Goal: Task Accomplishment & Management: Complete application form

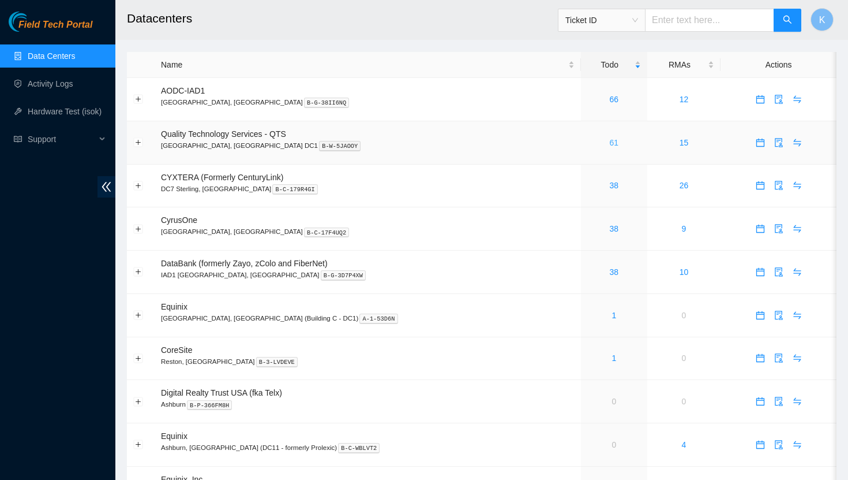
click at [610, 145] on link "61" at bounding box center [614, 142] width 9 height 9
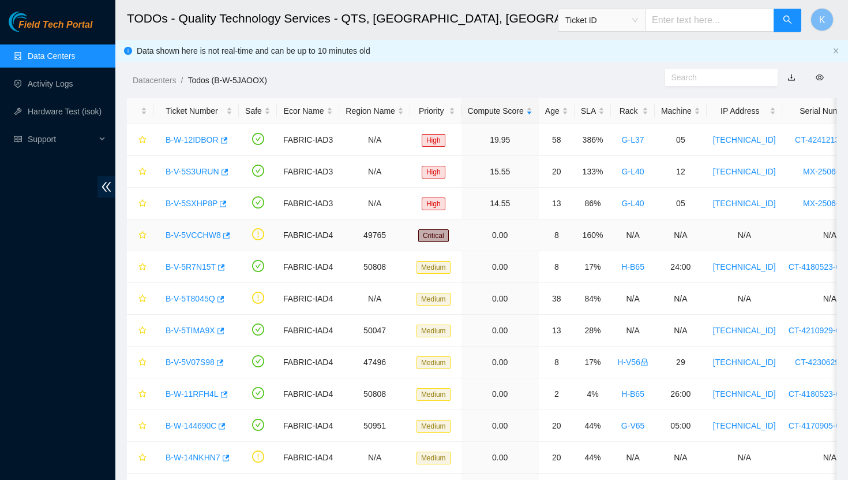
click at [197, 231] on link "B-V-5VCCHW8" at bounding box center [193, 234] width 55 height 9
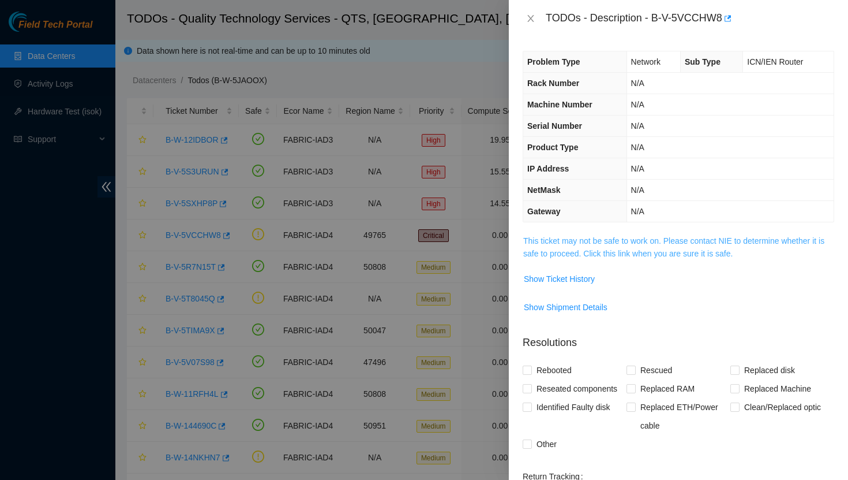
click at [547, 236] on link "This ticket may not be safe to work on. Please contact NIE to determine whether…" at bounding box center [674, 247] width 301 height 22
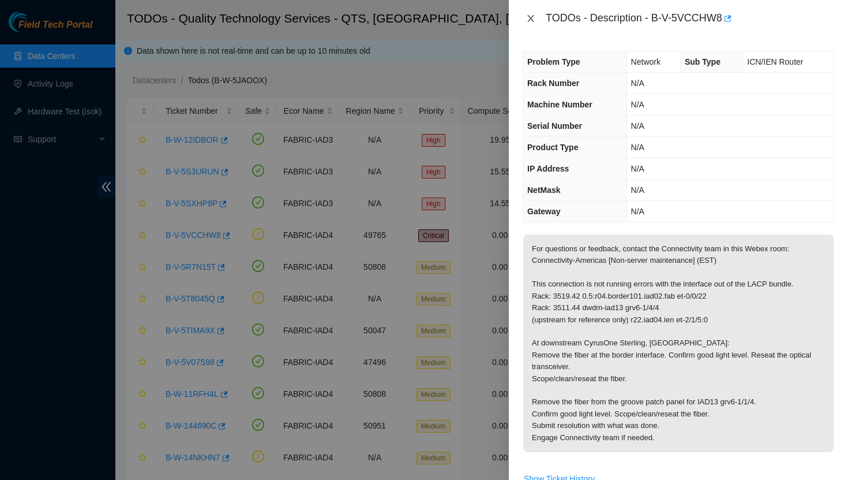
click at [535, 22] on icon "close" at bounding box center [530, 18] width 9 height 9
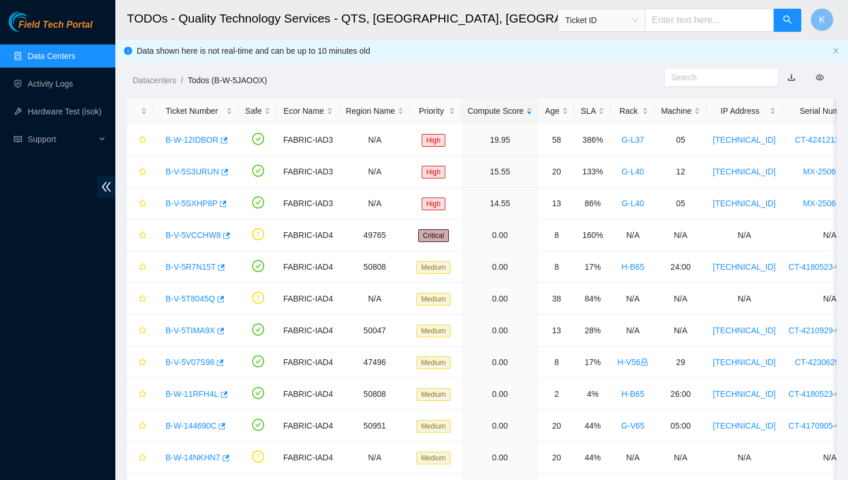
click at [65, 54] on link "Data Centers" at bounding box center [51, 55] width 47 height 9
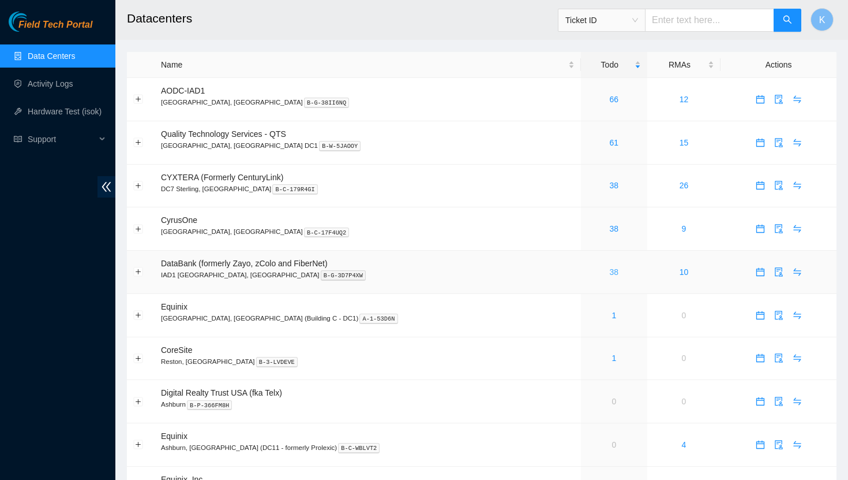
click at [610, 272] on link "38" at bounding box center [614, 271] width 9 height 9
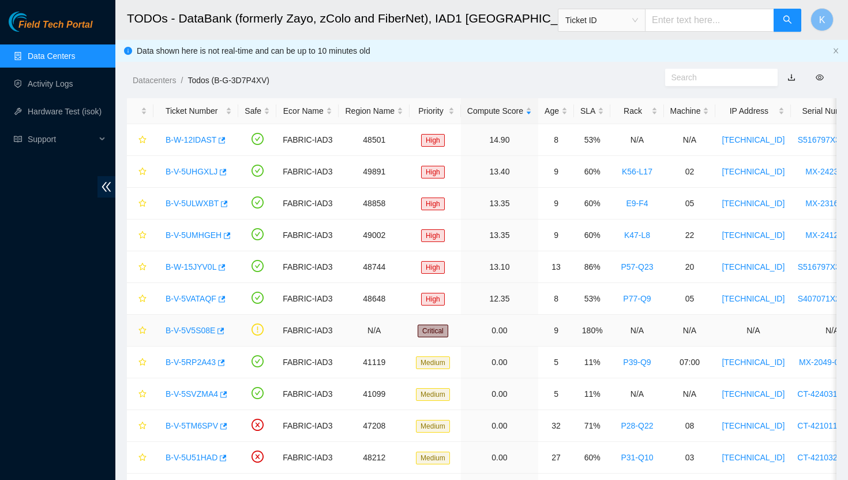
click at [197, 329] on link "B-V-5V5S08E" at bounding box center [191, 330] width 50 height 9
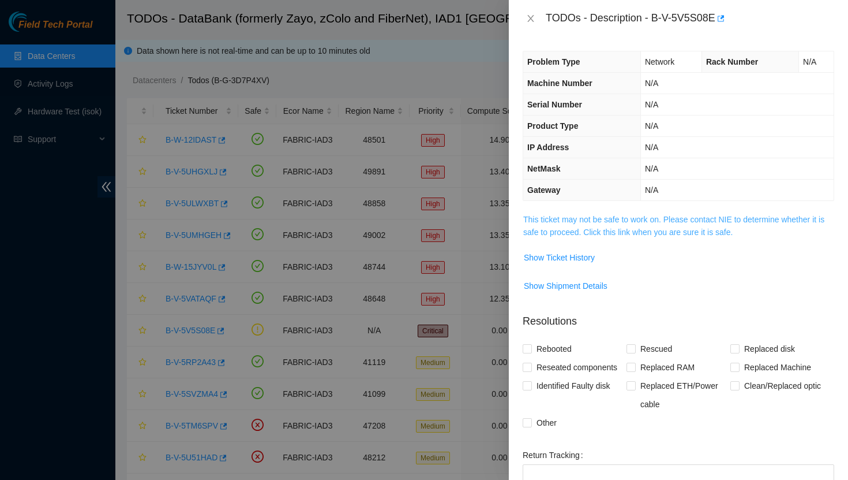
click at [615, 221] on link "This ticket may not be safe to work on. Please contact NIE to determine whether…" at bounding box center [674, 226] width 301 height 22
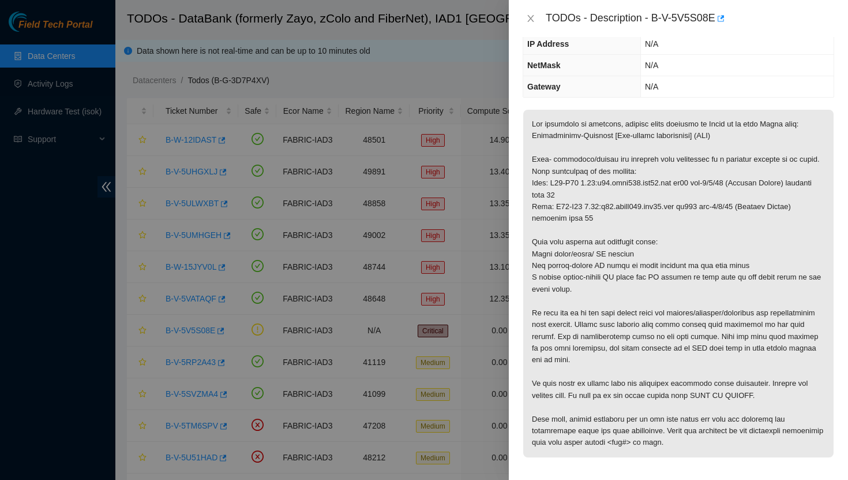
scroll to position [103, 0]
click at [532, 19] on icon "close" at bounding box center [531, 18] width 6 height 7
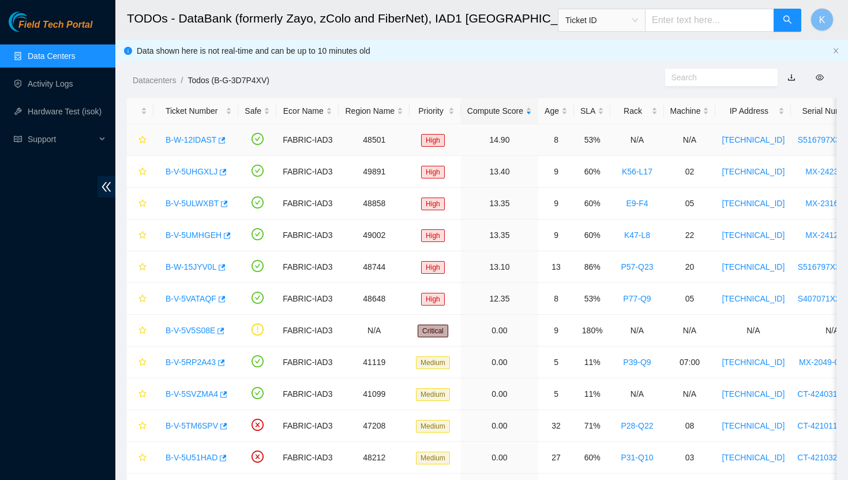
scroll to position [141, 0]
click at [203, 141] on link "B-W-12IDAST" at bounding box center [191, 139] width 51 height 9
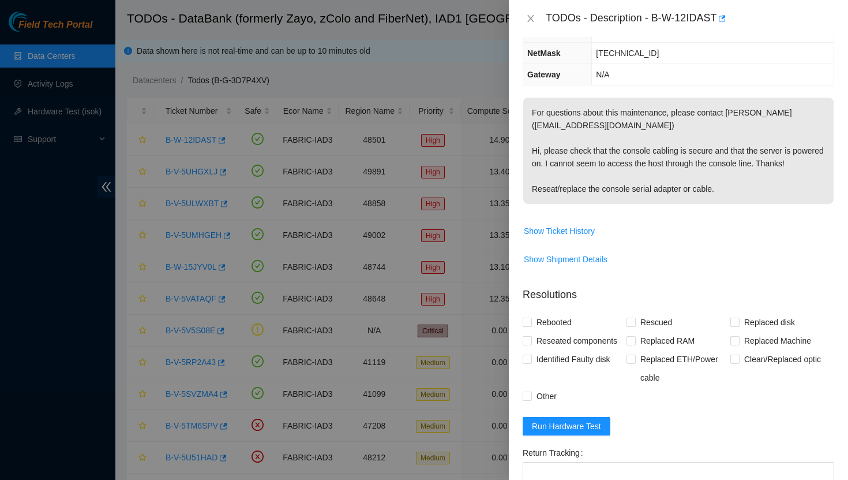
scroll to position [128, 0]
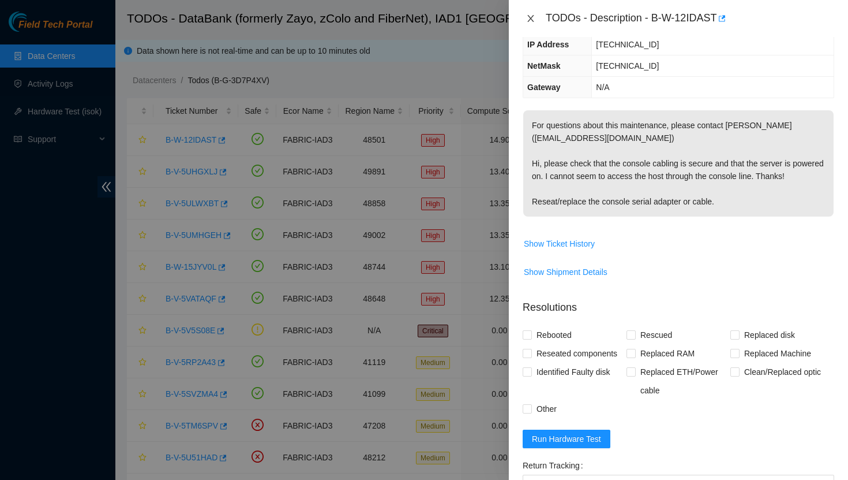
click at [529, 18] on icon "close" at bounding box center [530, 18] width 9 height 9
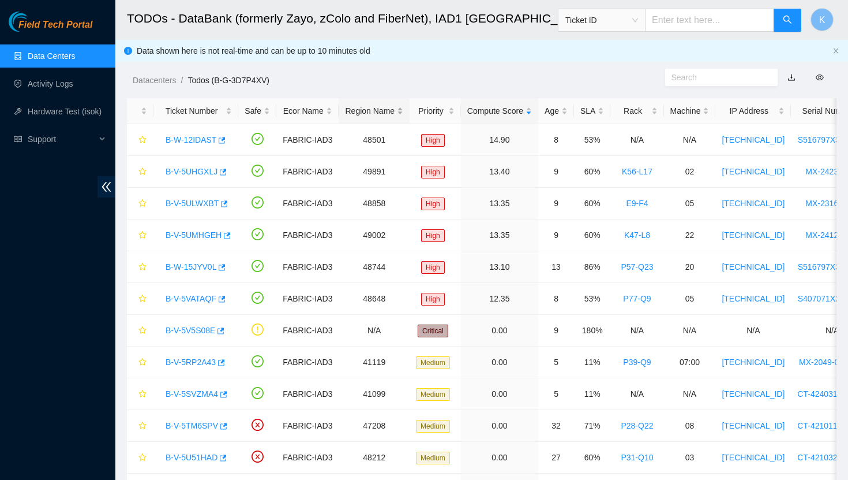
scroll to position [141, 0]
click at [192, 270] on link "B-W-15JYV0L" at bounding box center [191, 266] width 51 height 9
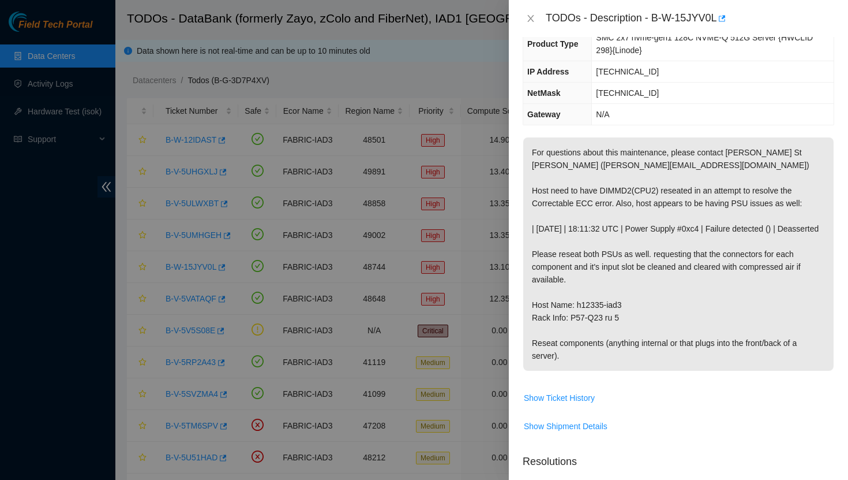
scroll to position [107, 0]
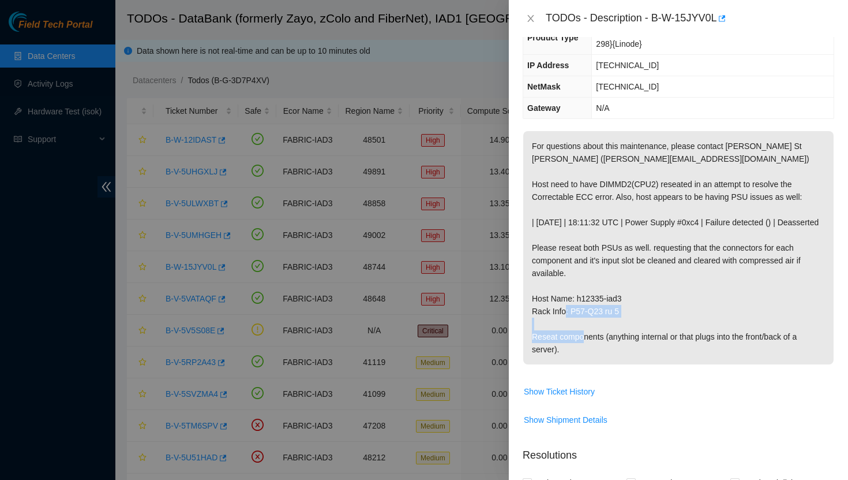
drag, startPoint x: 617, startPoint y: 349, endPoint x: 721, endPoint y: 355, distance: 104.1
click at [721, 355] on p "For questions about this maintenance, please contact [PERSON_NAME] St [PERSON_N…" at bounding box center [679, 247] width 311 height 233
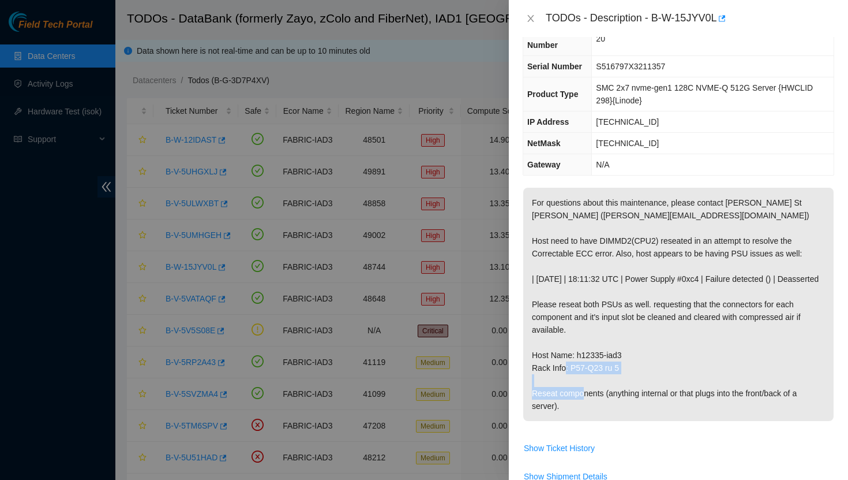
scroll to position [0, 0]
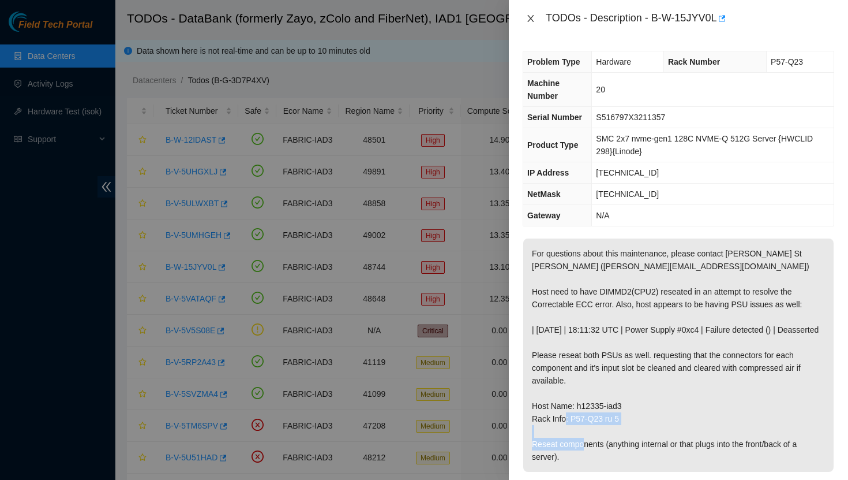
click at [532, 18] on icon "close" at bounding box center [530, 18] width 9 height 9
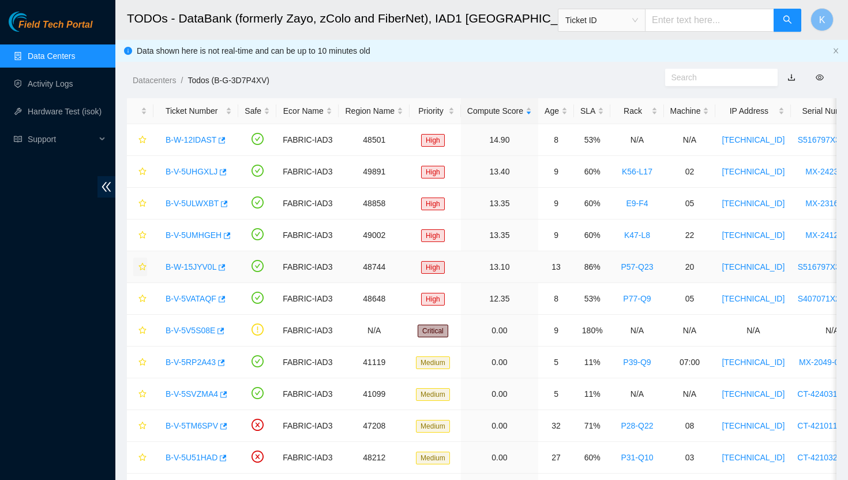
click at [145, 268] on icon "star" at bounding box center [143, 267] width 8 height 8
click at [211, 298] on link "B-V-5VATAQF" at bounding box center [191, 298] width 51 height 9
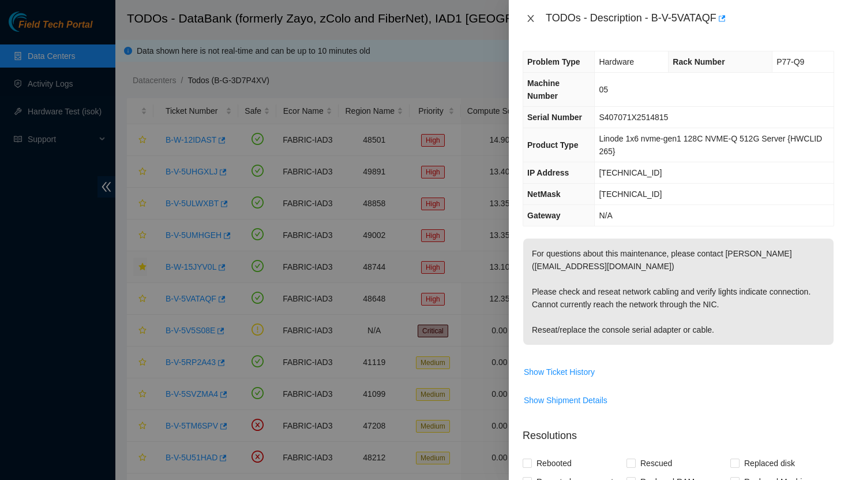
click at [529, 19] on icon "close" at bounding box center [530, 18] width 9 height 9
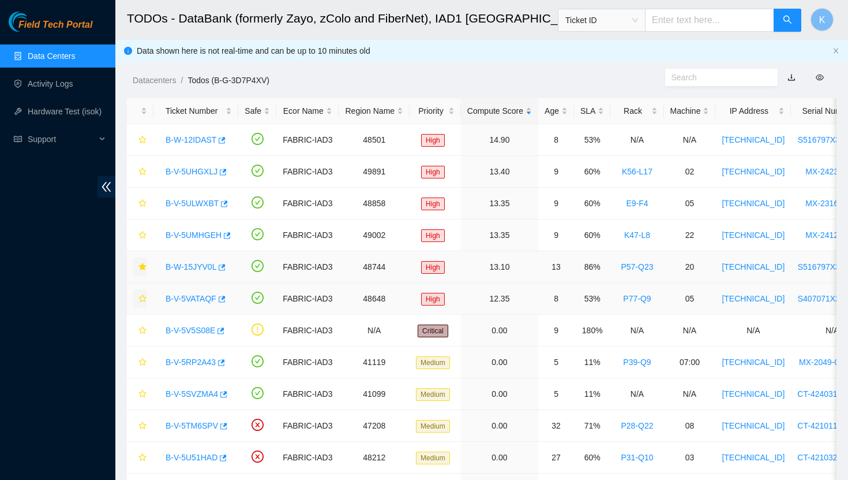
click at [143, 297] on icon "star" at bounding box center [143, 298] width 8 height 8
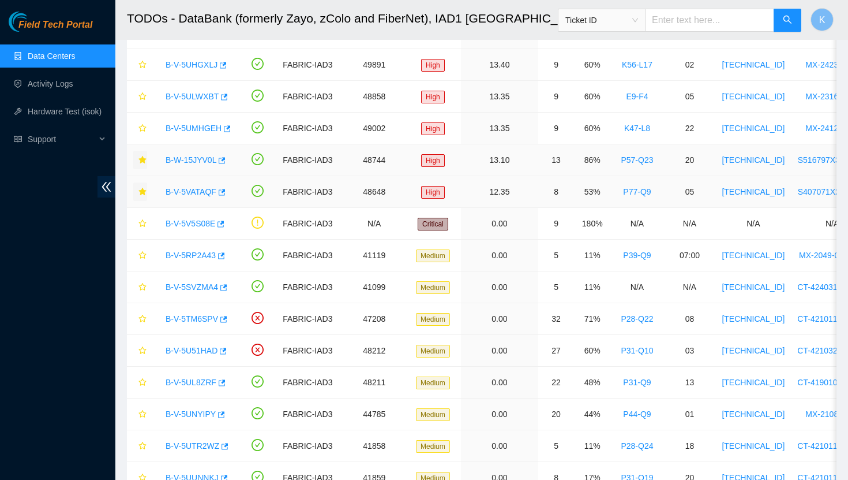
scroll to position [107, 0]
click at [65, 61] on link "Data Centers" at bounding box center [51, 55] width 47 height 9
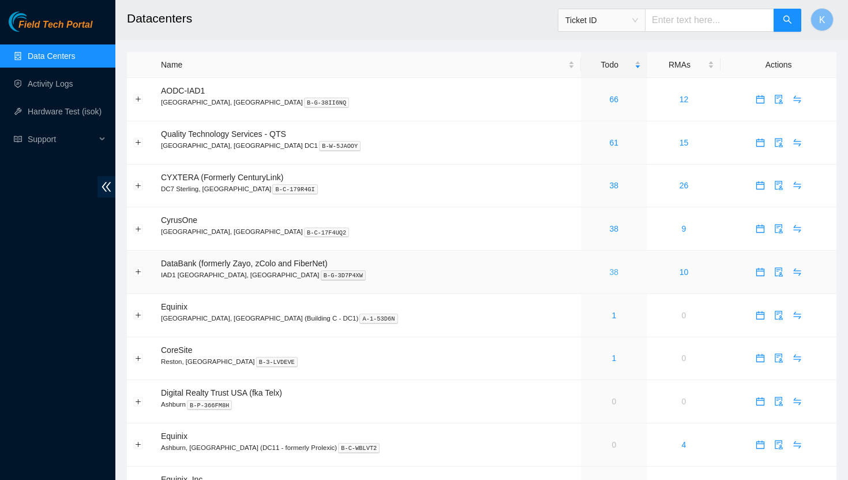
click at [610, 272] on link "38" at bounding box center [614, 271] width 9 height 9
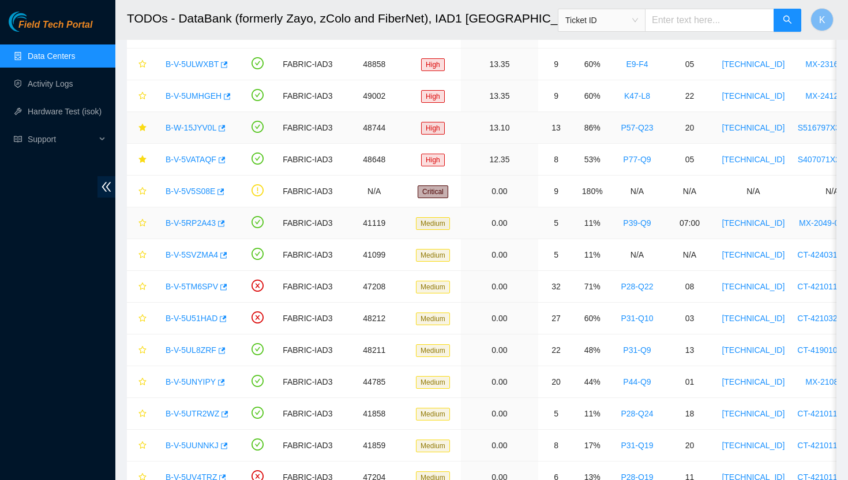
scroll to position [147, 0]
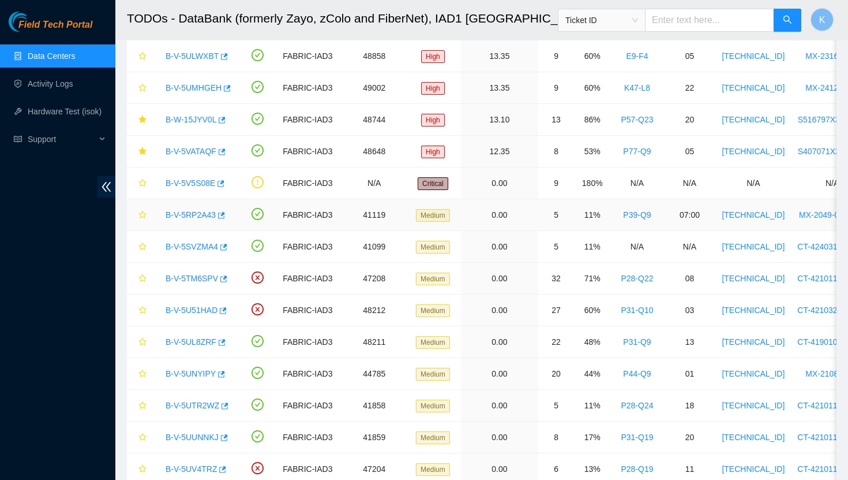
click at [190, 215] on link "B-V-5RP2A43" at bounding box center [191, 214] width 50 height 9
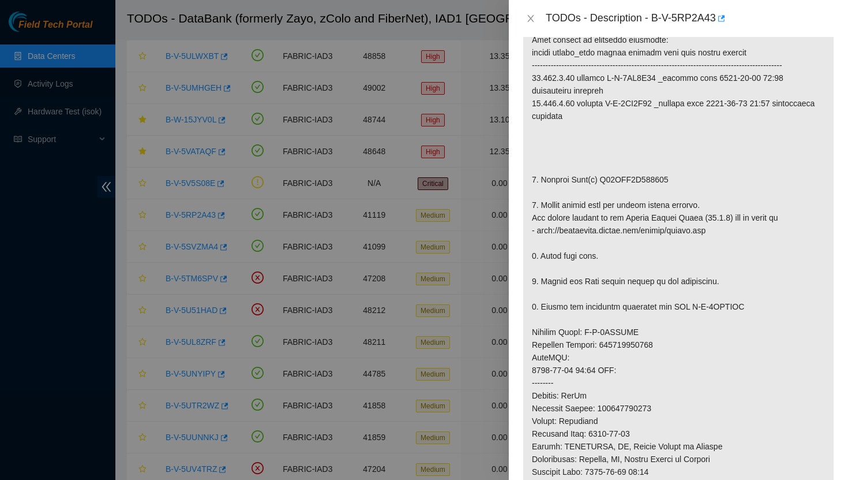
scroll to position [239, 0]
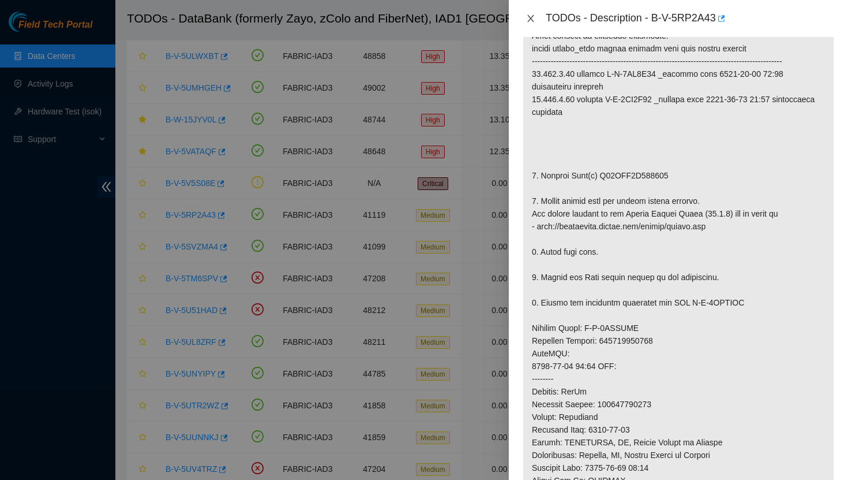
click at [532, 17] on icon "close" at bounding box center [531, 18] width 6 height 7
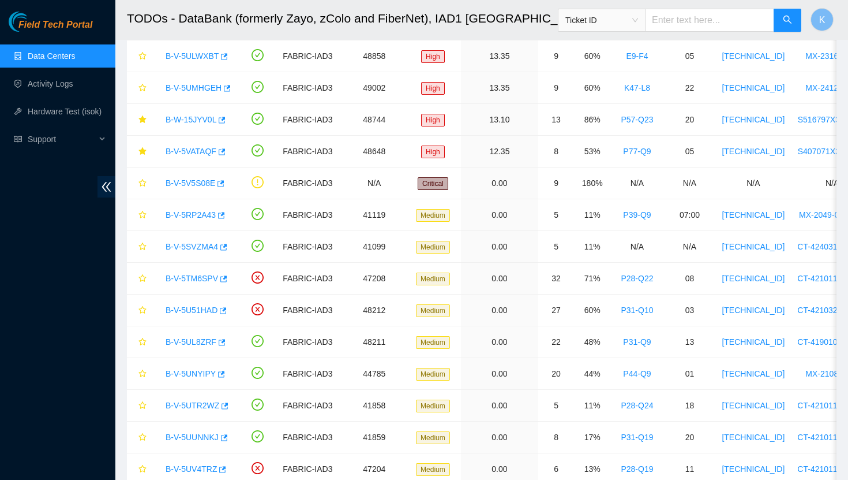
scroll to position [256, 0]
click at [199, 278] on link "B-V-5TM6SPV" at bounding box center [192, 278] width 53 height 9
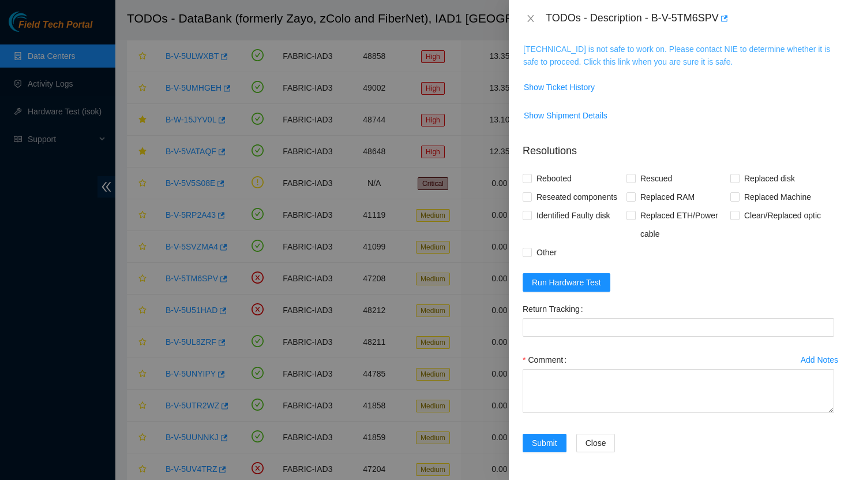
click at [566, 51] on link "[TECHNICAL_ID] is not safe to work on. Please contact NIE to determine whether …" at bounding box center [677, 55] width 307 height 22
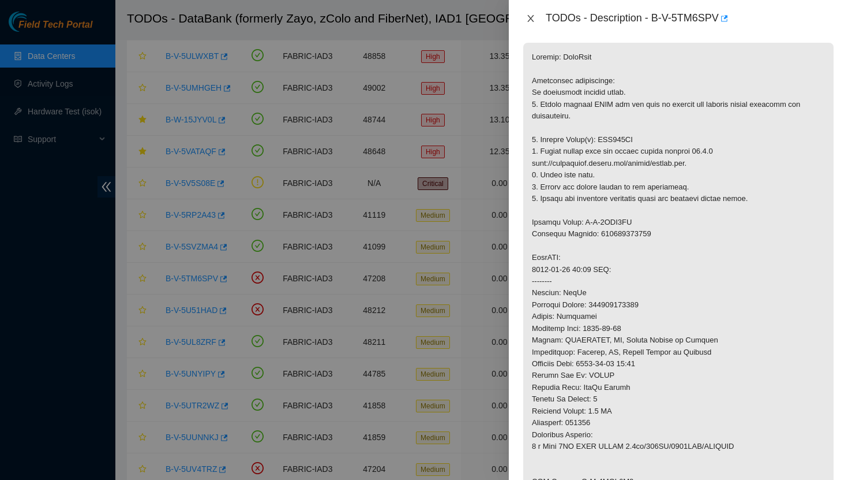
click at [533, 21] on icon "close" at bounding box center [531, 18] width 6 height 7
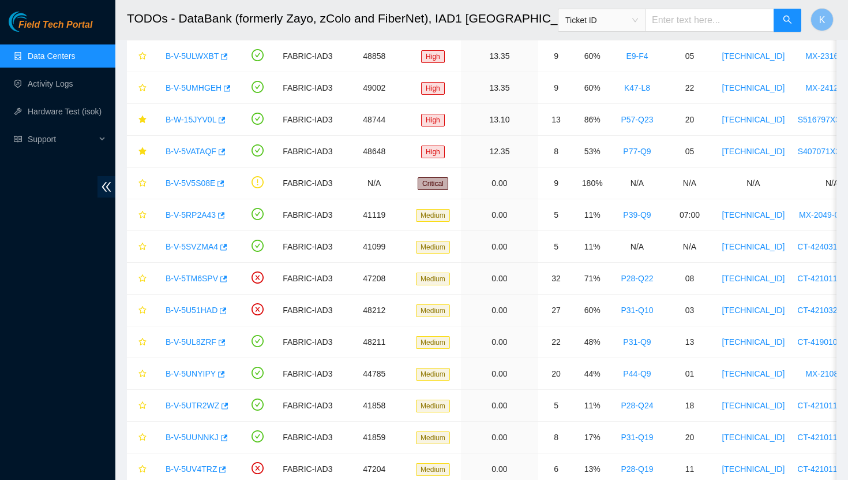
scroll to position [208, 0]
click at [200, 311] on link "B-V-5U51HAD" at bounding box center [192, 309] width 52 height 9
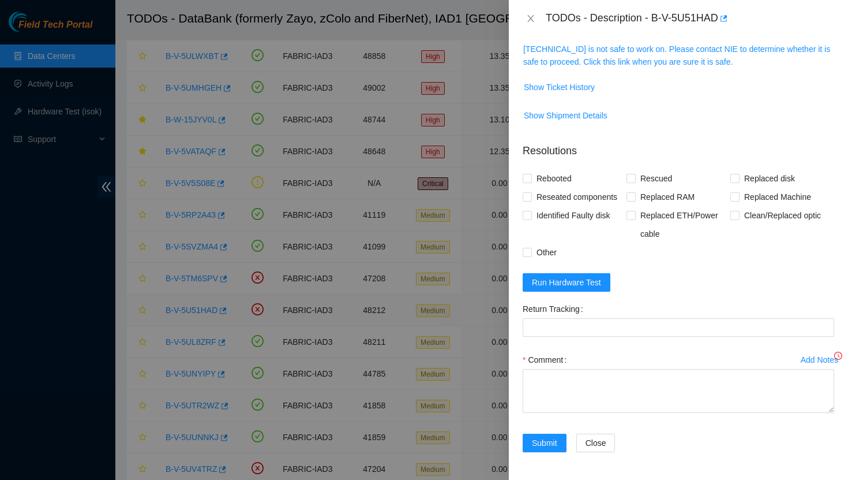
scroll to position [192, 0]
click at [588, 63] on link "[TECHNICAL_ID] is not safe to work on. Please contact NIE to determine whether …" at bounding box center [677, 55] width 307 height 22
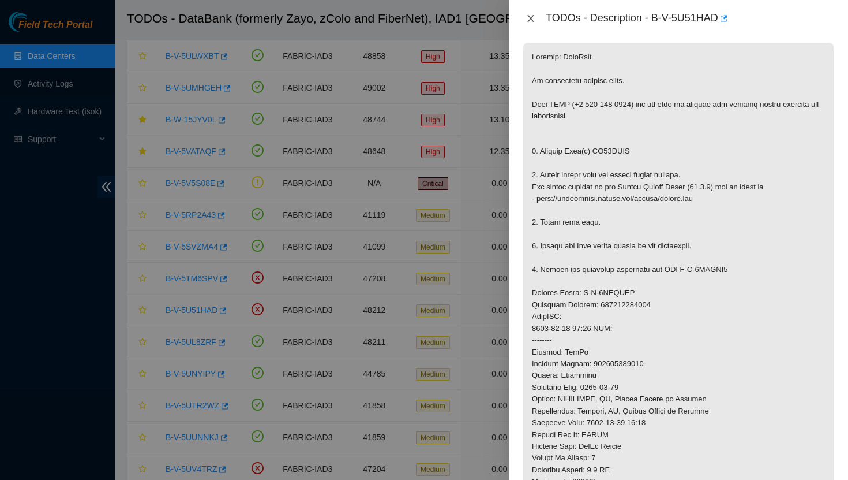
click at [530, 15] on icon "close" at bounding box center [530, 18] width 9 height 9
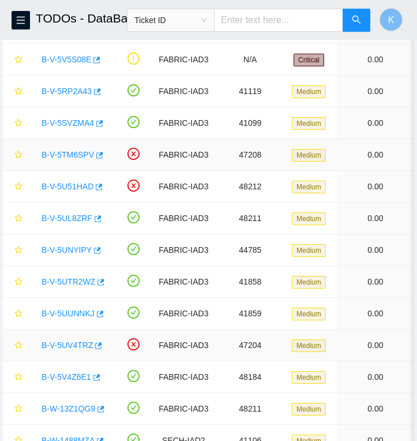
scroll to position [307, 0]
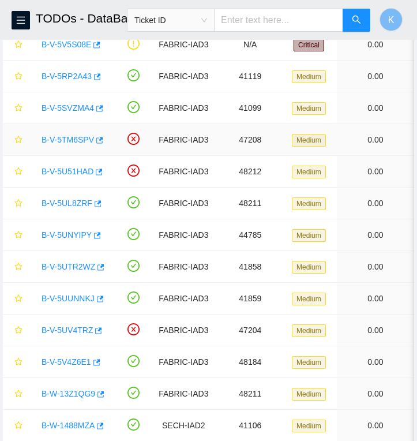
click at [81, 139] on link "B-V-5TM6SPV" at bounding box center [68, 139] width 53 height 9
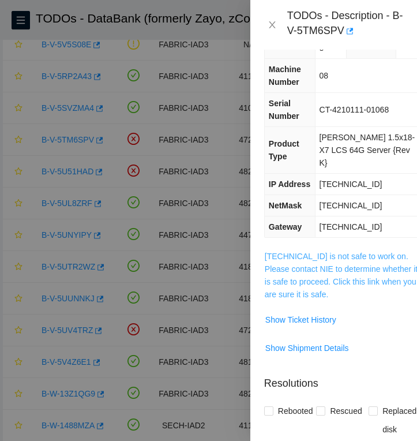
scroll to position [0, 0]
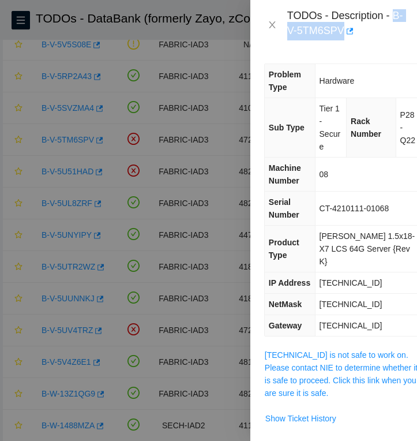
drag, startPoint x: 356, startPoint y: 31, endPoint x: 290, endPoint y: 33, distance: 66.4
click at [290, 33] on div "TODOs - Description - B-V-5TM6SPV" at bounding box center [345, 24] width 116 height 31
copy div "B-V-5TM6SPV"
click at [272, 23] on icon "close" at bounding box center [272, 24] width 9 height 9
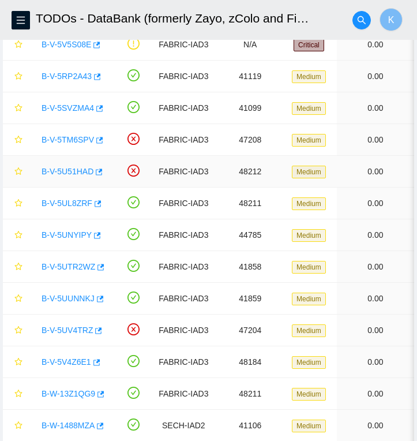
click at [80, 171] on link "B-V-5U51HAD" at bounding box center [68, 171] width 52 height 9
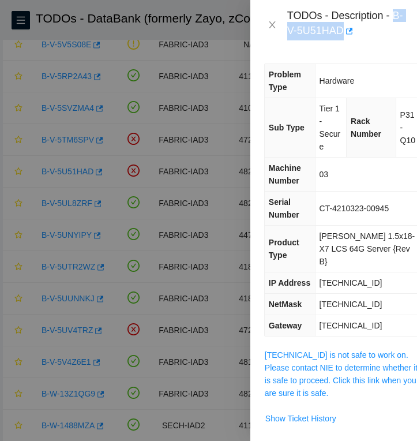
drag, startPoint x: 357, startPoint y: 31, endPoint x: 289, endPoint y: 31, distance: 68.7
click at [289, 31] on div "TODOs - Description - B-V-5U51HAD" at bounding box center [345, 24] width 116 height 31
copy div "B-V-5U51HAD"
click at [270, 23] on icon "close" at bounding box center [272, 24] width 9 height 9
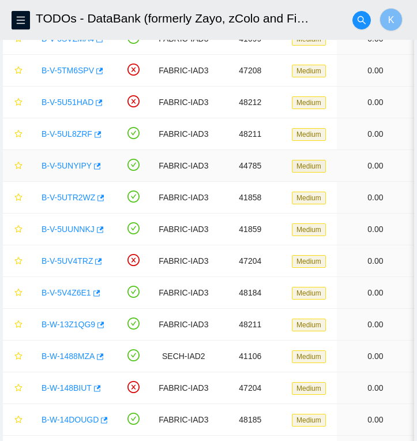
scroll to position [377, 0]
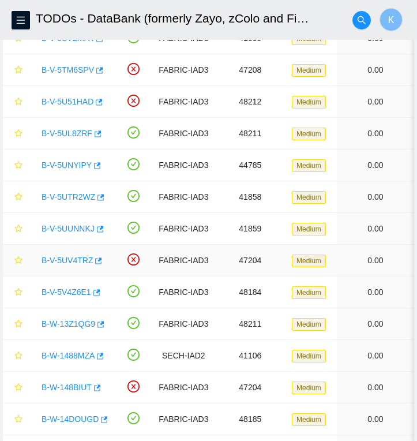
click at [82, 261] on link "B-V-5UV4TRZ" at bounding box center [67, 260] width 51 height 9
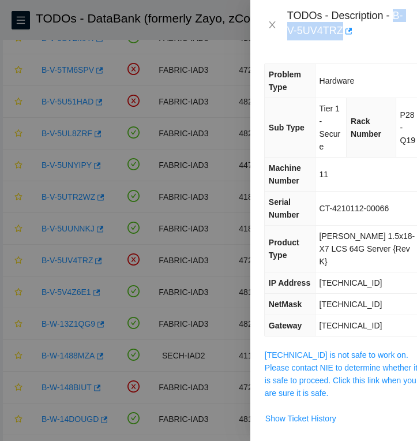
drag, startPoint x: 356, startPoint y: 33, endPoint x: 289, endPoint y: 37, distance: 66.5
click at [289, 37] on div "TODOs - Description - B-V-5UV4TRZ" at bounding box center [345, 24] width 116 height 31
copy div "B-V-5UV4TRZ"
click at [270, 26] on icon "close" at bounding box center [272, 24] width 6 height 7
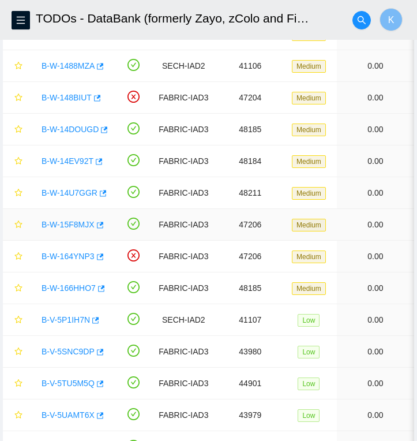
scroll to position [661, 0]
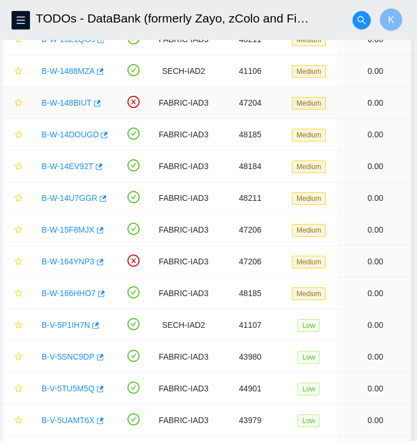
click at [78, 104] on link "B-W-148BIUT" at bounding box center [67, 102] width 50 height 9
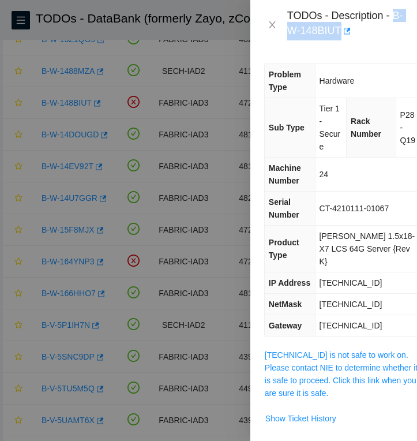
drag, startPoint x: 353, startPoint y: 31, endPoint x: 290, endPoint y: 27, distance: 63.0
click at [290, 27] on div "TODOs - Description - B-W-148BIUT" at bounding box center [345, 24] width 116 height 31
copy div "B-W-148BIUT"
click at [272, 22] on icon "close" at bounding box center [272, 24] width 9 height 9
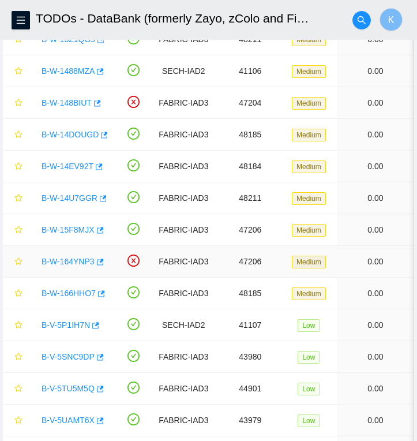
click at [81, 263] on link "B-W-164YNP3" at bounding box center [68, 261] width 53 height 9
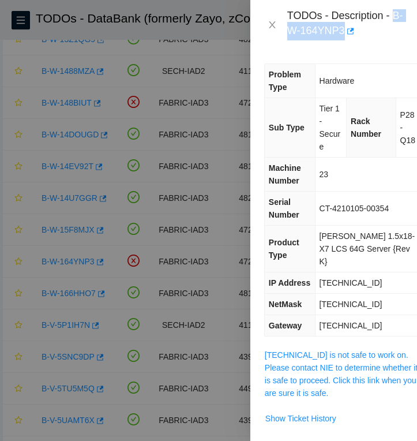
drag, startPoint x: 358, startPoint y: 32, endPoint x: 289, endPoint y: 29, distance: 69.4
click at [289, 29] on div "TODOs - Description - B-W-164YNP3" at bounding box center [345, 24] width 116 height 31
copy div "B-W-164YNP3"
click at [286, 46] on div "TODOs - Description - B-W-164YNP3" at bounding box center [334, 25] width 167 height 50
click at [273, 27] on icon "close" at bounding box center [272, 24] width 6 height 7
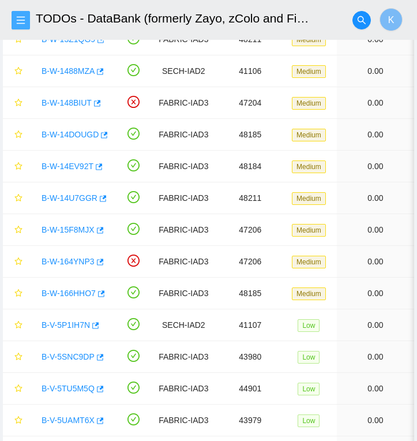
click at [17, 25] on button "button" at bounding box center [21, 20] width 18 height 18
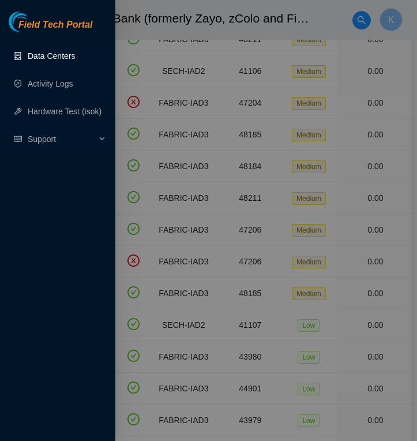
click at [40, 52] on link "Data Centers" at bounding box center [51, 55] width 47 height 9
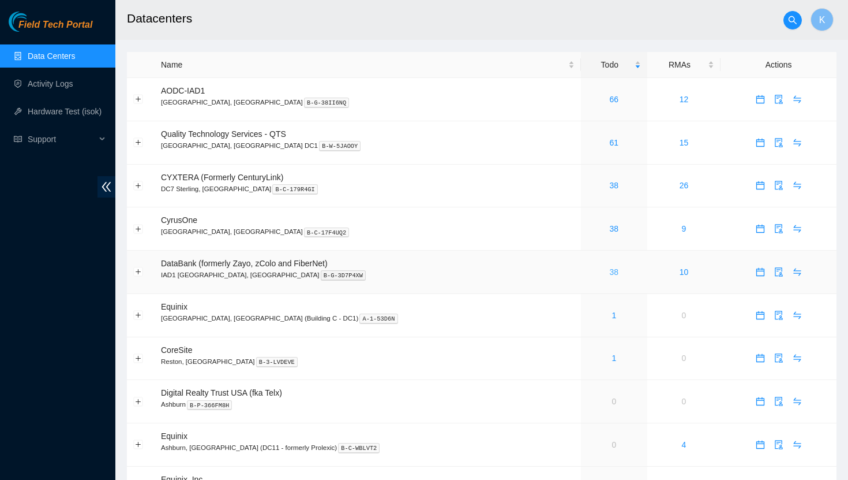
click at [610, 268] on link "38" at bounding box center [614, 271] width 9 height 9
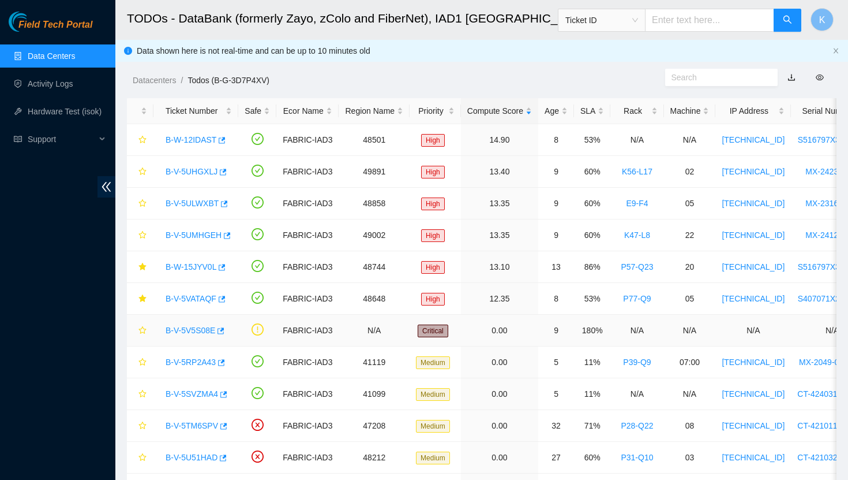
click at [204, 328] on link "B-V-5V5S08E" at bounding box center [191, 330] width 50 height 9
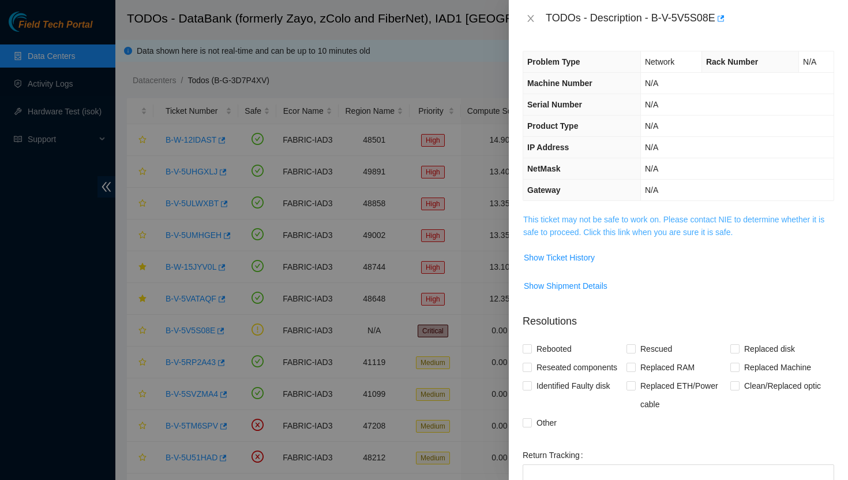
click at [561, 220] on link "This ticket may not be safe to work on. Please contact NIE to determine whether…" at bounding box center [674, 226] width 301 height 22
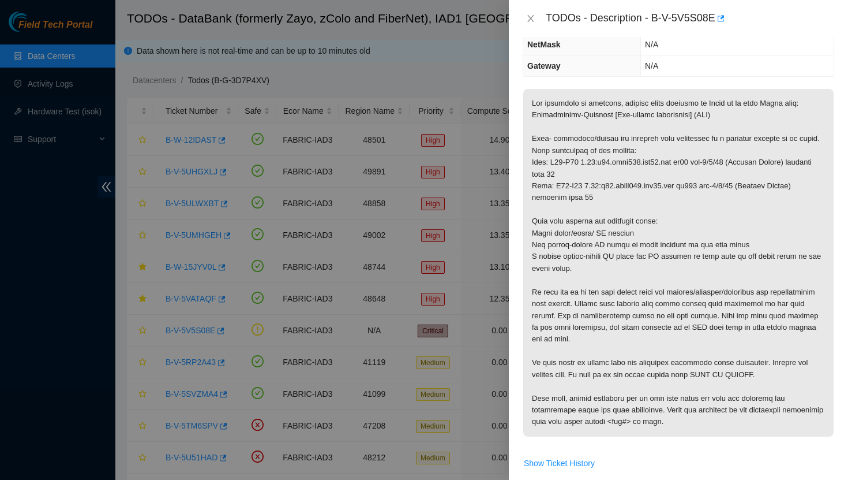
scroll to position [128, 0]
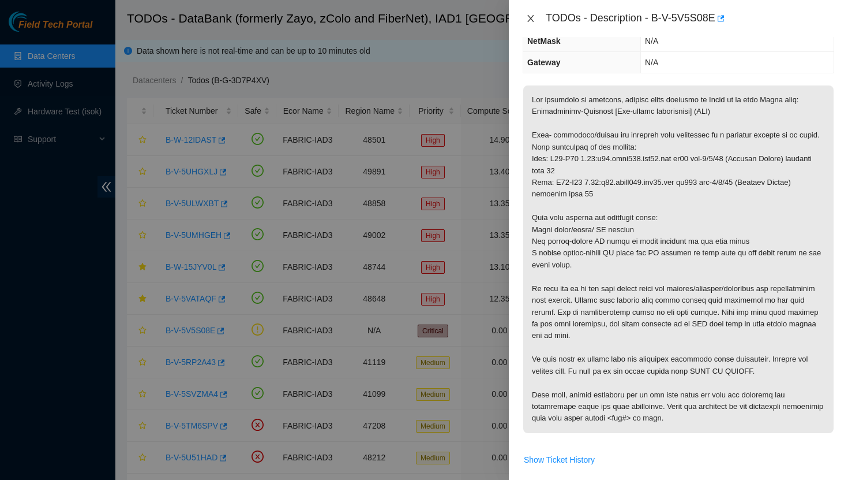
click at [530, 20] on icon "close" at bounding box center [530, 18] width 9 height 9
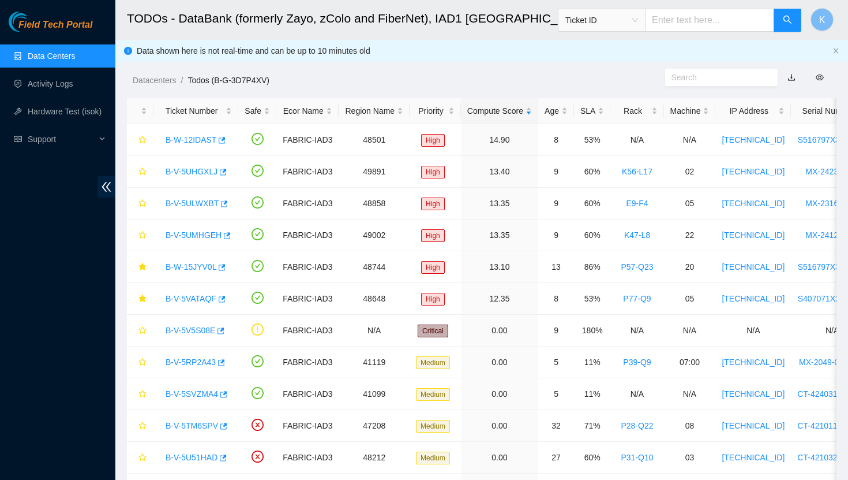
scroll to position [166, 0]
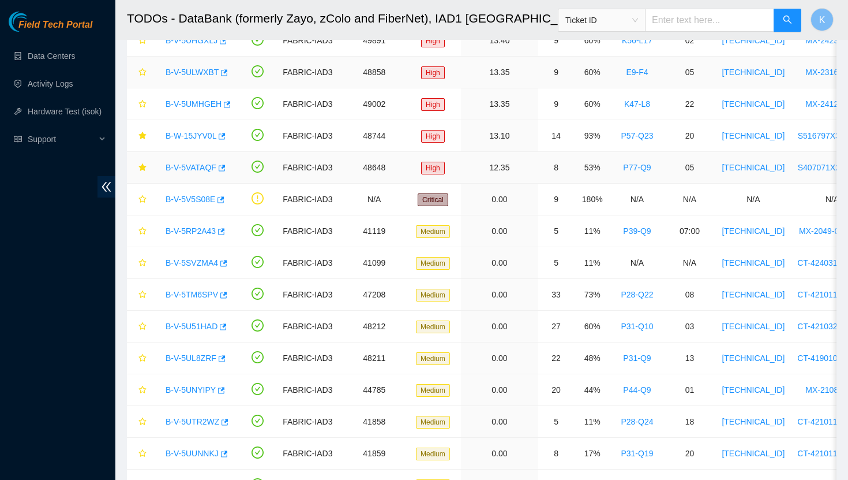
scroll to position [148, 0]
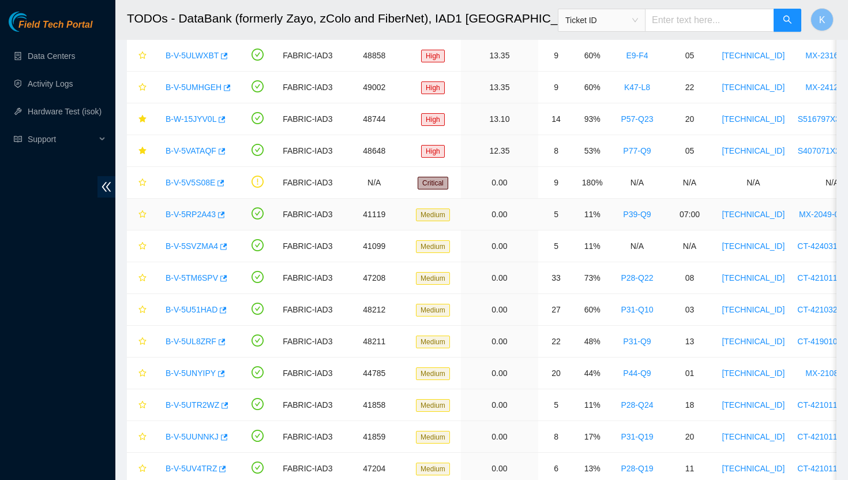
click at [196, 213] on link "B-V-5RP2A43" at bounding box center [191, 214] width 50 height 9
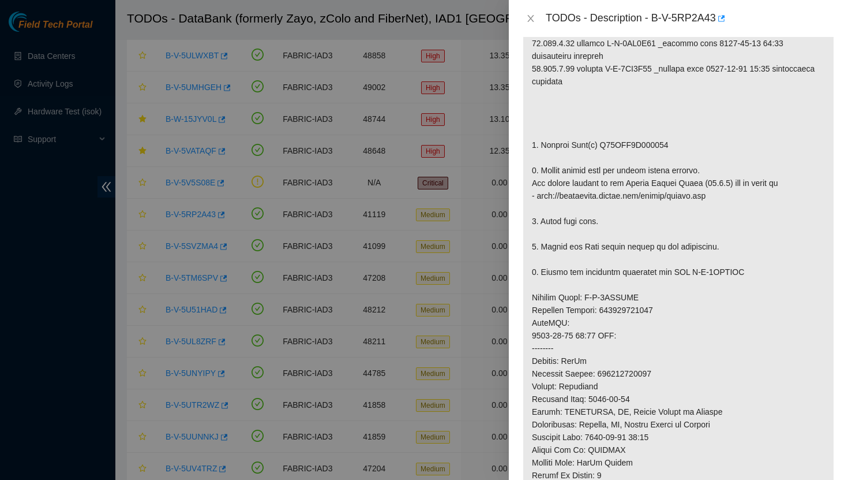
scroll to position [274, 0]
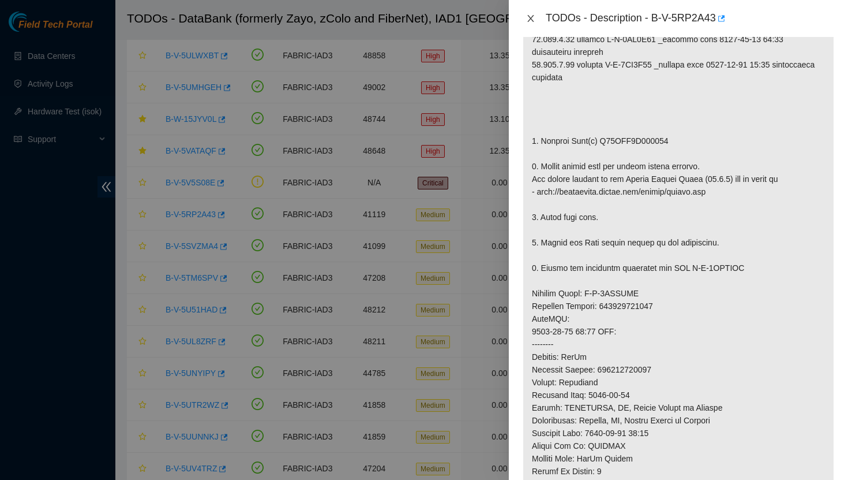
click at [532, 19] on icon "close" at bounding box center [531, 18] width 6 height 7
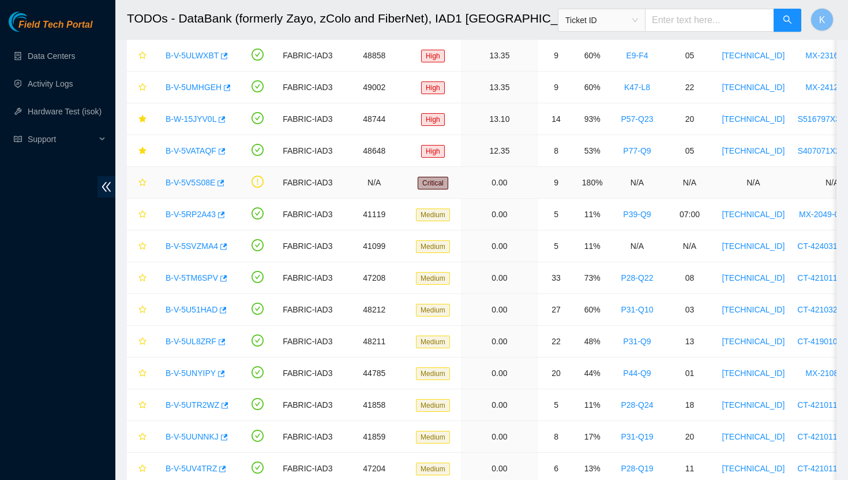
scroll to position [265, 0]
click at [189, 246] on link "B-V-5SVZMA4" at bounding box center [192, 245] width 53 height 9
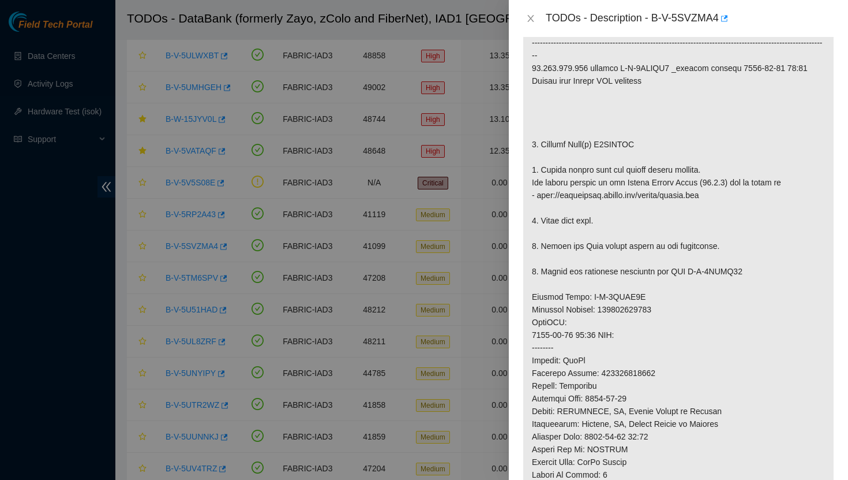
scroll to position [244, 0]
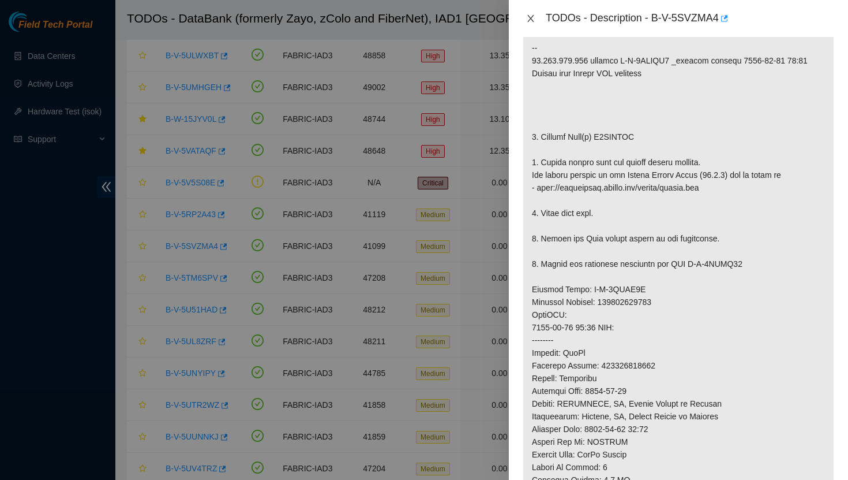
click at [532, 16] on icon "close" at bounding box center [530, 18] width 9 height 9
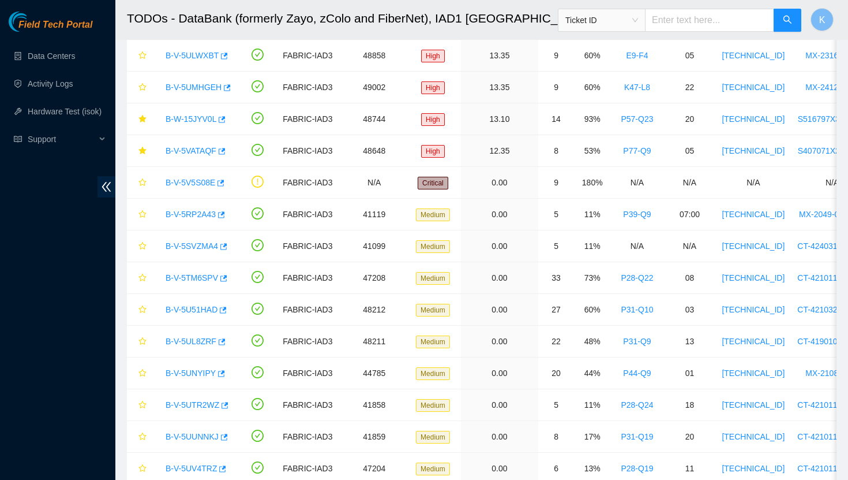
scroll to position [265, 0]
click at [201, 279] on link "B-V-5TM6SPV" at bounding box center [192, 277] width 53 height 9
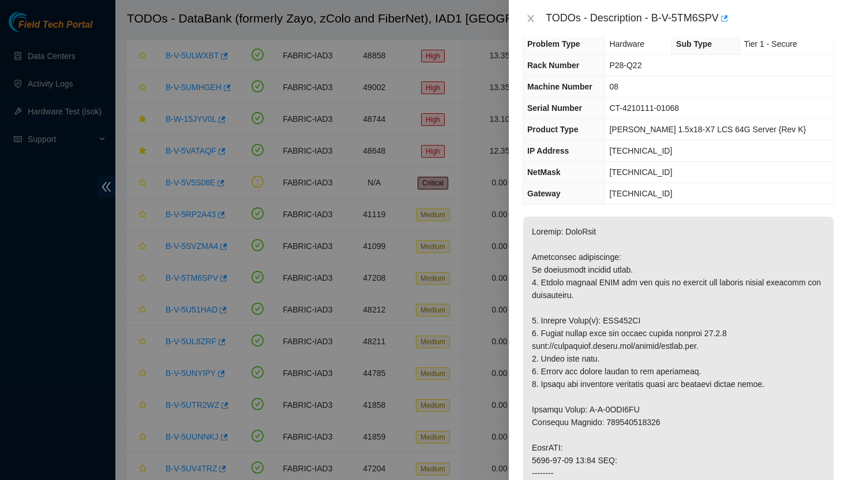
scroll to position [0, 0]
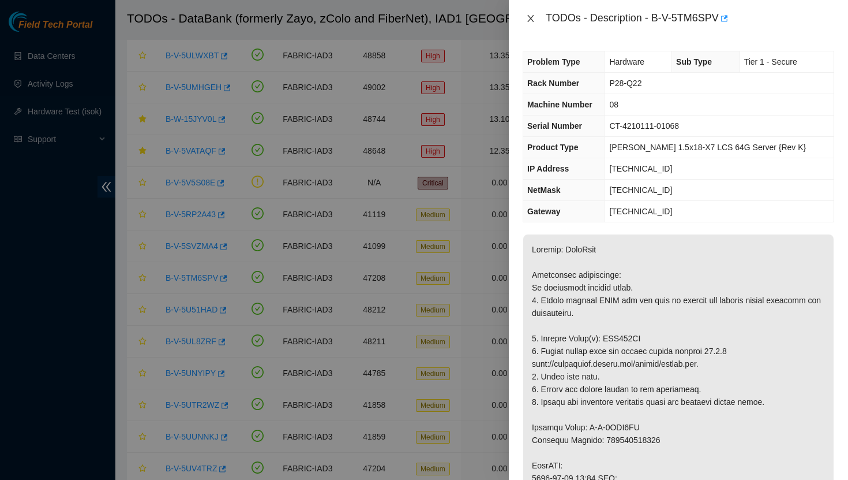
click at [531, 18] on icon "close" at bounding box center [531, 18] width 6 height 7
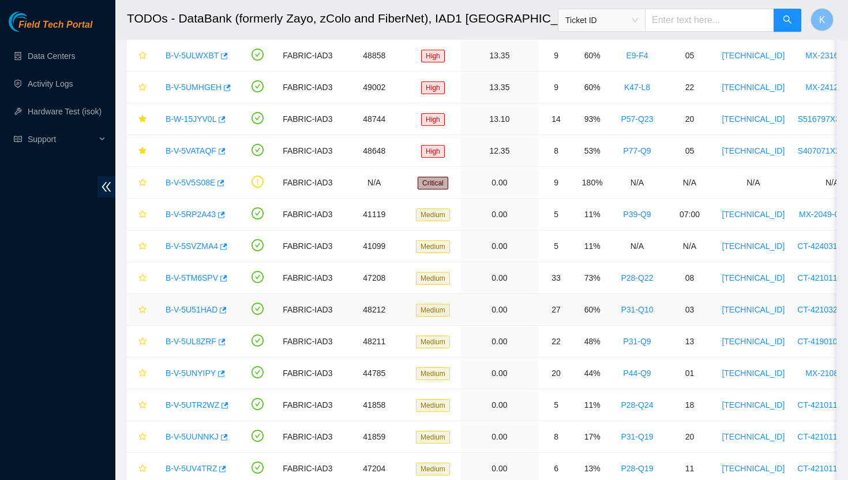
click at [204, 311] on link "B-V-5U51HAD" at bounding box center [192, 309] width 52 height 9
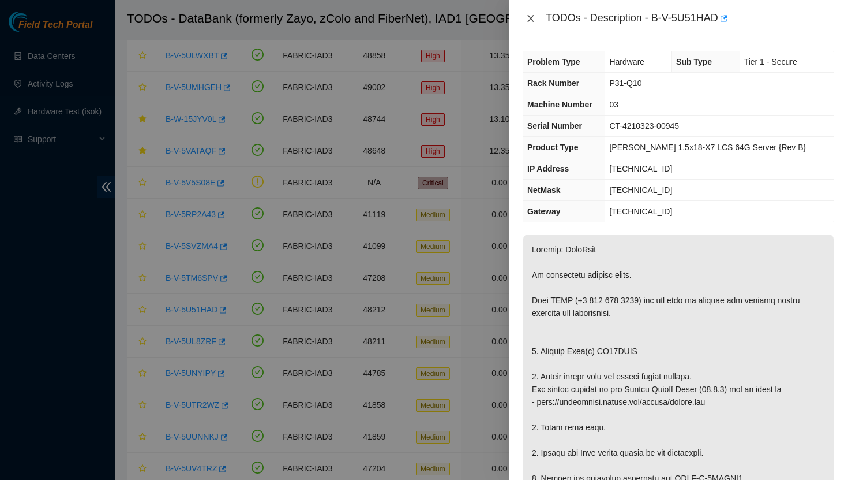
click at [531, 18] on icon "close" at bounding box center [531, 18] width 6 height 7
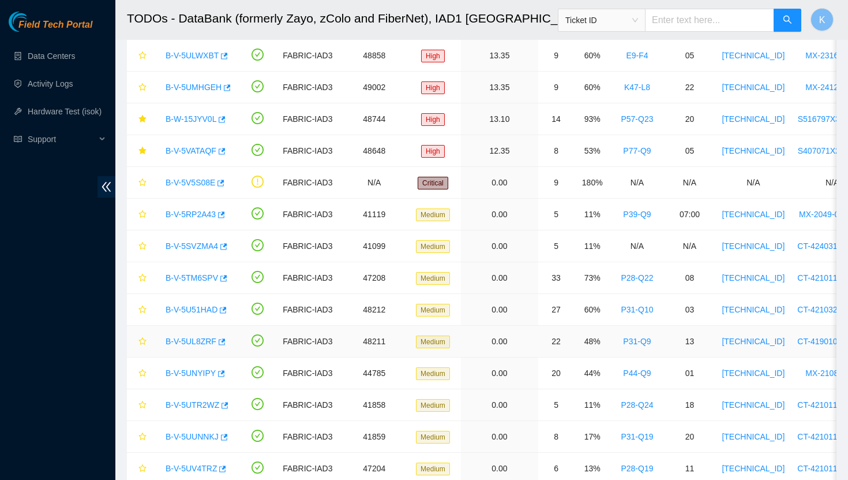
click at [200, 339] on link "B-V-5UL8ZRF" at bounding box center [191, 341] width 51 height 9
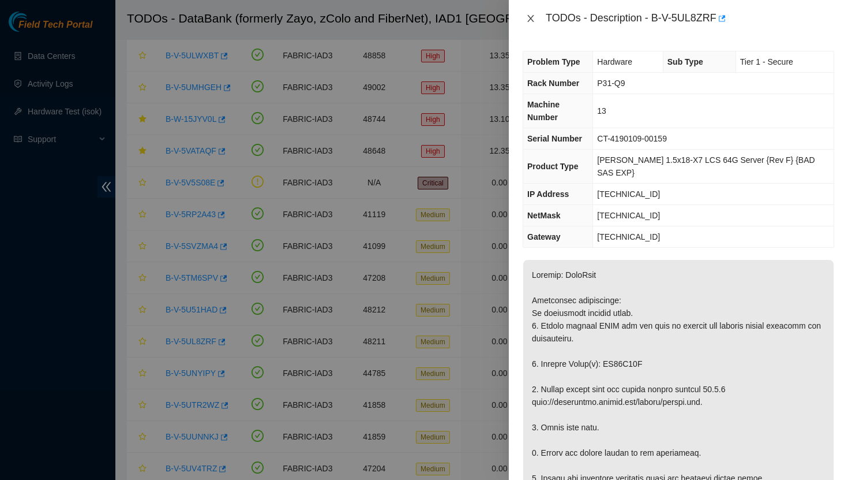
click at [530, 18] on icon "close" at bounding box center [531, 18] width 6 height 7
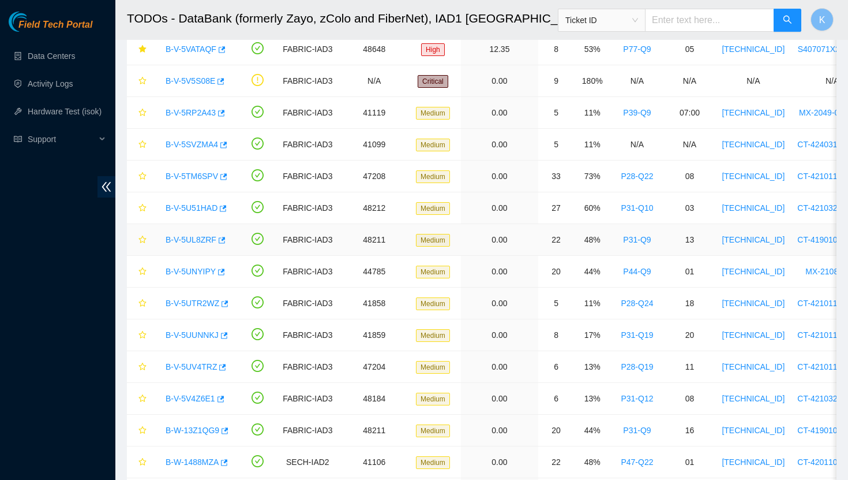
scroll to position [256, 0]
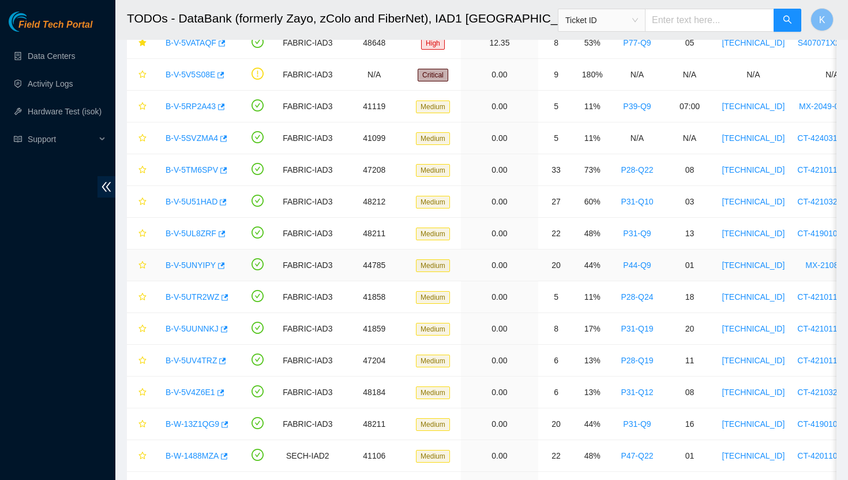
click at [202, 263] on link "B-V-5UNYIPY" at bounding box center [191, 264] width 50 height 9
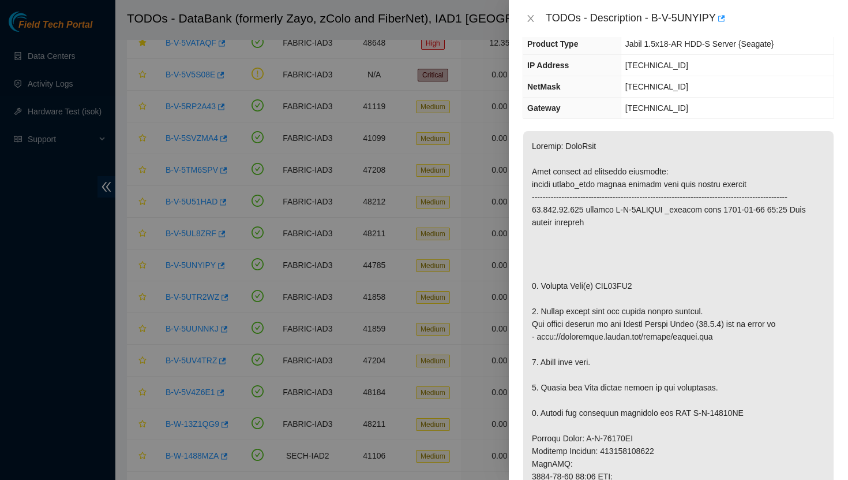
scroll to position [122, 0]
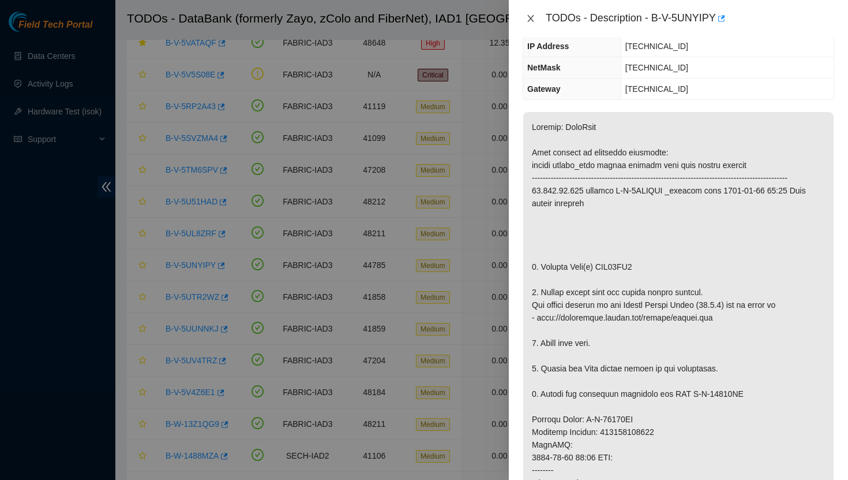
click at [529, 16] on icon "close" at bounding box center [531, 18] width 6 height 7
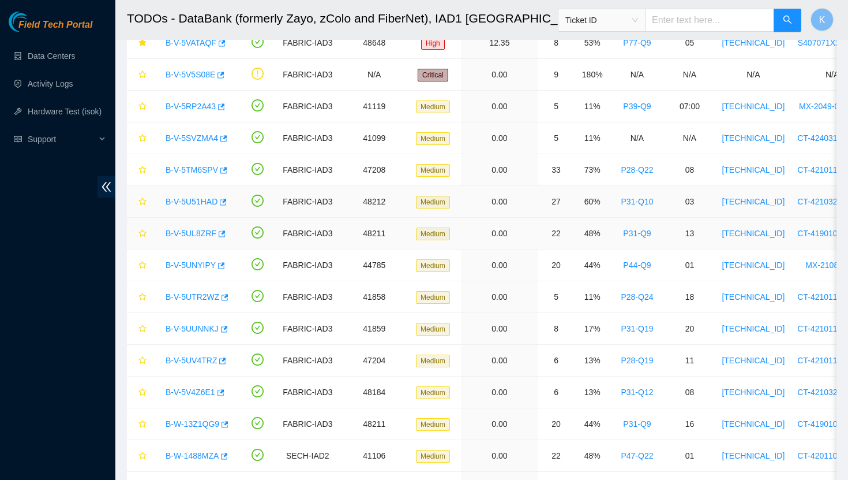
scroll to position [160, 0]
click at [194, 297] on link "B-V-5UTR2WZ" at bounding box center [193, 296] width 54 height 9
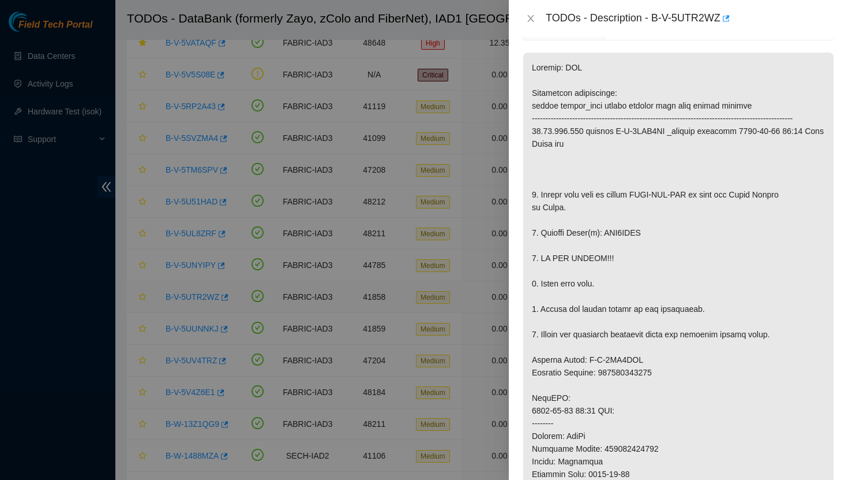
scroll to position [122, 0]
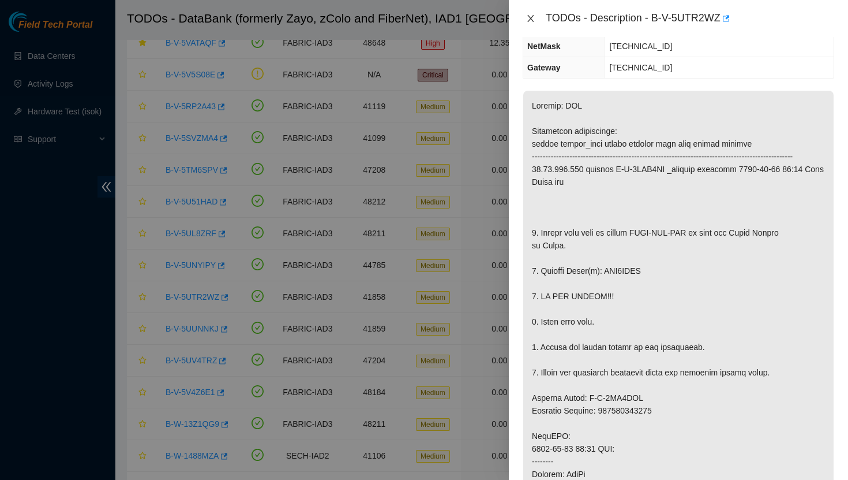
click at [528, 21] on icon "close" at bounding box center [530, 18] width 9 height 9
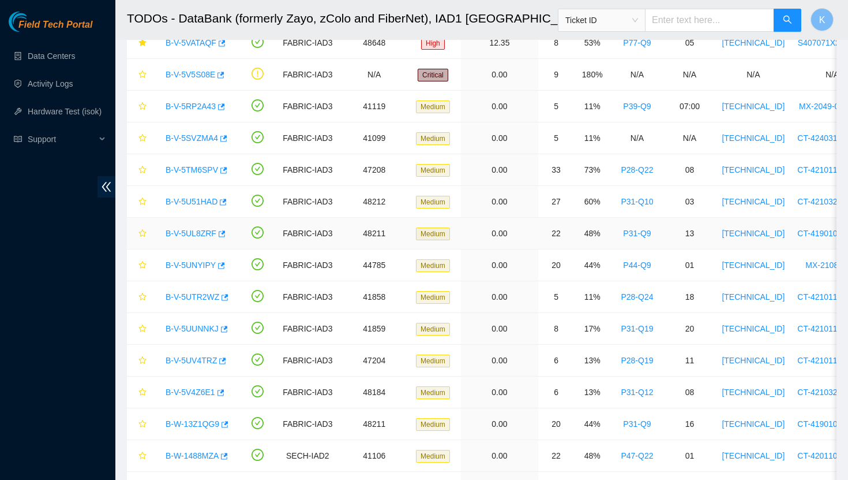
scroll to position [160, 0]
click at [200, 330] on link "B-V-5UUNNKJ" at bounding box center [192, 328] width 53 height 9
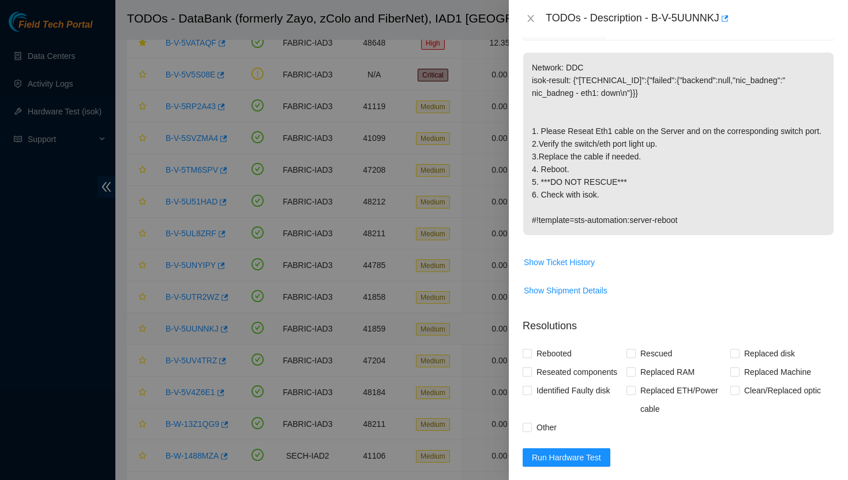
scroll to position [122, 0]
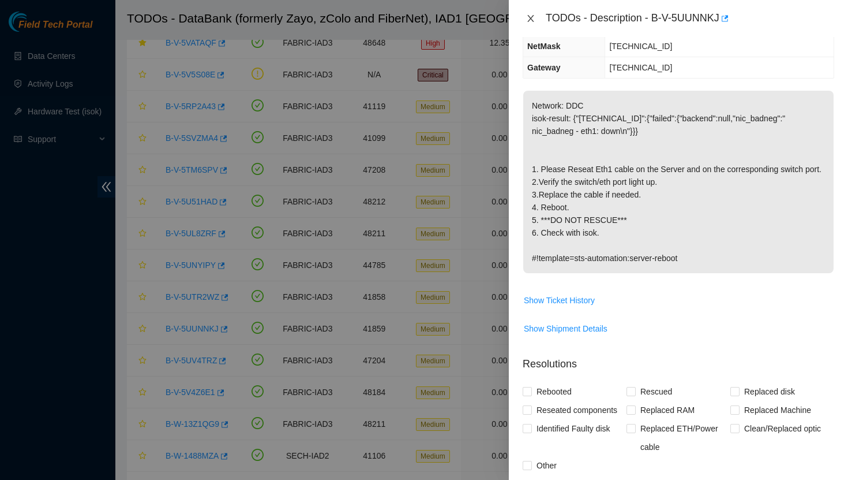
click at [531, 21] on icon "close" at bounding box center [530, 18] width 9 height 9
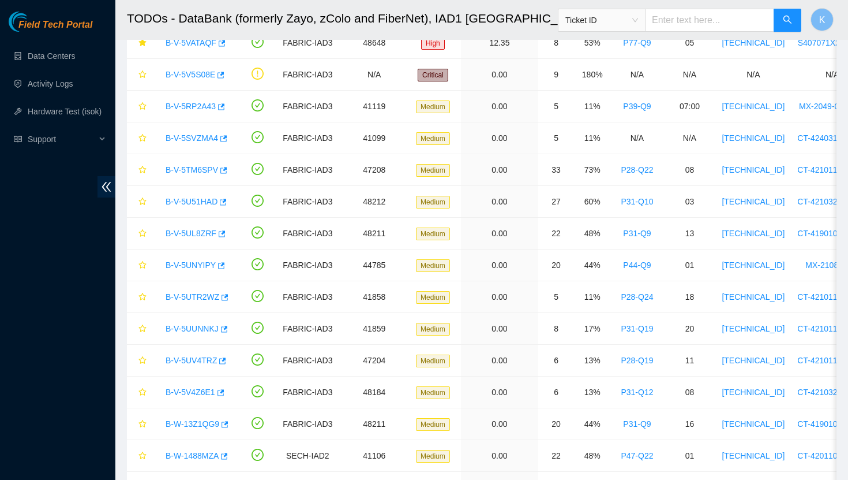
scroll to position [160, 0]
click at [143, 329] on icon "star" at bounding box center [143, 328] width 8 height 8
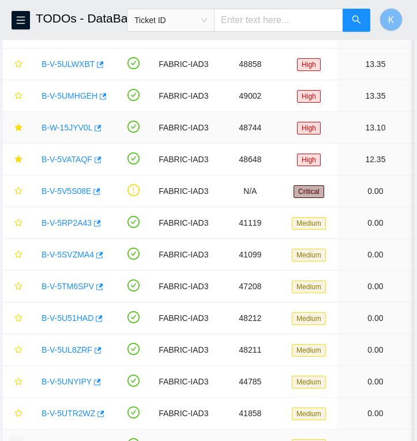
scroll to position [162, 0]
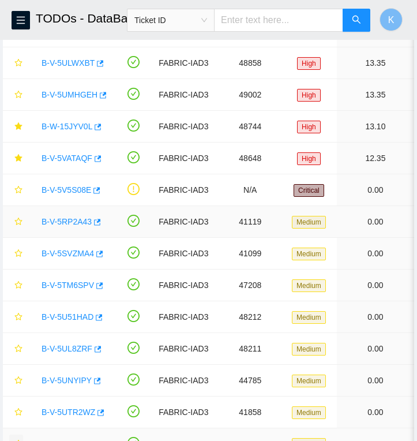
click at [85, 222] on link "B-V-5RP2A43" at bounding box center [67, 221] width 50 height 9
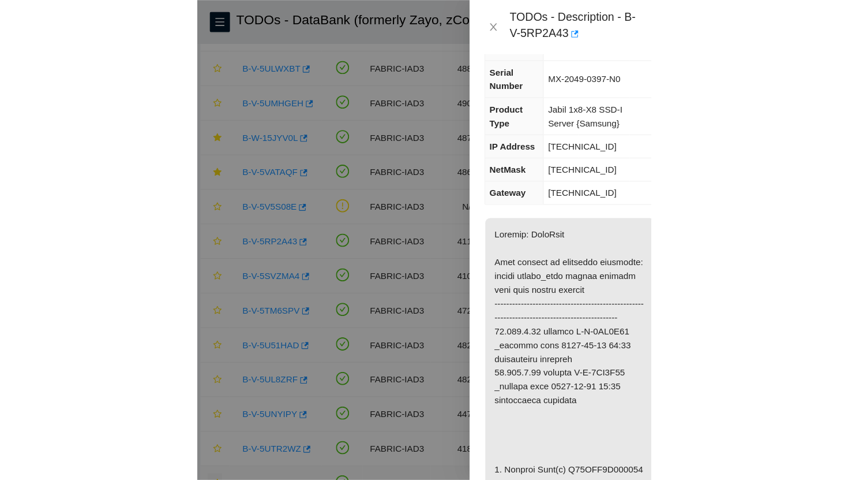
scroll to position [0, 0]
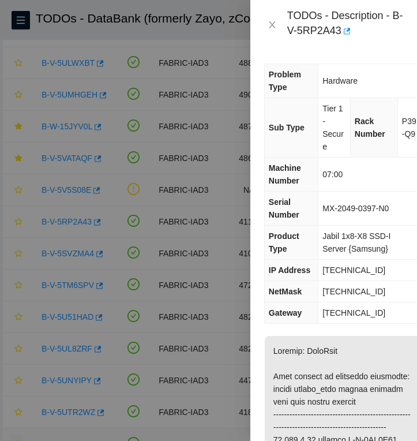
click at [326, 55] on div "Problem Type Hardware Sub Type Tier 1 - Secure Rack Number P39-Q9 Machine Numbe…" at bounding box center [343, 245] width 185 height 391
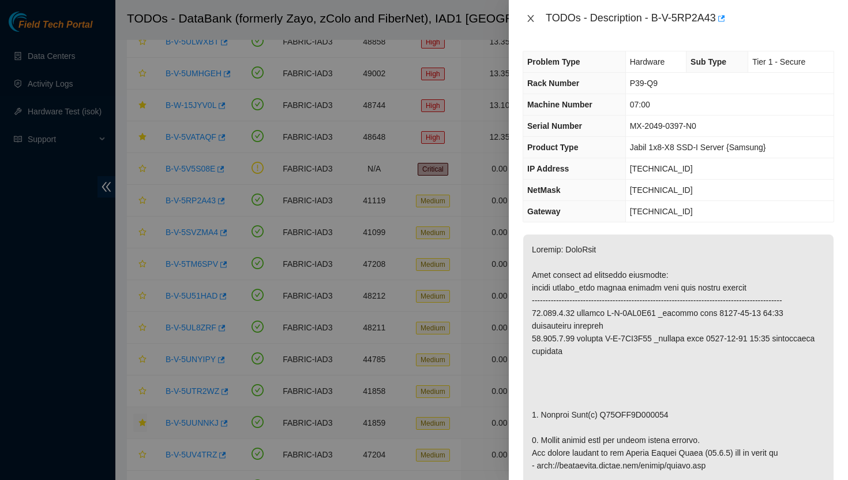
click at [528, 21] on icon "close" at bounding box center [531, 18] width 6 height 7
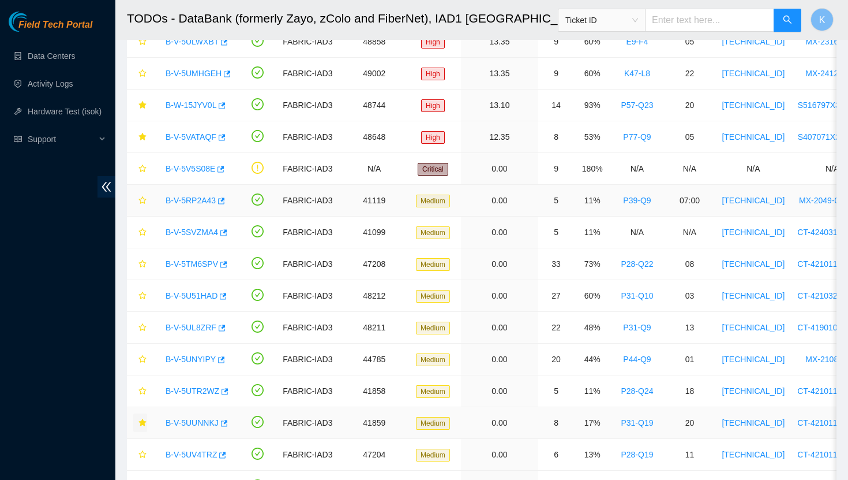
click at [208, 200] on link "B-V-5RP2A43" at bounding box center [191, 200] width 50 height 9
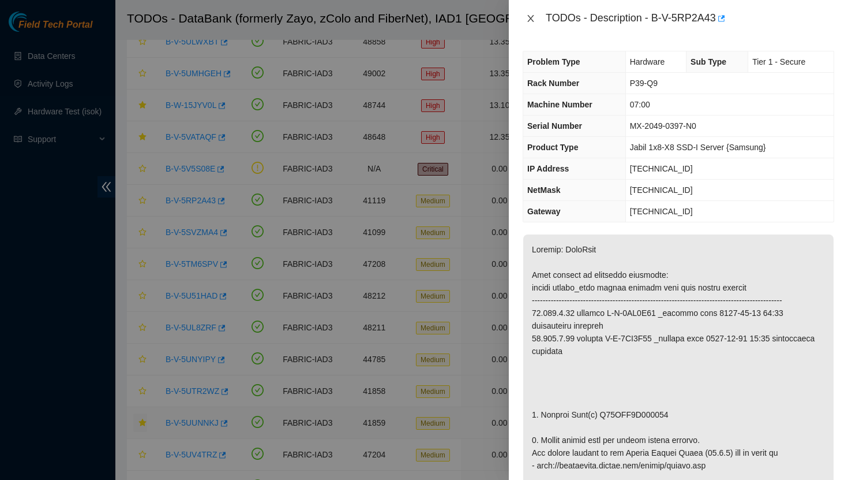
click at [526, 18] on icon "close" at bounding box center [530, 18] width 9 height 9
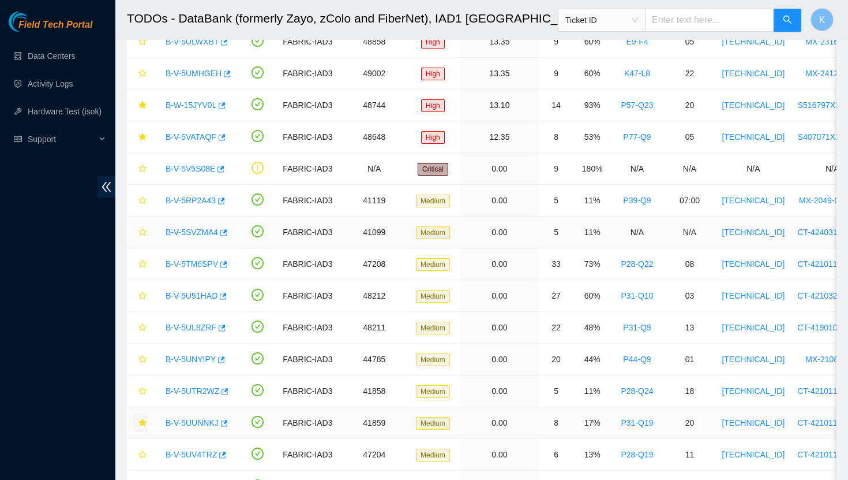
click at [192, 229] on link "B-V-5SVZMA4" at bounding box center [192, 231] width 53 height 9
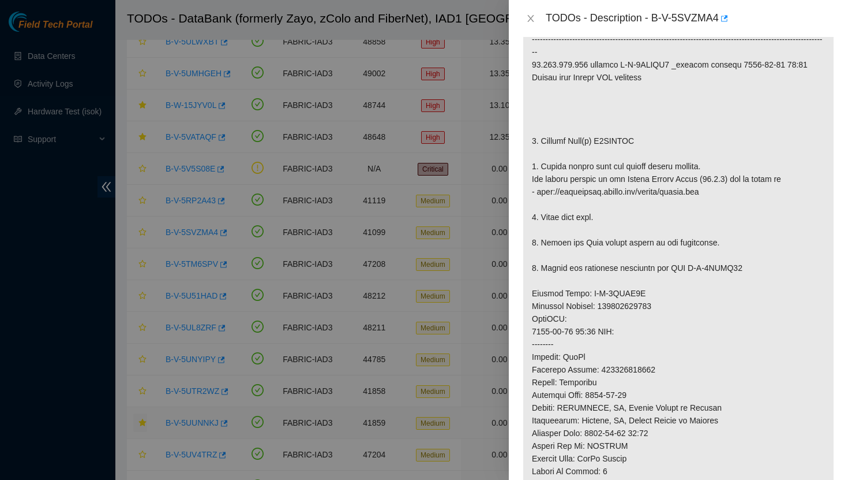
scroll to position [261, 0]
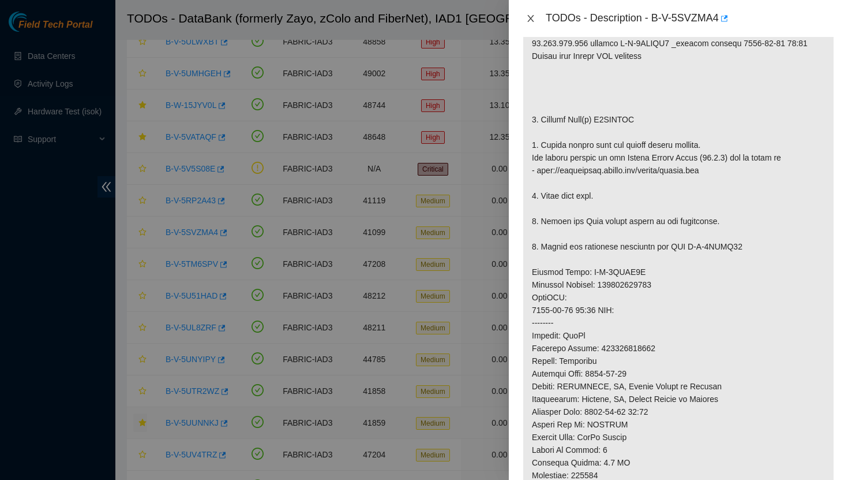
click at [527, 17] on icon "close" at bounding box center [530, 18] width 9 height 9
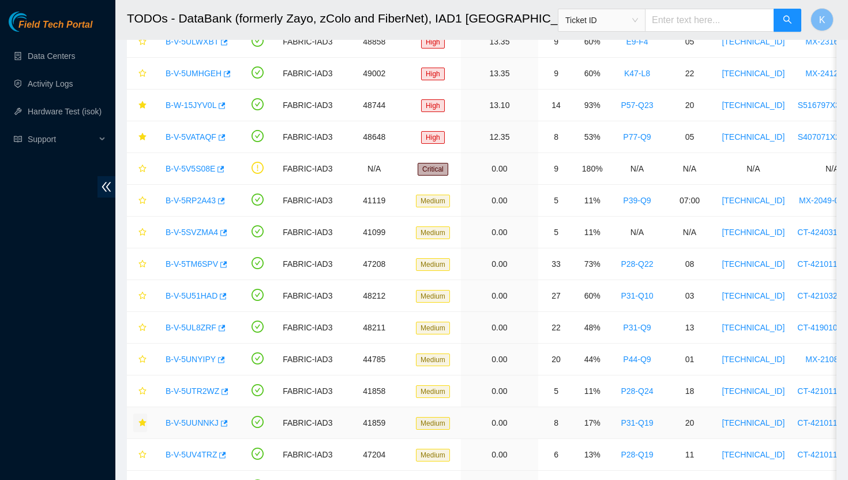
scroll to position [265, 0]
click at [143, 233] on icon "star" at bounding box center [143, 232] width 8 height 8
click at [197, 263] on link "B-V-5TM6SPV" at bounding box center [192, 263] width 53 height 9
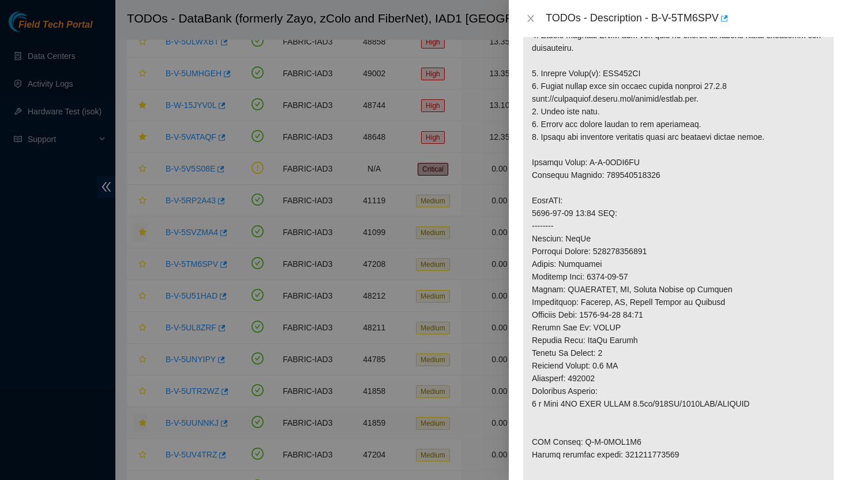
scroll to position [282, 0]
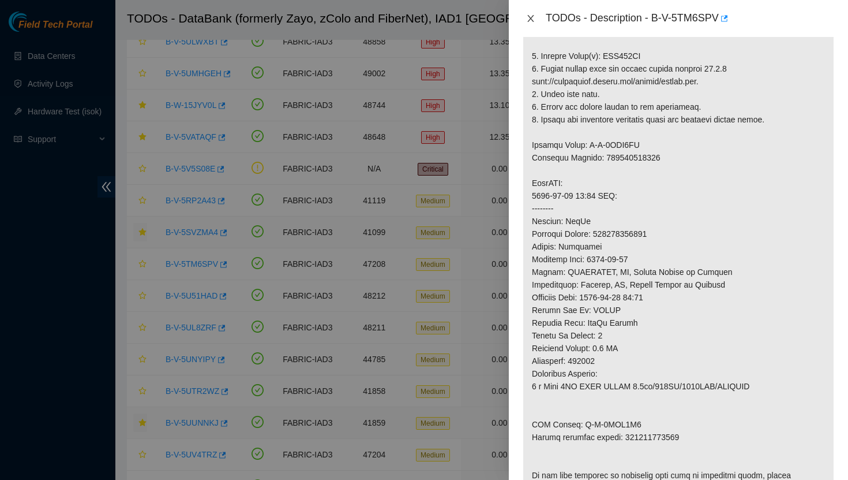
click at [530, 17] on icon "close" at bounding box center [530, 18] width 9 height 9
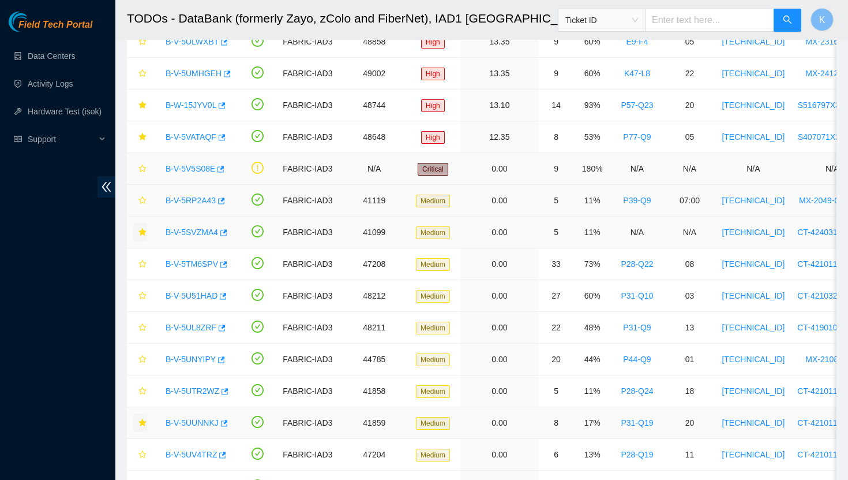
scroll to position [265, 0]
click at [205, 231] on link "B-V-5SVZMA4" at bounding box center [192, 231] width 53 height 9
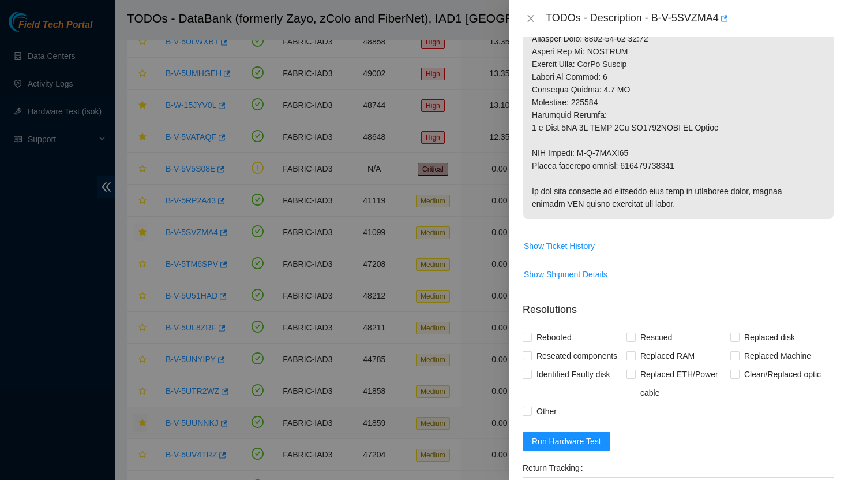
scroll to position [648, 0]
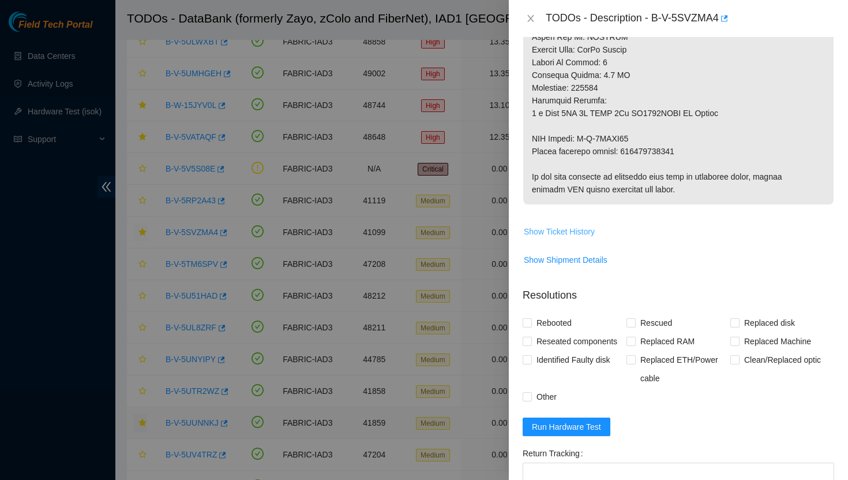
click at [582, 232] on span "Show Ticket History" at bounding box center [559, 231] width 71 height 13
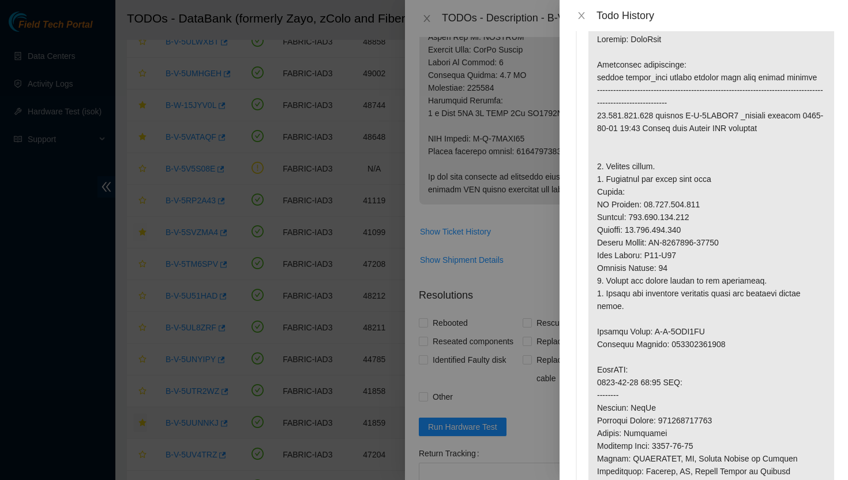
scroll to position [2435, 0]
drag, startPoint x: 679, startPoint y: 302, endPoint x: 599, endPoint y: 291, distance: 81.0
click at [599, 291] on p at bounding box center [712, 362] width 246 height 678
copy p "Rack Number: P44-Q20 Machine Number: 17"
click at [581, 16] on icon "close" at bounding box center [581, 15] width 6 height 7
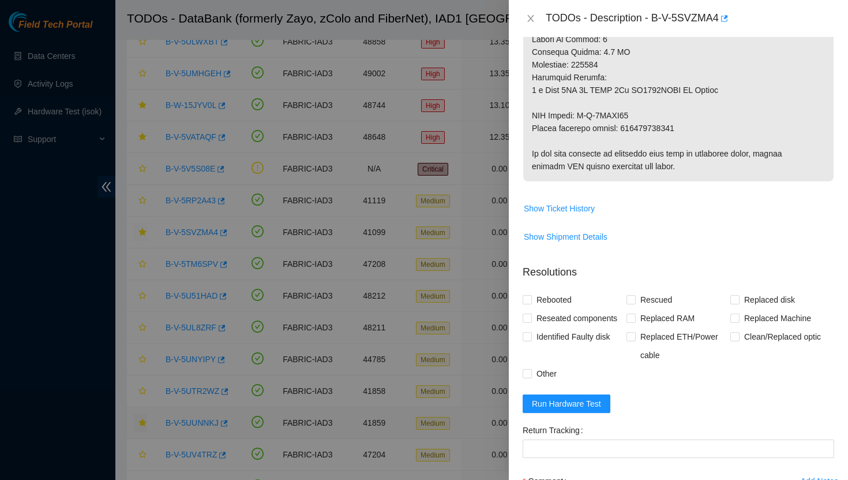
scroll to position [792, 0]
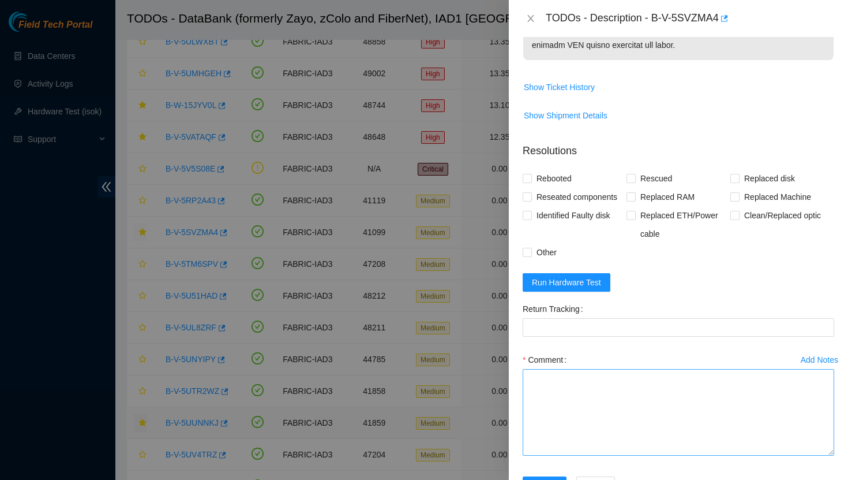
drag, startPoint x: 832, startPoint y: 409, endPoint x: 831, endPoint y: 452, distance: 42.7
click at [831, 452] on textarea "Comment" at bounding box center [679, 412] width 312 height 87
click at [657, 397] on textarea "Comment" at bounding box center [679, 412] width 312 height 87
paste textarea "Rack Number: P44-Q20 Machine Number: 17"
type textarea "Rack Number: P44-Q20 Machine Number: 17"
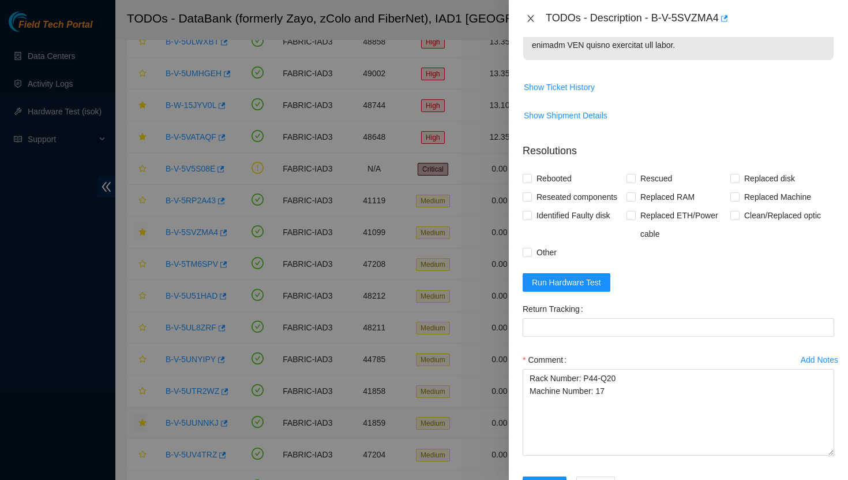
click at [529, 14] on icon "close" at bounding box center [530, 18] width 9 height 9
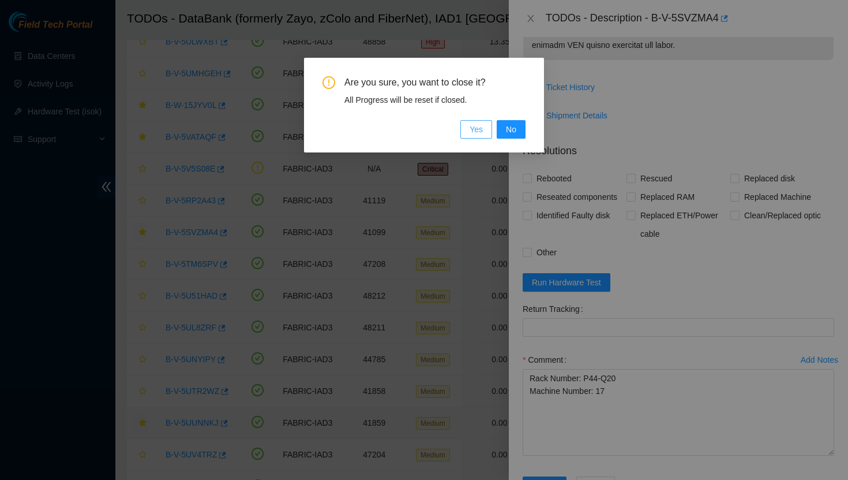
click at [476, 129] on span "Yes" at bounding box center [476, 129] width 13 height 13
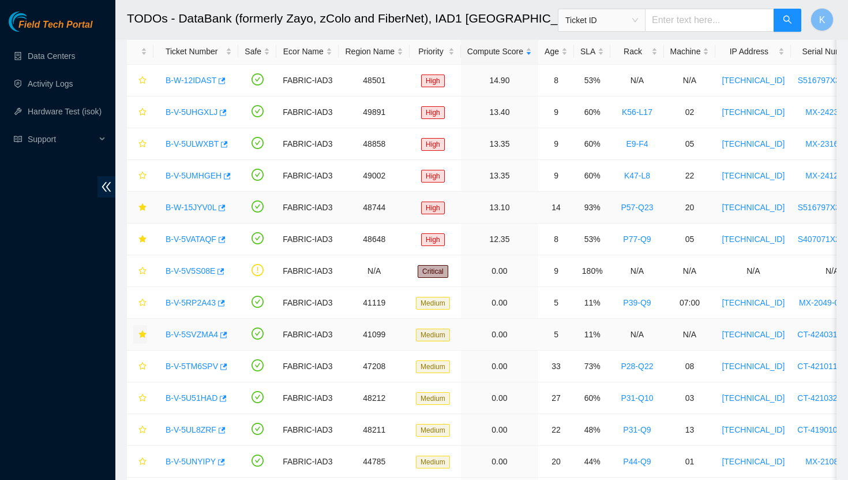
scroll to position [65, 0]
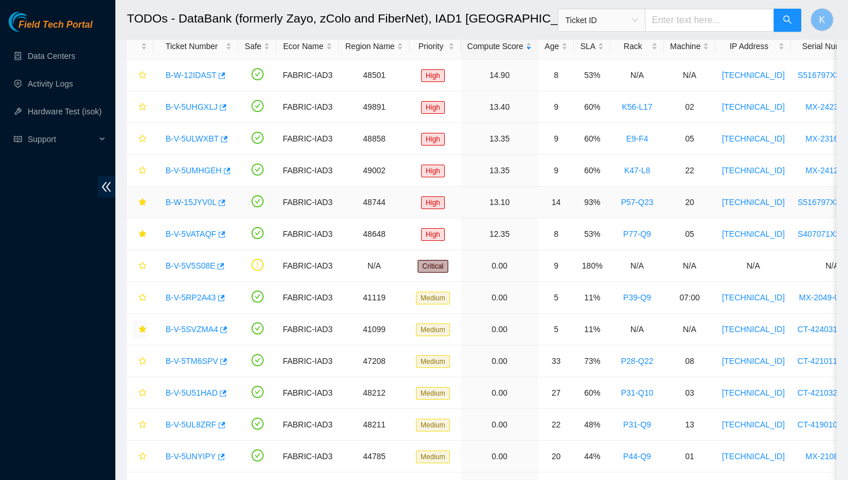
click at [193, 202] on link "B-W-15JYV0L" at bounding box center [191, 201] width 51 height 9
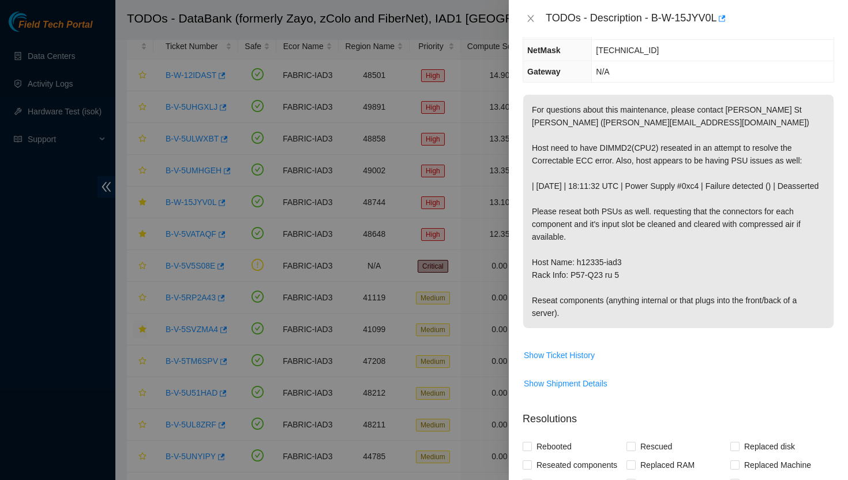
scroll to position [143, 0]
click at [529, 17] on icon "close" at bounding box center [530, 18] width 9 height 9
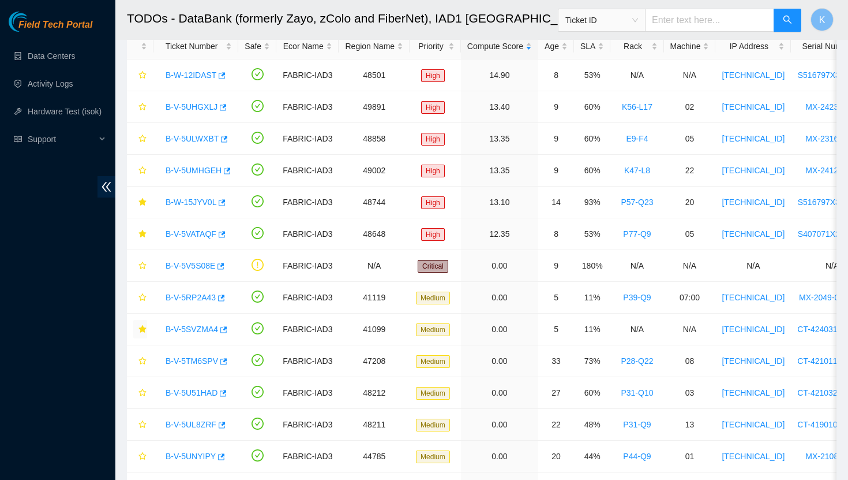
scroll to position [155, 0]
click at [201, 232] on link "B-V-5VATAQF" at bounding box center [191, 233] width 51 height 9
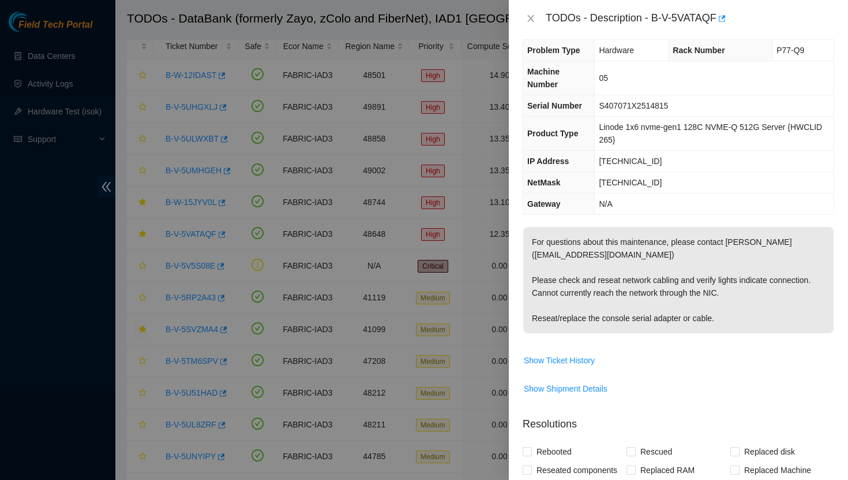
scroll to position [0, 0]
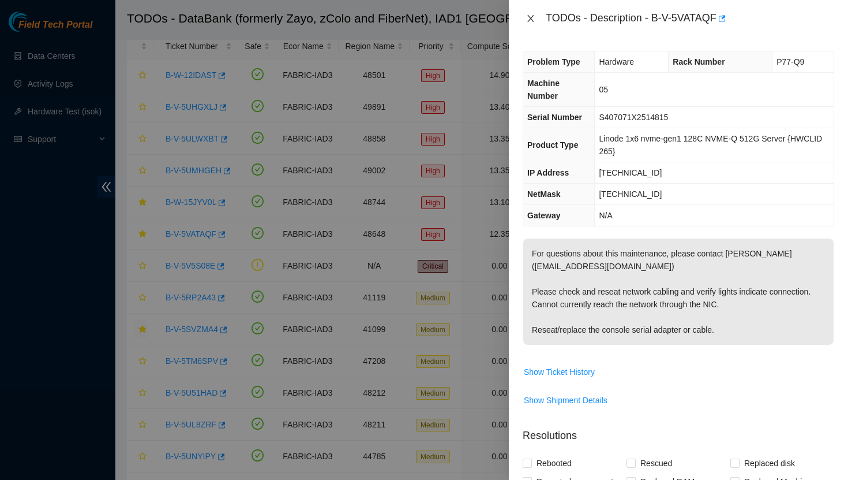
click at [532, 21] on icon "close" at bounding box center [531, 18] width 6 height 7
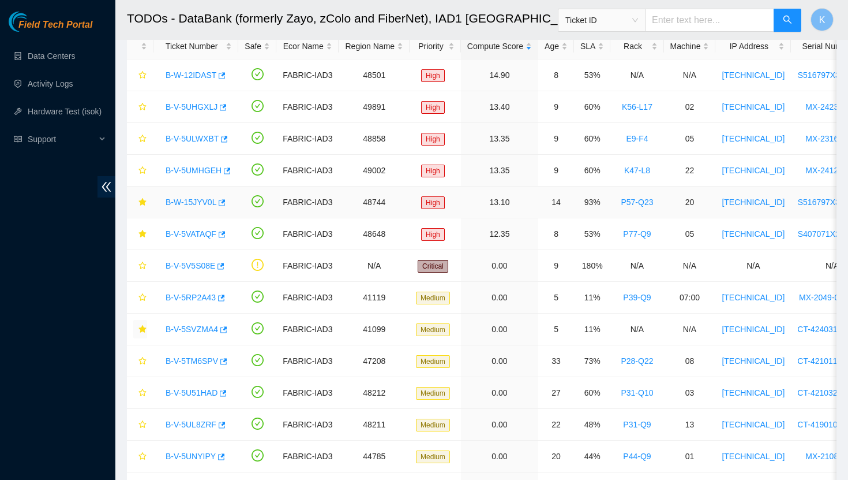
click at [205, 202] on link "B-W-15JYV0L" at bounding box center [191, 201] width 51 height 9
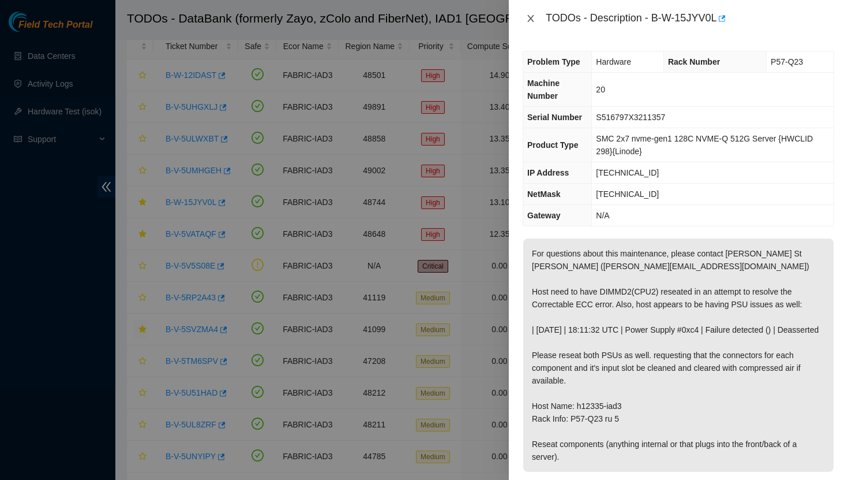
click at [530, 20] on icon "close" at bounding box center [531, 18] width 6 height 7
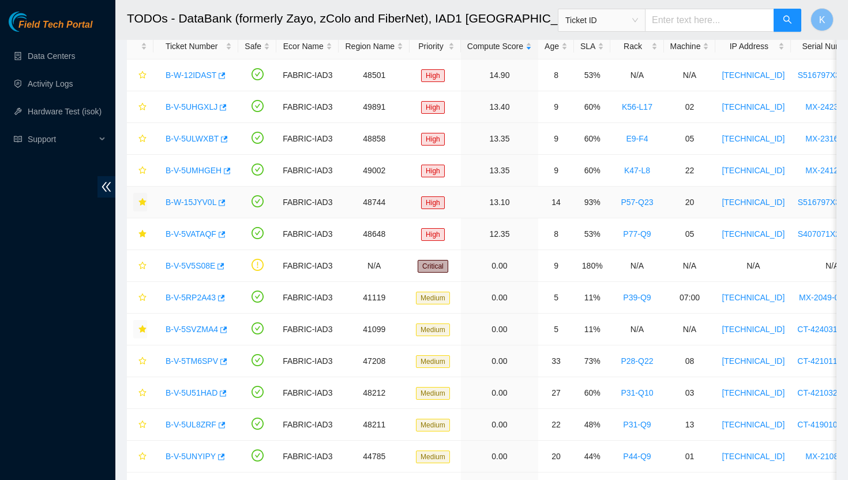
click at [144, 199] on icon "star" at bounding box center [143, 202] width 8 height 8
click at [183, 170] on link "B-V-5UMHGEH" at bounding box center [194, 170] width 56 height 9
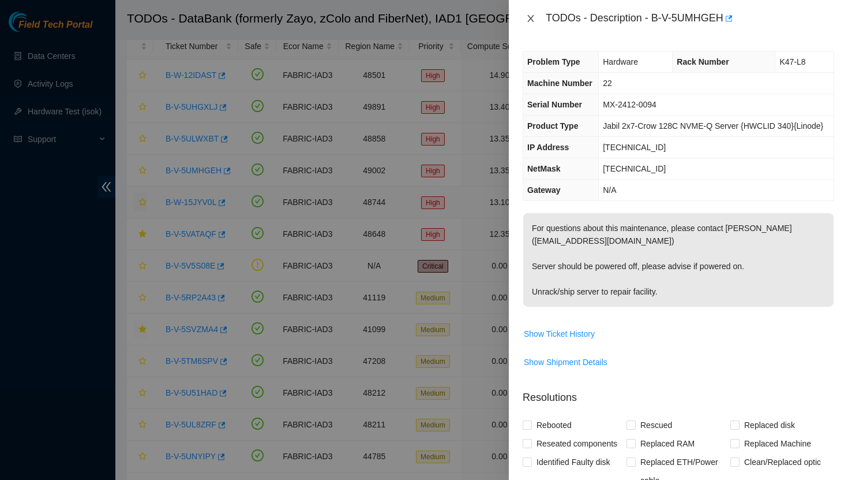
click at [533, 13] on button "Close" at bounding box center [531, 18] width 16 height 11
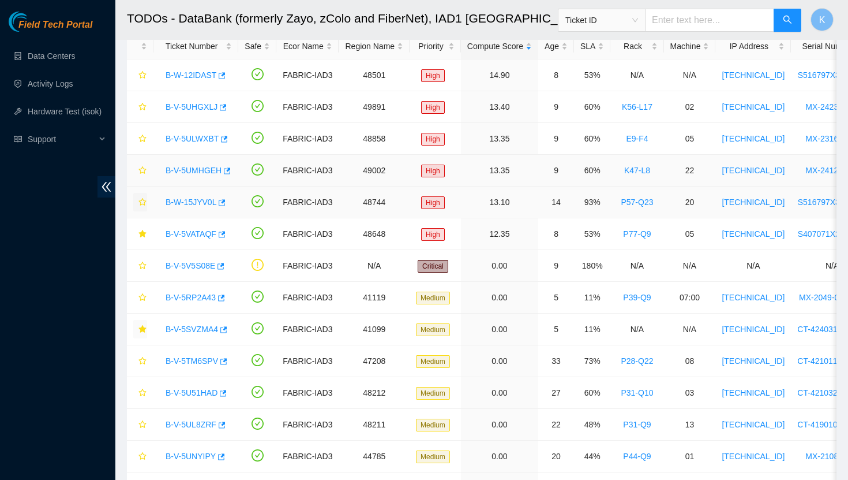
click at [206, 167] on link "B-V-5UMHGEH" at bounding box center [194, 170] width 56 height 9
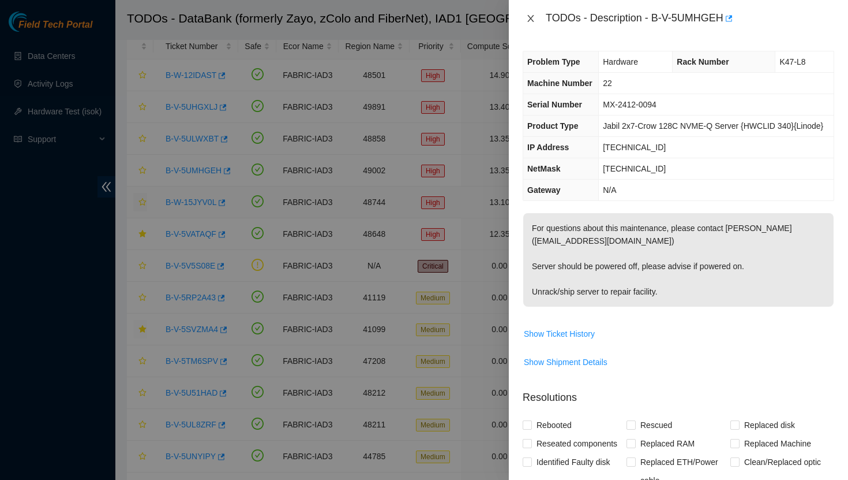
click at [533, 23] on icon "close" at bounding box center [530, 18] width 9 height 9
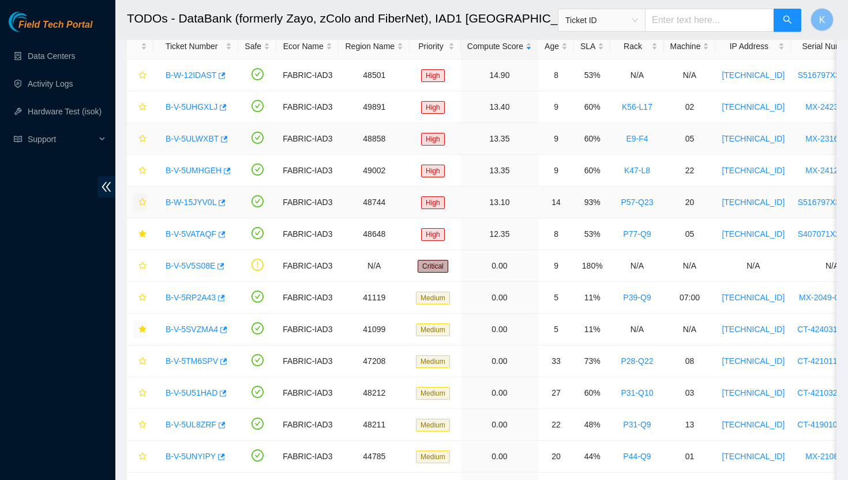
click at [211, 138] on link "B-V-5ULWXBT" at bounding box center [192, 138] width 53 height 9
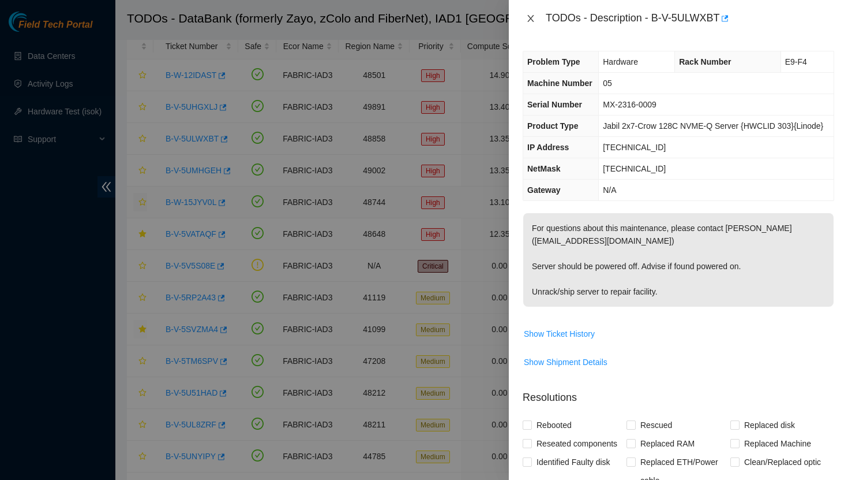
click at [529, 20] on icon "close" at bounding box center [531, 18] width 6 height 7
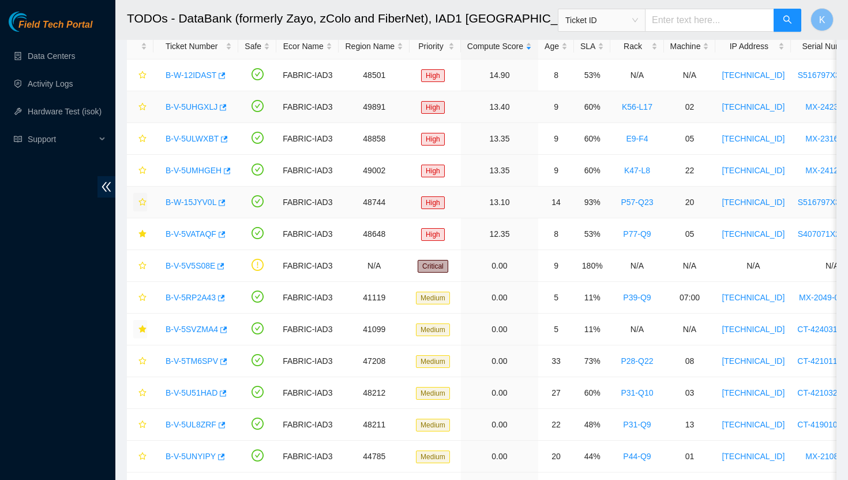
click at [202, 105] on link "B-V-5UHGXLJ" at bounding box center [192, 106] width 52 height 9
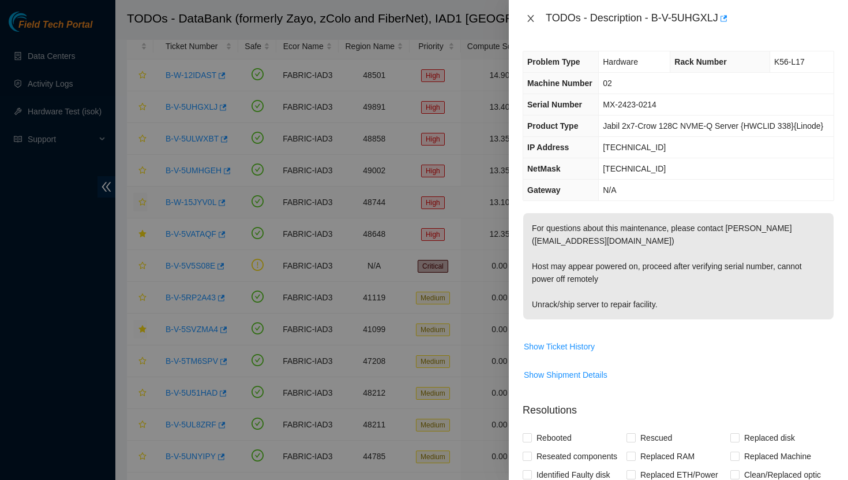
click at [534, 16] on icon "close" at bounding box center [530, 18] width 9 height 9
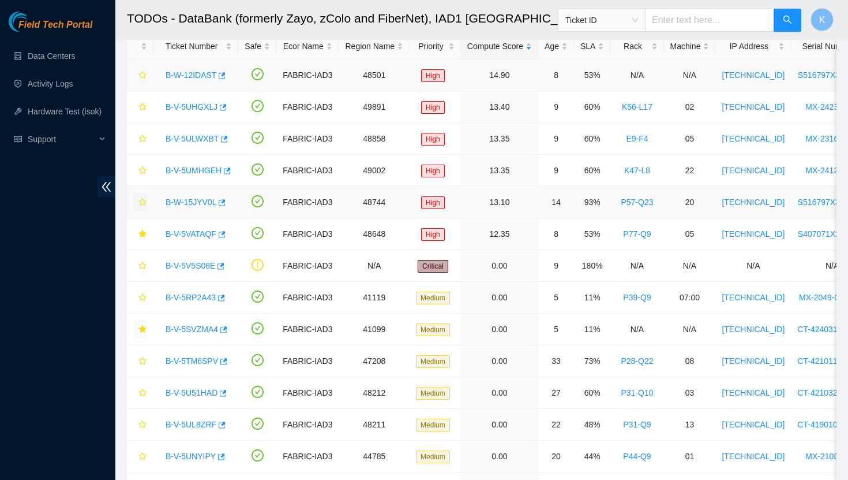
click at [190, 75] on link "B-W-12IDAST" at bounding box center [191, 74] width 51 height 9
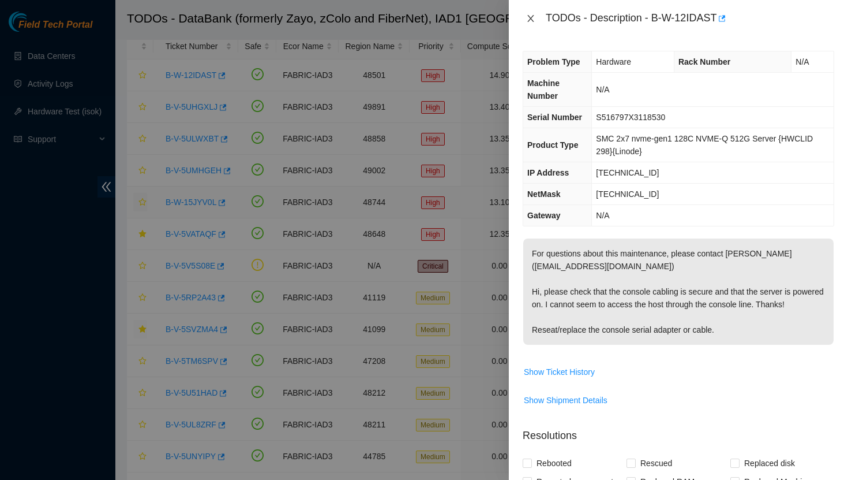
click at [534, 16] on icon "close" at bounding box center [530, 18] width 9 height 9
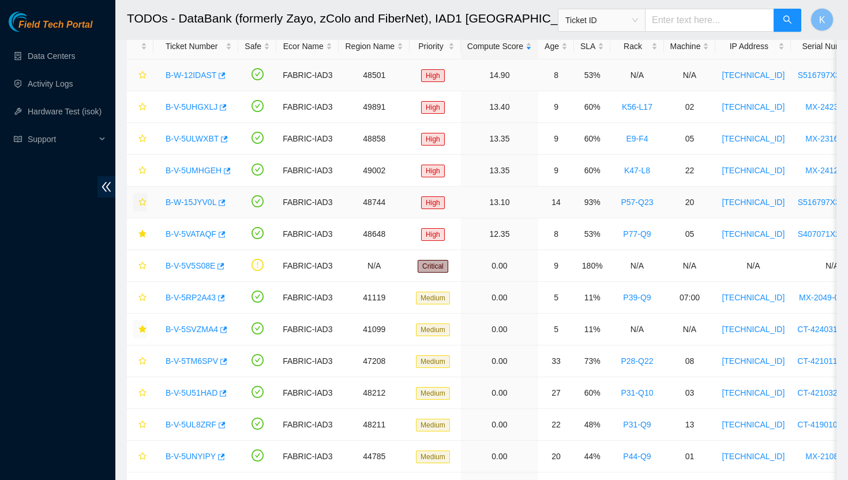
click at [197, 75] on link "B-W-12IDAST" at bounding box center [191, 74] width 51 height 9
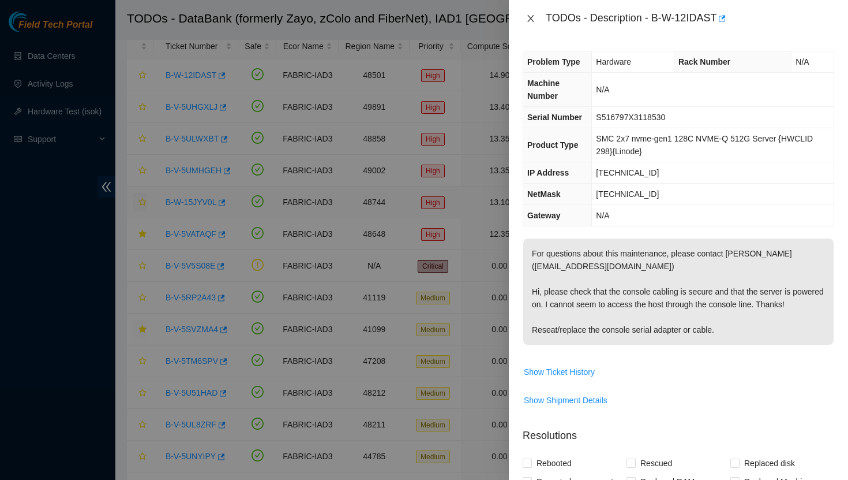
click at [530, 20] on icon "close" at bounding box center [530, 18] width 9 height 9
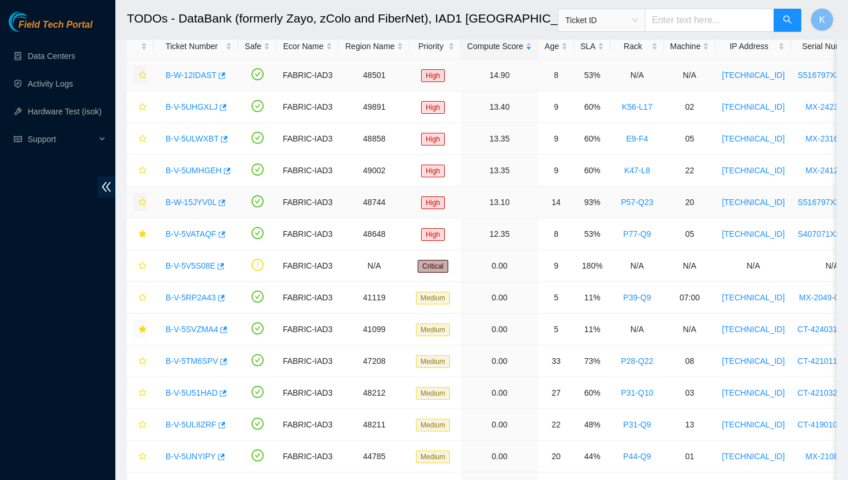
click at [144, 77] on icon "star" at bounding box center [143, 75] width 8 height 8
click at [208, 235] on link "B-V-5VATAQF" at bounding box center [191, 233] width 51 height 9
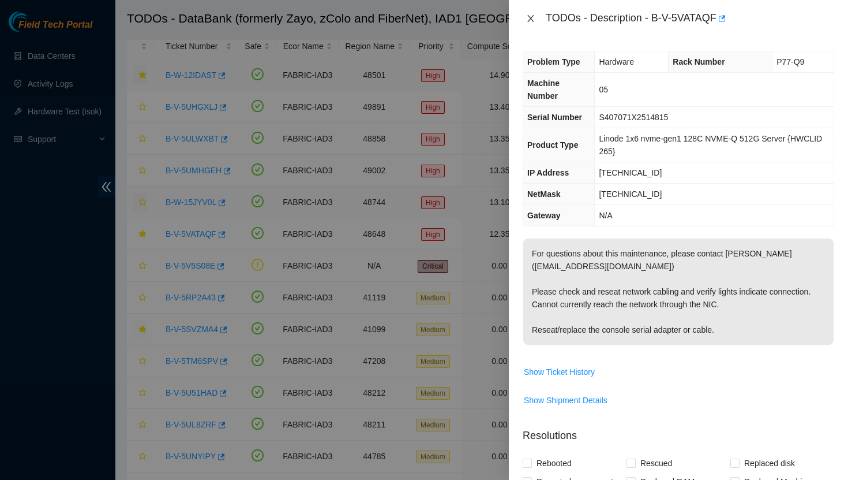
click at [530, 21] on icon "close" at bounding box center [530, 18] width 9 height 9
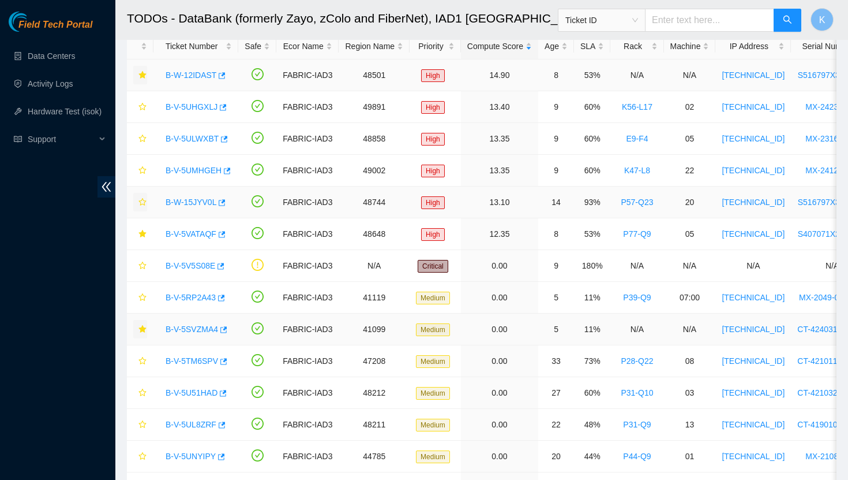
click at [202, 328] on link "B-V-5SVZMA4" at bounding box center [192, 328] width 53 height 9
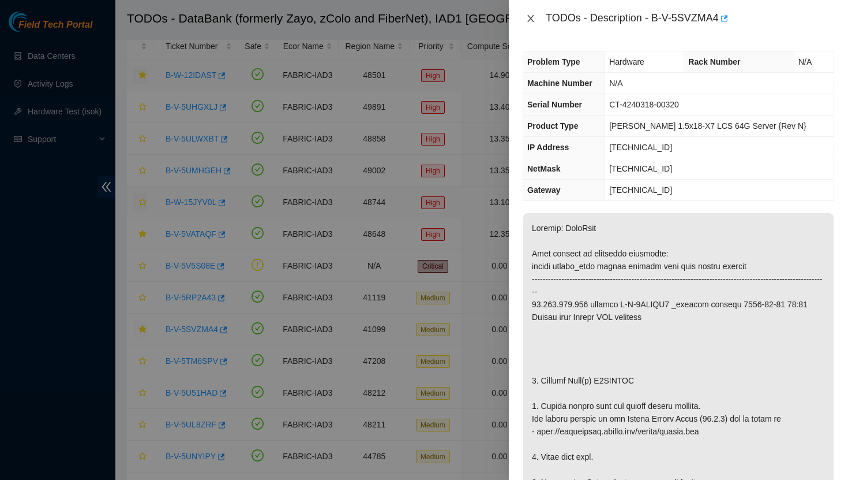
click at [530, 17] on icon "close" at bounding box center [531, 18] width 6 height 7
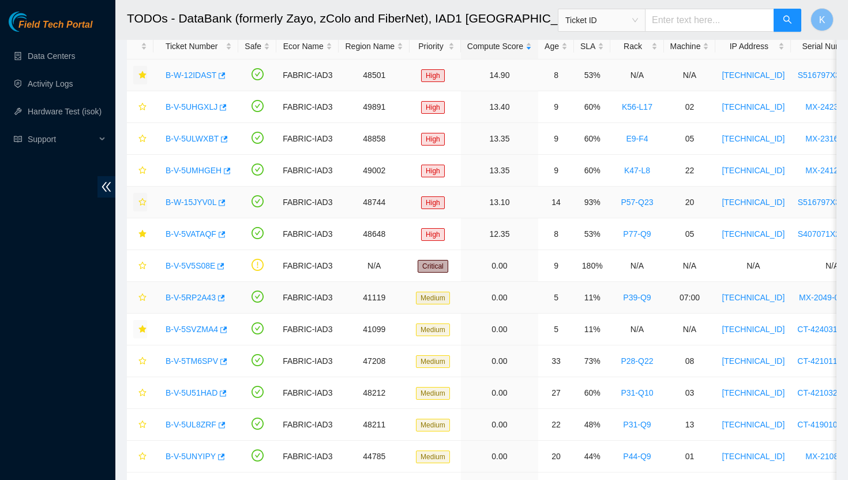
click at [195, 300] on link "B-V-5RP2A43" at bounding box center [191, 297] width 50 height 9
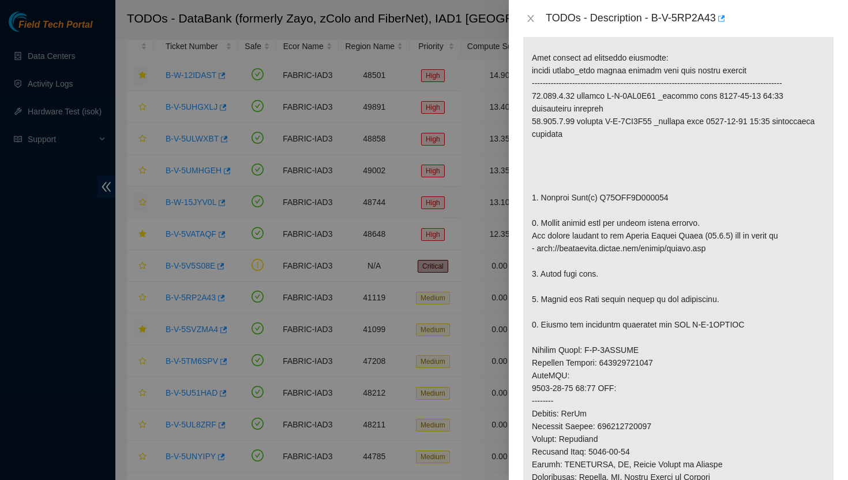
scroll to position [228, 0]
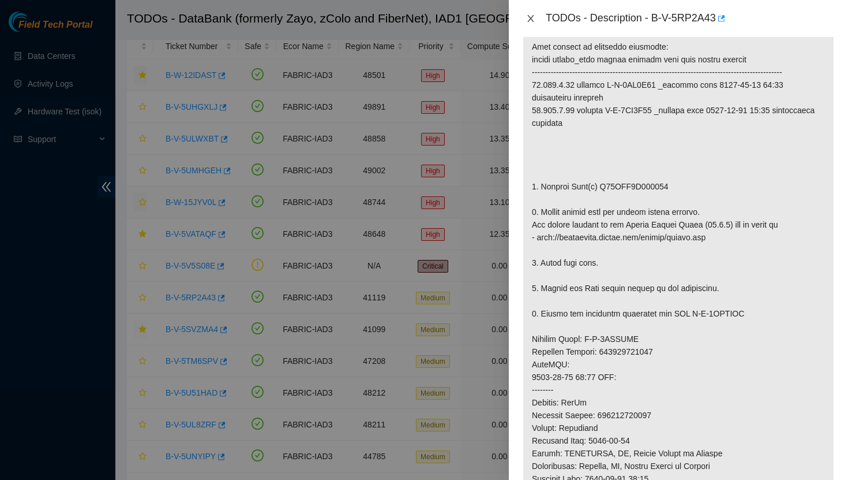
click at [531, 21] on icon "close" at bounding box center [530, 18] width 9 height 9
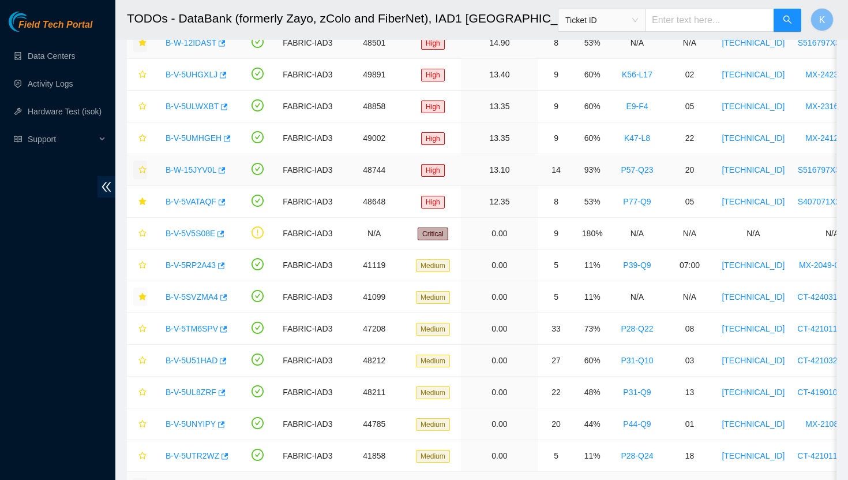
scroll to position [0, 0]
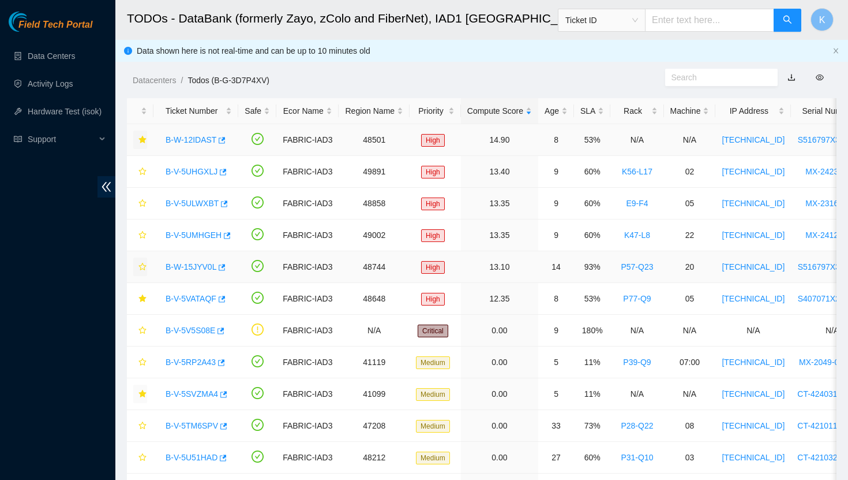
click at [194, 139] on link "B-W-12IDAST" at bounding box center [191, 139] width 51 height 9
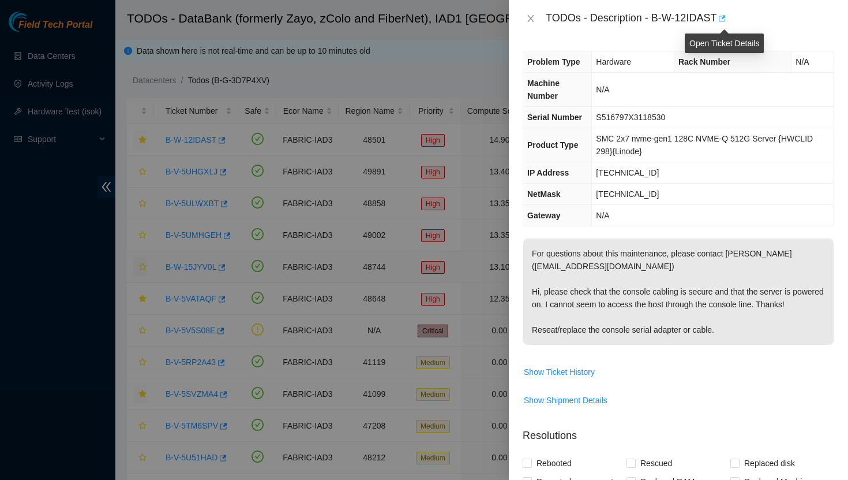
click at [722, 14] on icon "button" at bounding box center [721, 18] width 8 height 8
drag, startPoint x: 721, startPoint y: 18, endPoint x: 656, endPoint y: 15, distance: 65.3
click at [656, 15] on div "TODOs - Description - B-W-12IDAST" at bounding box center [690, 18] width 289 height 18
copy div "B-W-12IDAST"
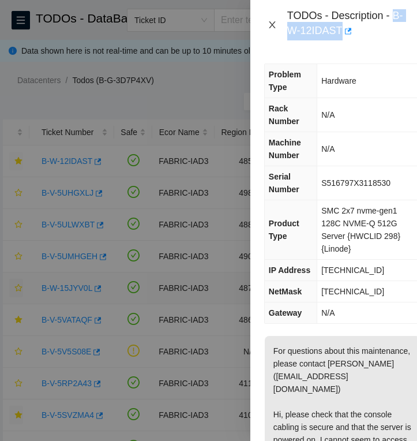
click at [272, 24] on icon "close" at bounding box center [272, 24] width 6 height 7
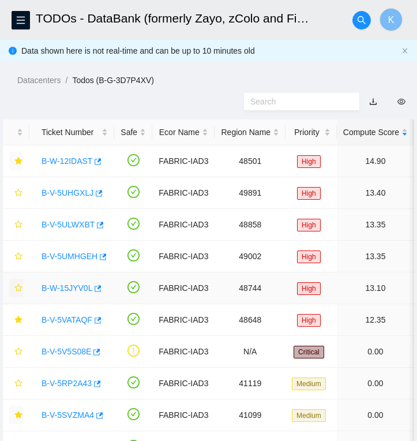
scroll to position [24, 0]
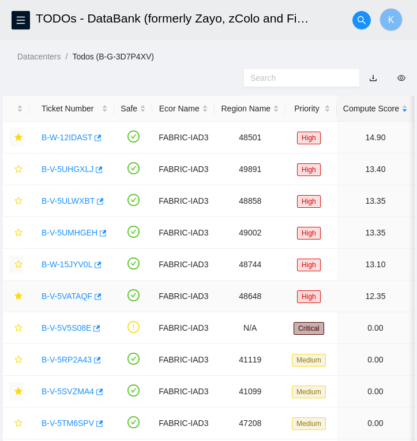
click at [73, 293] on link "B-V-5VATAQF" at bounding box center [67, 295] width 51 height 9
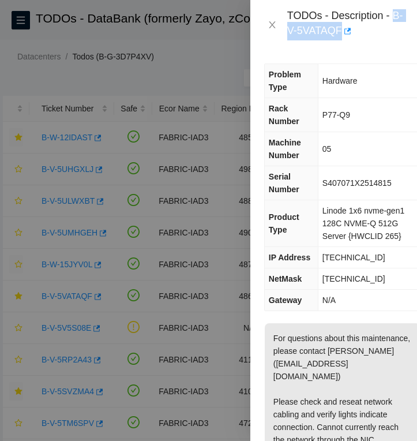
drag, startPoint x: 353, startPoint y: 31, endPoint x: 285, endPoint y: 37, distance: 69.0
click at [285, 37] on div "TODOs - Description - B-V-5VATAQF" at bounding box center [333, 24] width 139 height 31
copy div "B-V-5VATAQF"
click at [270, 21] on icon "close" at bounding box center [272, 24] width 9 height 9
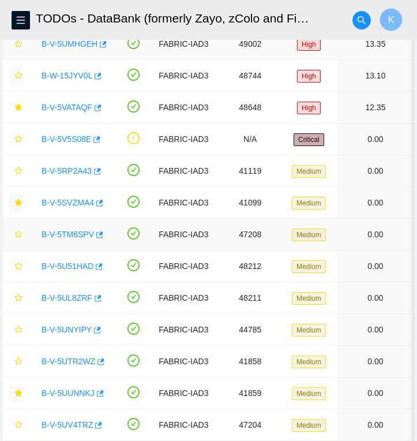
scroll to position [218, 0]
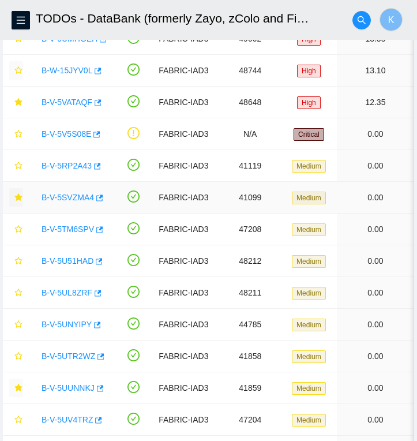
click at [81, 199] on link "B-V-5SVZMA4" at bounding box center [68, 197] width 53 height 9
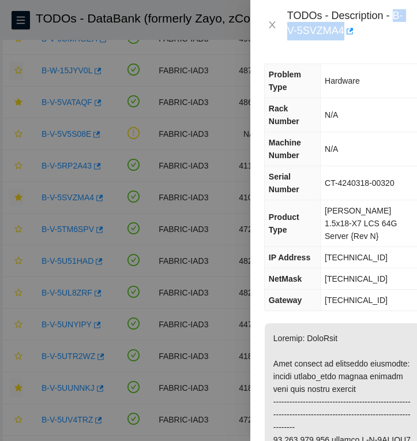
drag, startPoint x: 357, startPoint y: 28, endPoint x: 287, endPoint y: 25, distance: 69.9
click at [287, 25] on div "TODOs - Description - B-V-5SVZMA4" at bounding box center [345, 24] width 116 height 31
copy div "B-V-5SVZMA4"
click at [272, 25] on icon "close" at bounding box center [272, 24] width 9 height 9
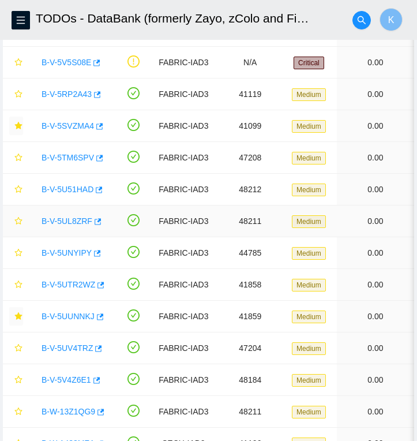
scroll to position [346, 0]
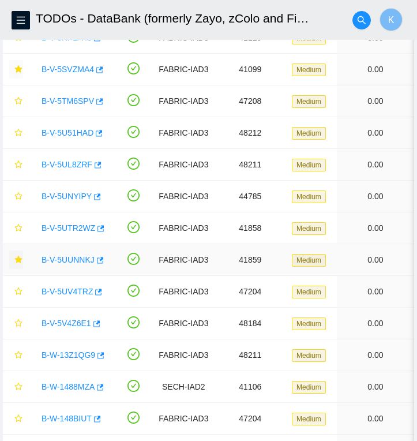
click at [80, 260] on link "B-V-5UUNNKJ" at bounding box center [68, 259] width 53 height 9
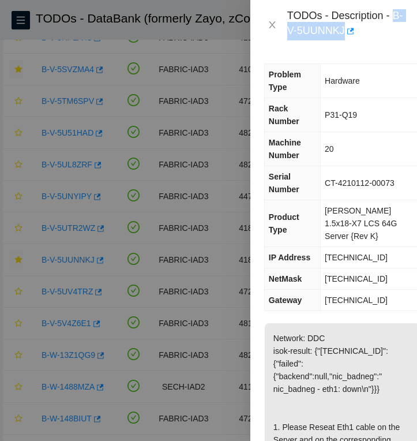
drag, startPoint x: 357, startPoint y: 29, endPoint x: 286, endPoint y: 32, distance: 71.0
click at [286, 32] on div "TODOs - Description - B-V-5UUNNKJ" at bounding box center [333, 24] width 139 height 31
copy div "B-V-5UUNNKJ"
click at [272, 22] on icon "close" at bounding box center [272, 24] width 9 height 9
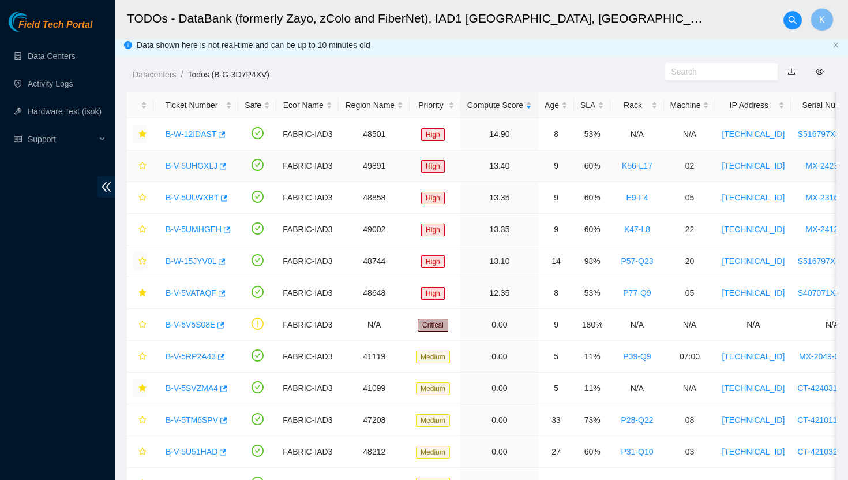
scroll to position [0, 0]
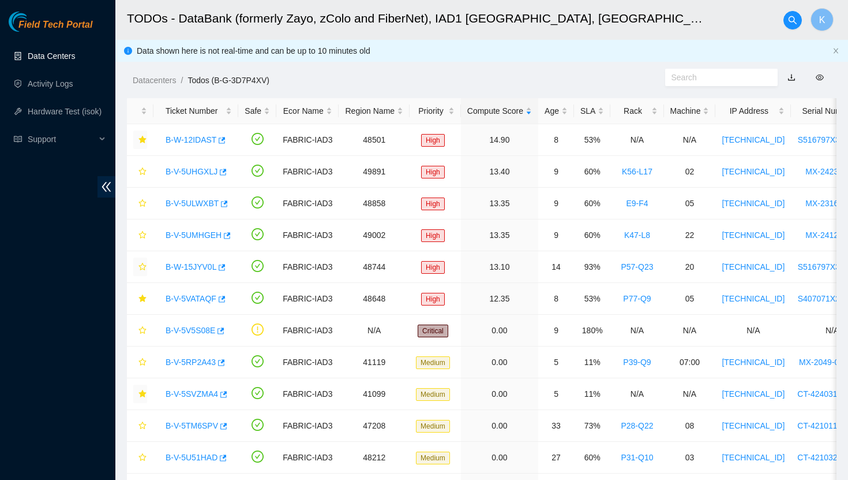
click at [72, 55] on link "Data Centers" at bounding box center [51, 55] width 47 height 9
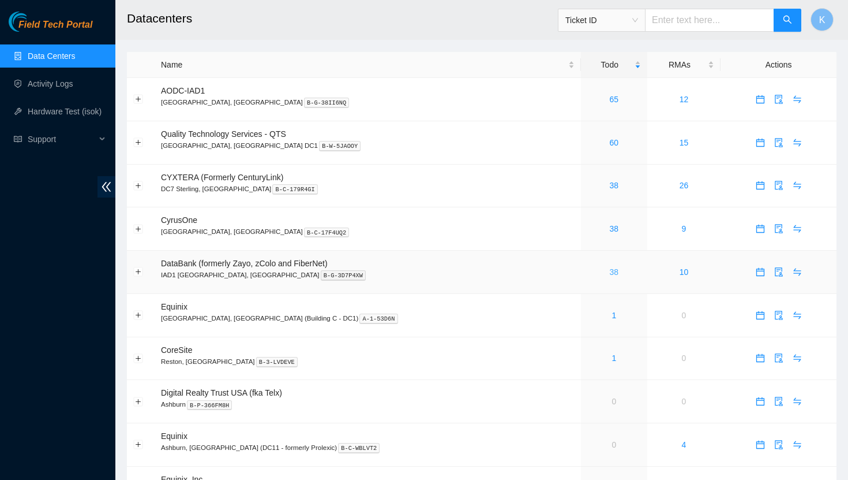
click at [610, 269] on link "38" at bounding box center [614, 271] width 9 height 9
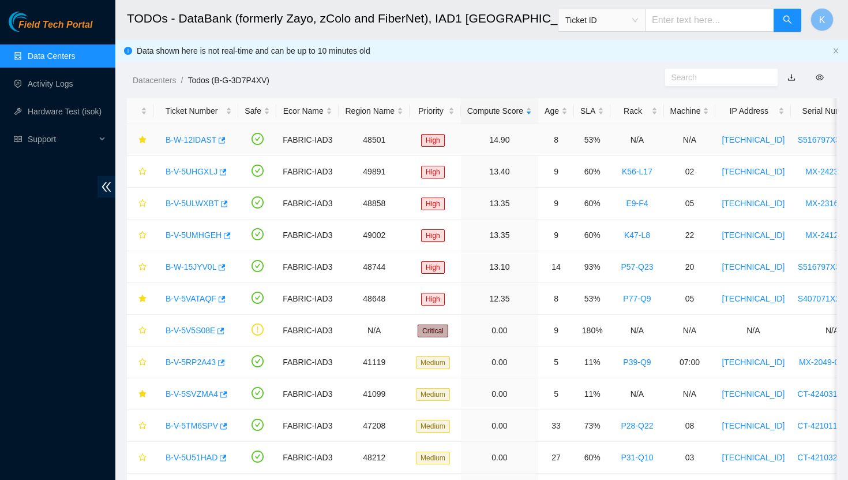
click at [205, 140] on link "B-W-12IDAST" at bounding box center [191, 139] width 51 height 9
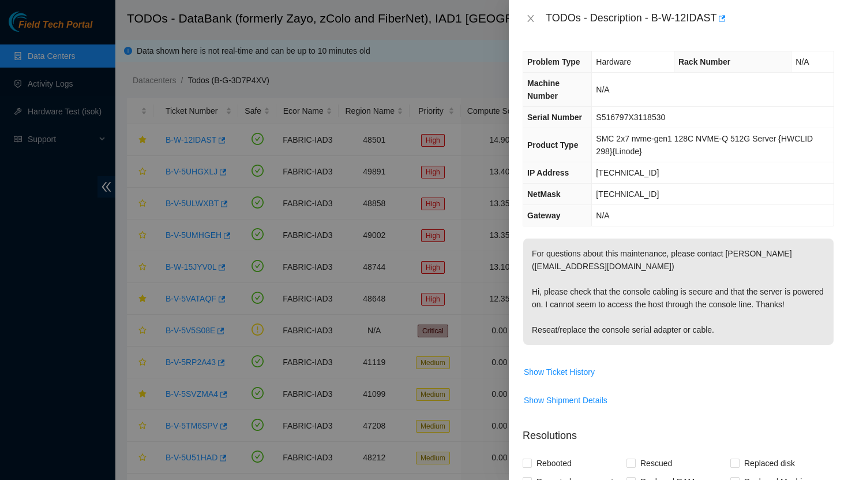
click at [529, 10] on div "TODOs - Description - B-W-12IDAST" at bounding box center [679, 18] width 312 height 18
click at [529, 17] on icon "close" at bounding box center [530, 18] width 9 height 9
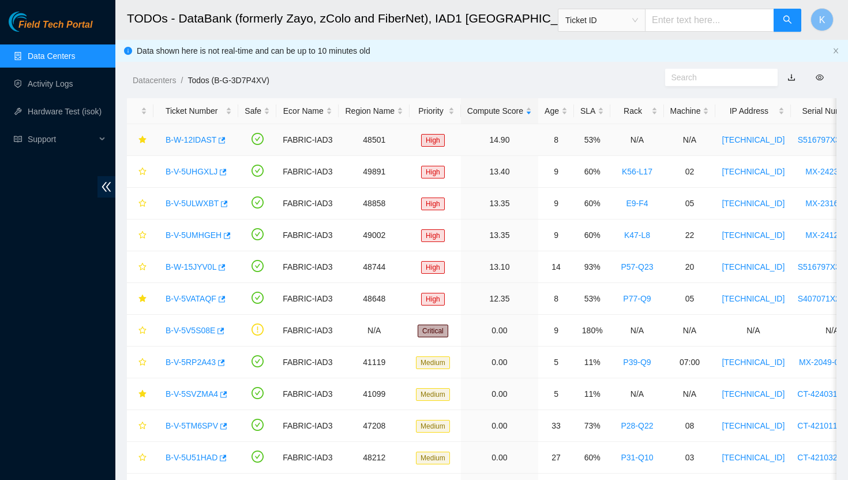
click at [201, 140] on link "B-W-12IDAST" at bounding box center [191, 139] width 51 height 9
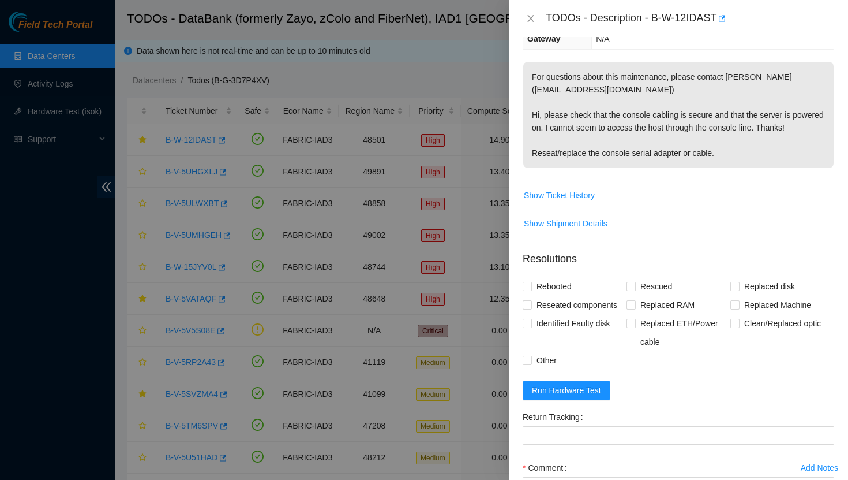
scroll to position [164, 0]
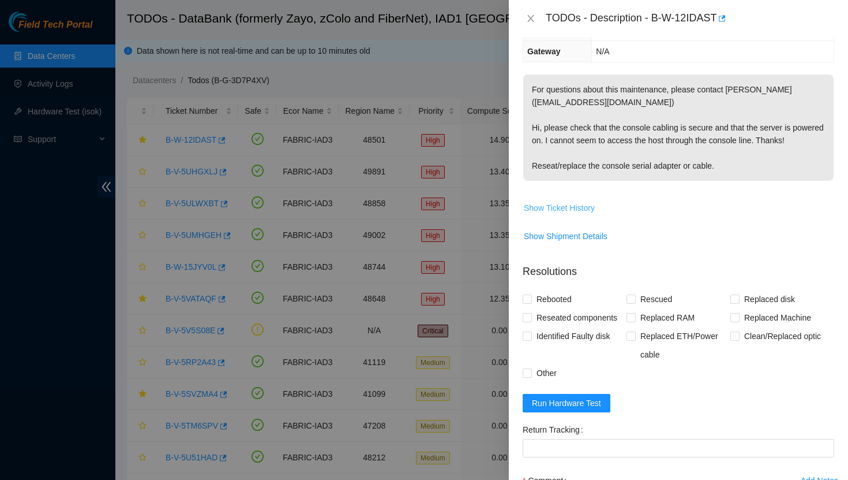
click at [563, 214] on span "Show Ticket History" at bounding box center [559, 207] width 71 height 13
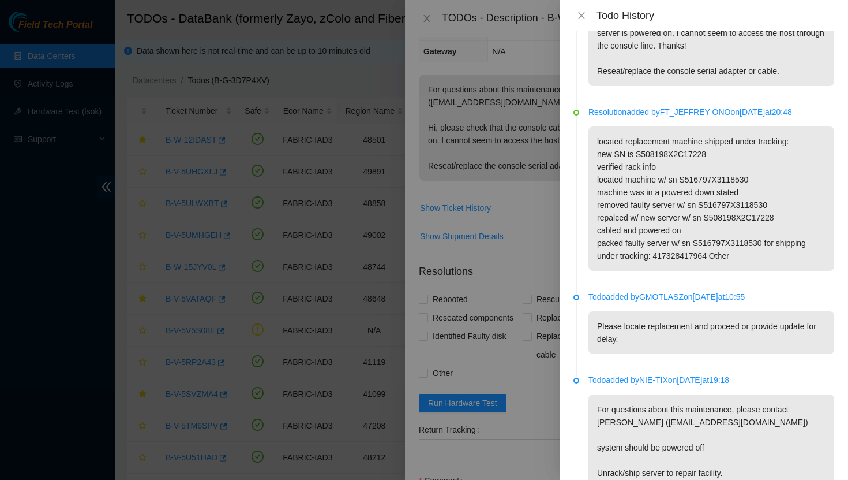
scroll to position [0, 0]
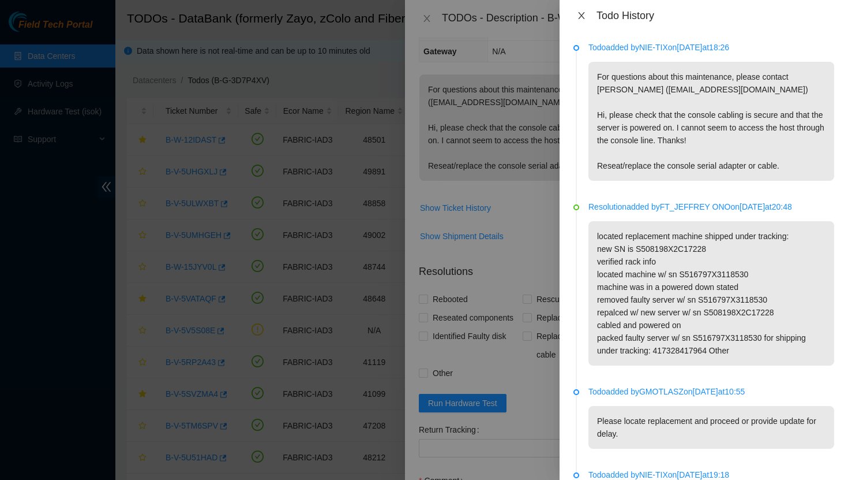
click at [584, 12] on icon "close" at bounding box center [581, 15] width 9 height 9
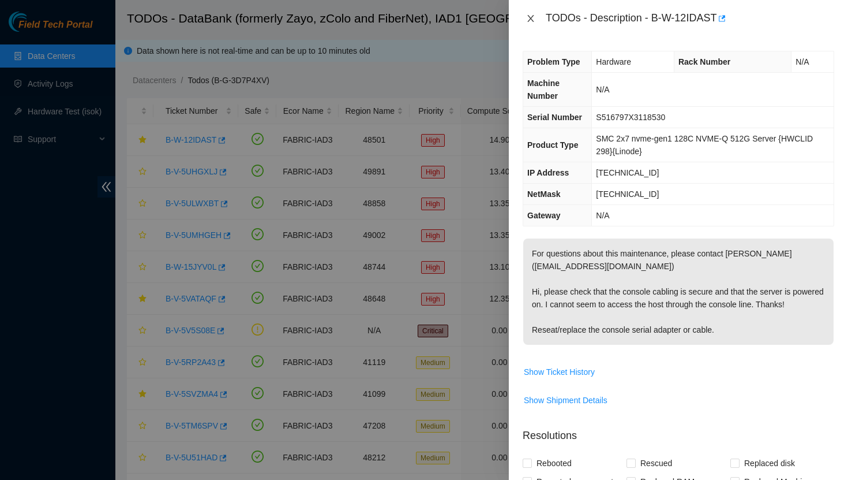
click at [531, 18] on icon "close" at bounding box center [531, 18] width 6 height 7
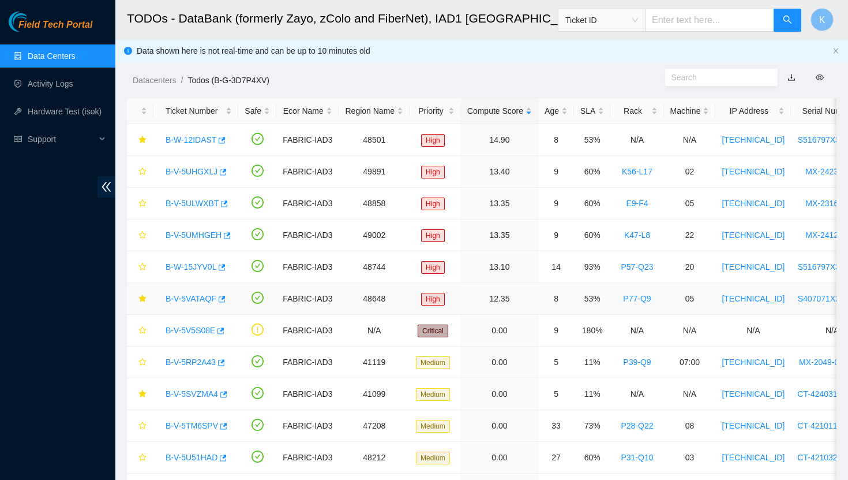
click at [193, 297] on link "B-V-5VATAQF" at bounding box center [191, 298] width 51 height 9
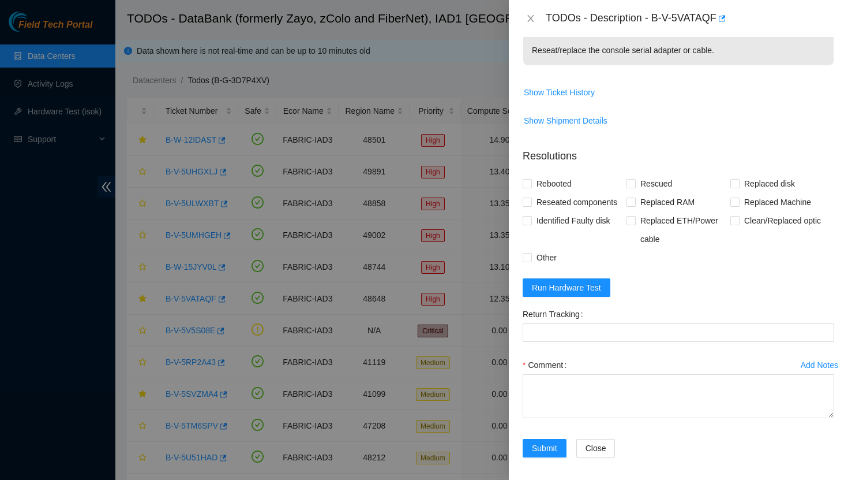
scroll to position [285, 0]
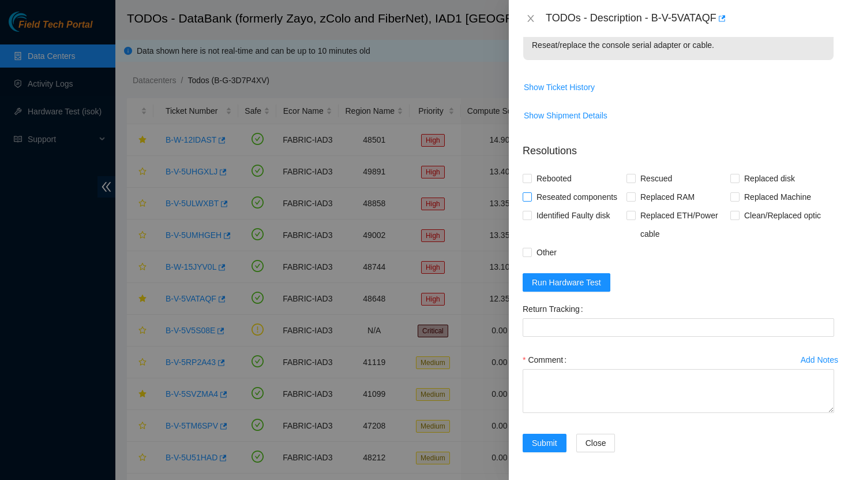
click at [528, 195] on input "Reseated components" at bounding box center [527, 196] width 8 height 8
checkbox input "true"
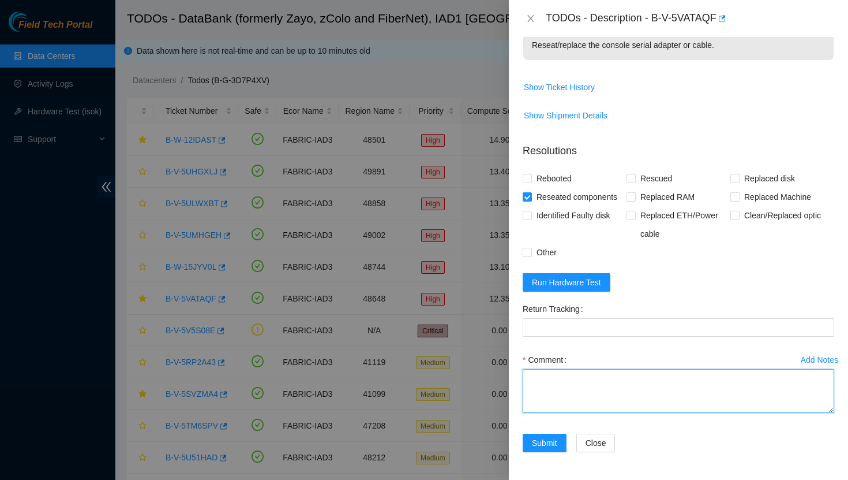
click at [593, 381] on textarea "Comment" at bounding box center [679, 391] width 312 height 44
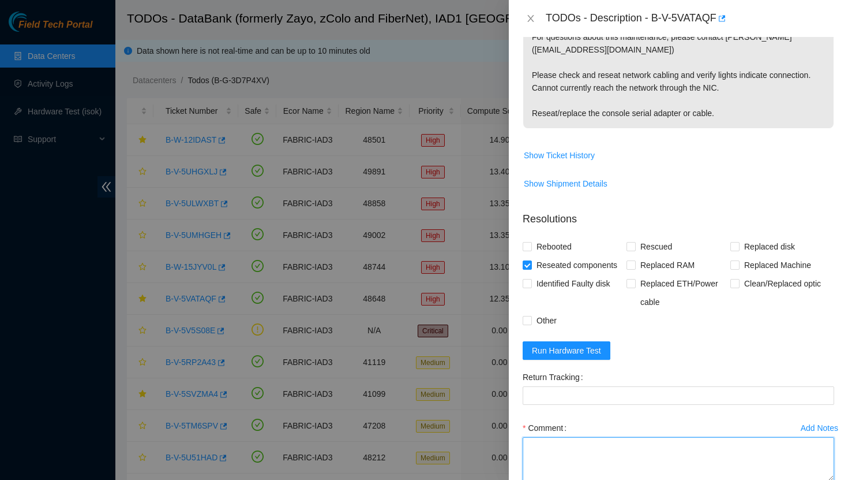
scroll to position [219, 0]
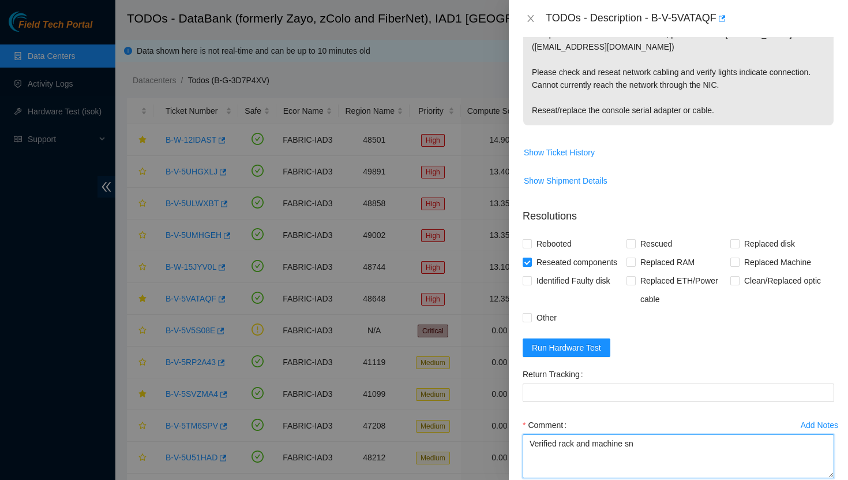
click at [529, 446] on textarea "Verified rack and machine sn" at bounding box center [679, 456] width 312 height 44
click at [664, 444] on textarea "- Verified rack and machine sn" at bounding box center [679, 456] width 312 height 44
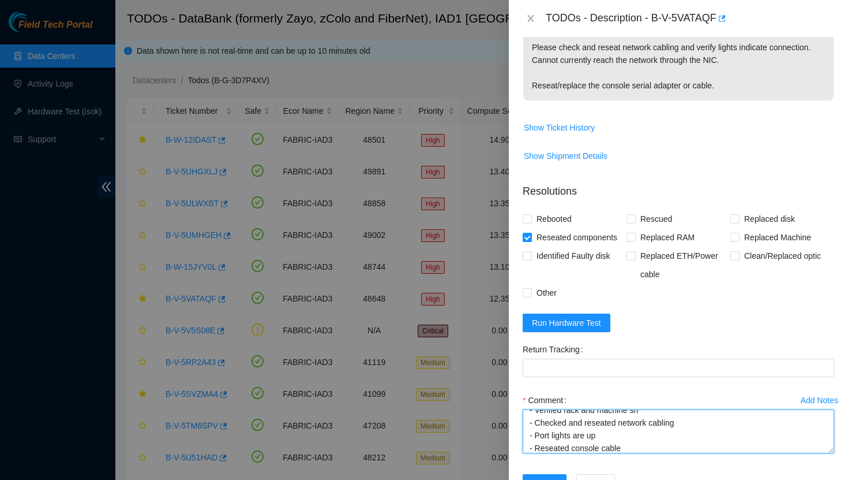
scroll to position [21, 0]
click at [539, 450] on textarea "- Verified rack and machine sn - Checked and reseated network cabling - Port li…" at bounding box center [679, 431] width 312 height 44
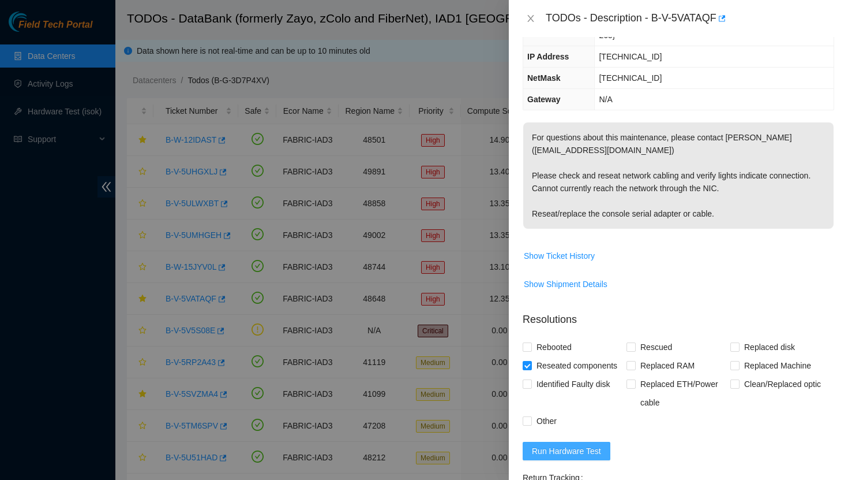
scroll to position [285, 0]
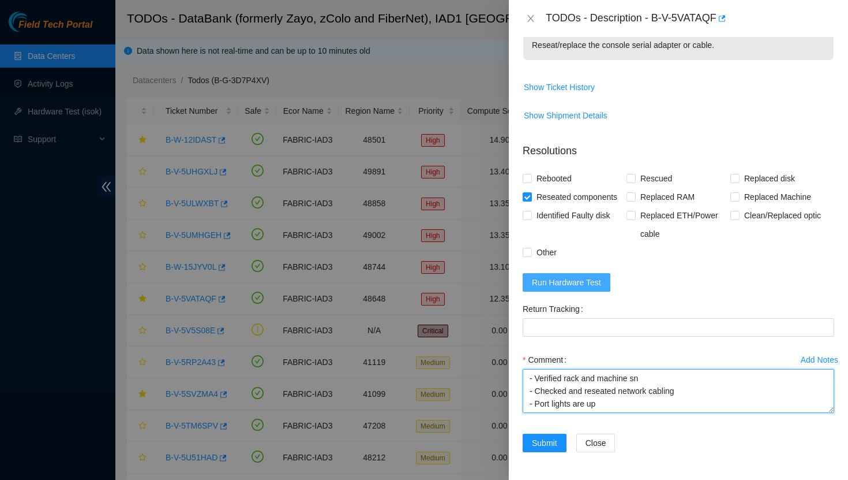
type textarea "- Verified rack and machine sn - Checked and reseated network cabling - Port li…"
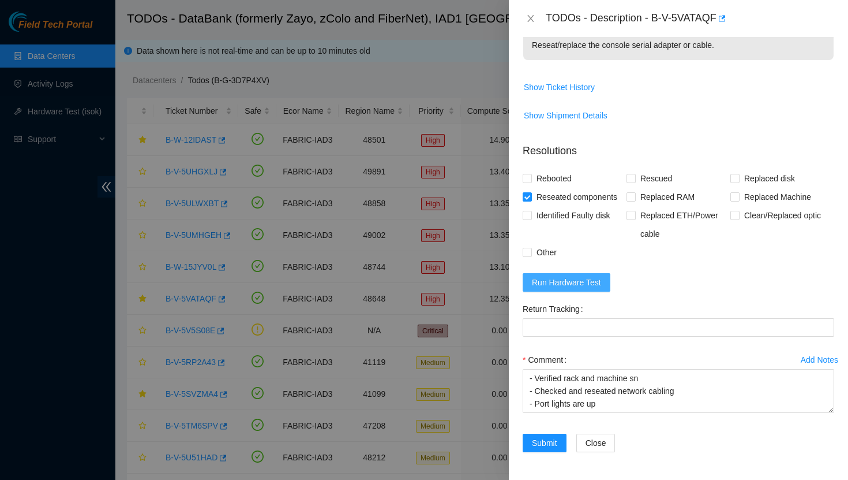
click at [590, 283] on span "Run Hardware Test" at bounding box center [566, 282] width 69 height 13
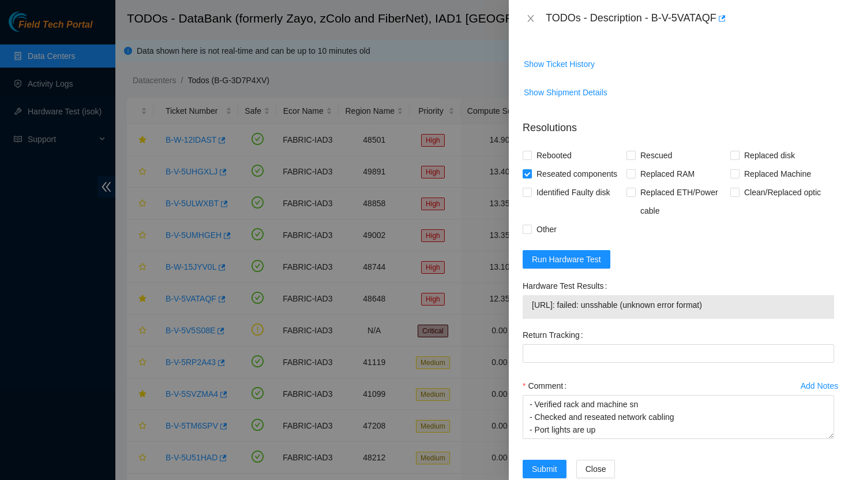
scroll to position [334, 0]
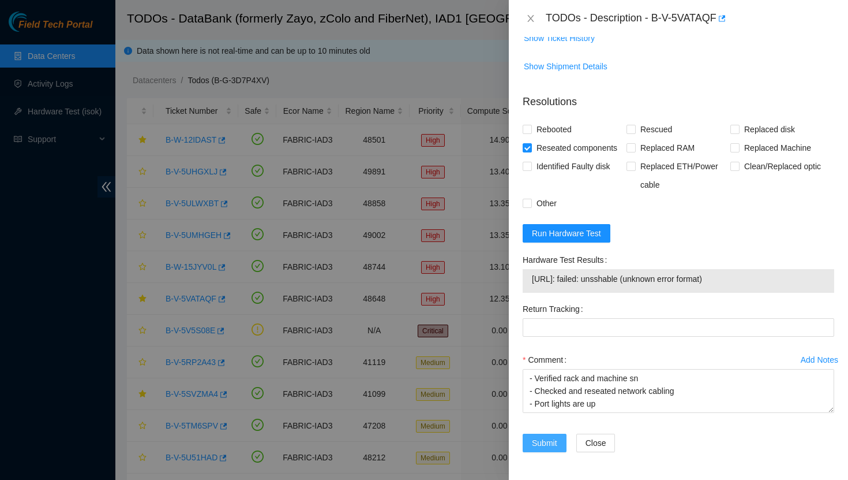
click at [546, 447] on span "Submit" at bounding box center [544, 442] width 25 height 13
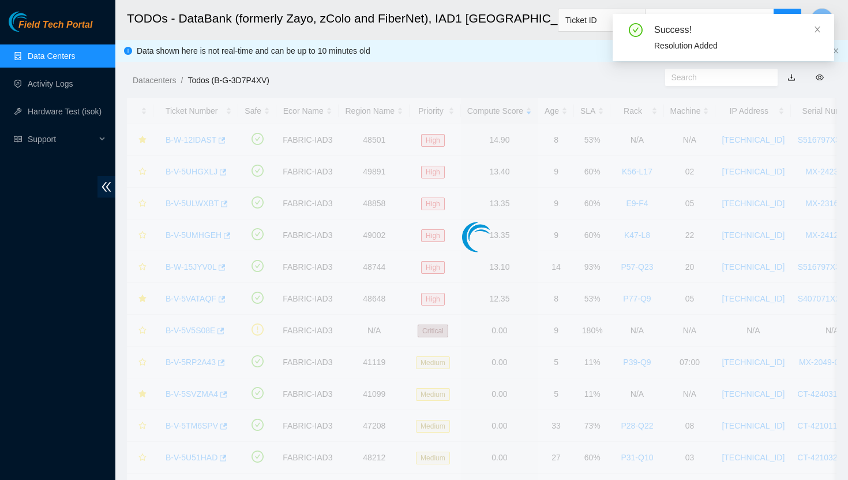
scroll to position [257, 0]
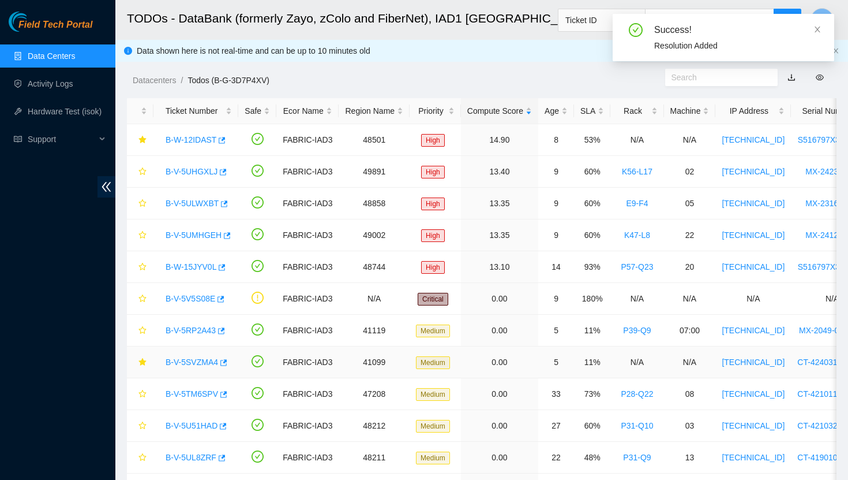
click at [202, 359] on link "B-V-5SVZMA4" at bounding box center [192, 361] width 53 height 9
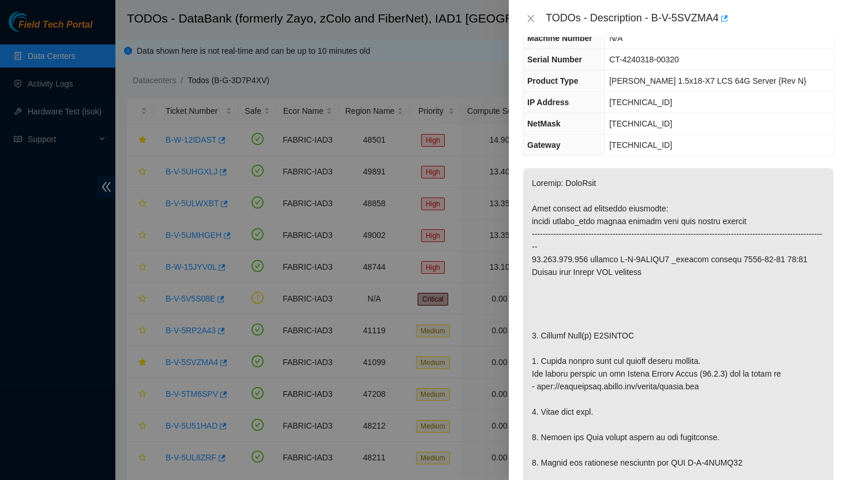
scroll to position [0, 0]
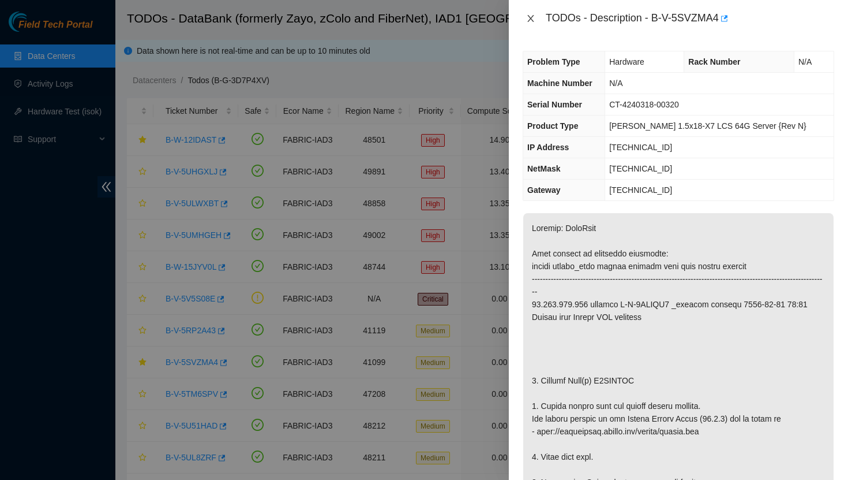
click at [530, 20] on icon "close" at bounding box center [530, 18] width 9 height 9
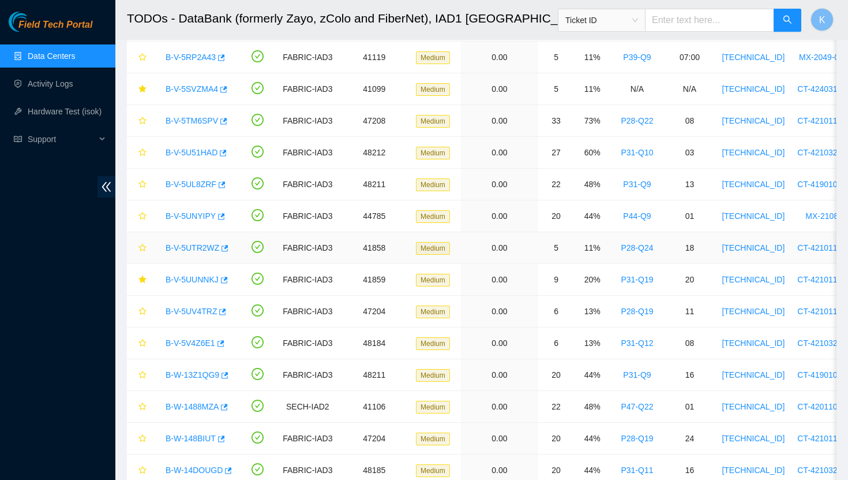
scroll to position [278, 0]
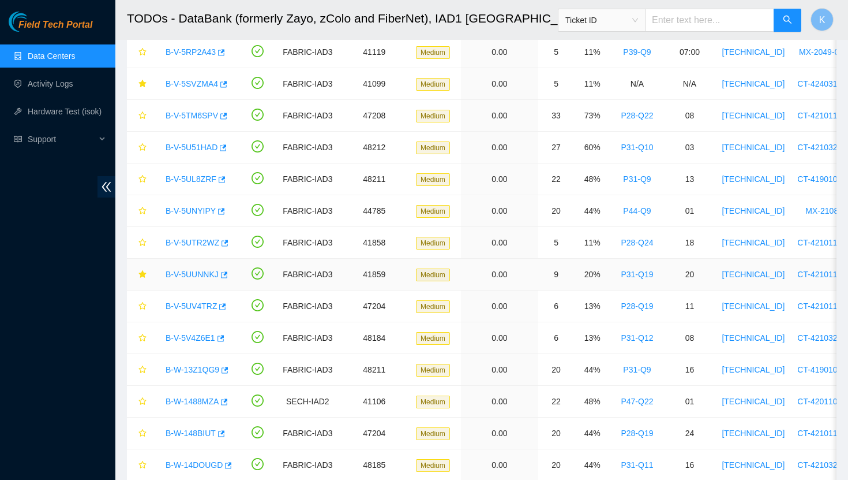
click at [197, 276] on link "B-V-5UUNNKJ" at bounding box center [192, 274] width 53 height 9
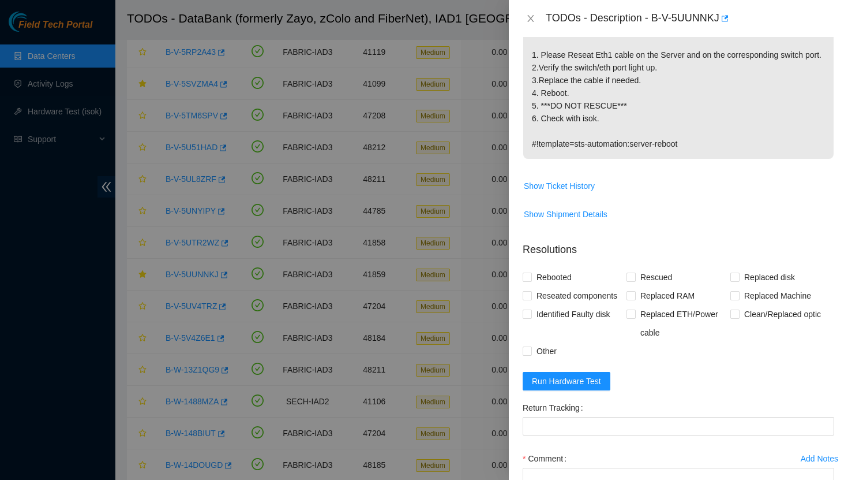
scroll to position [273, 0]
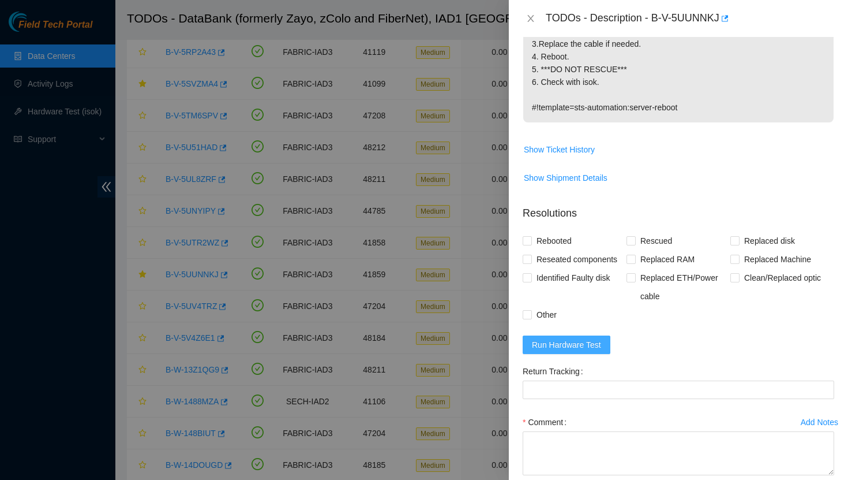
click at [579, 351] on span "Run Hardware Test" at bounding box center [566, 344] width 69 height 13
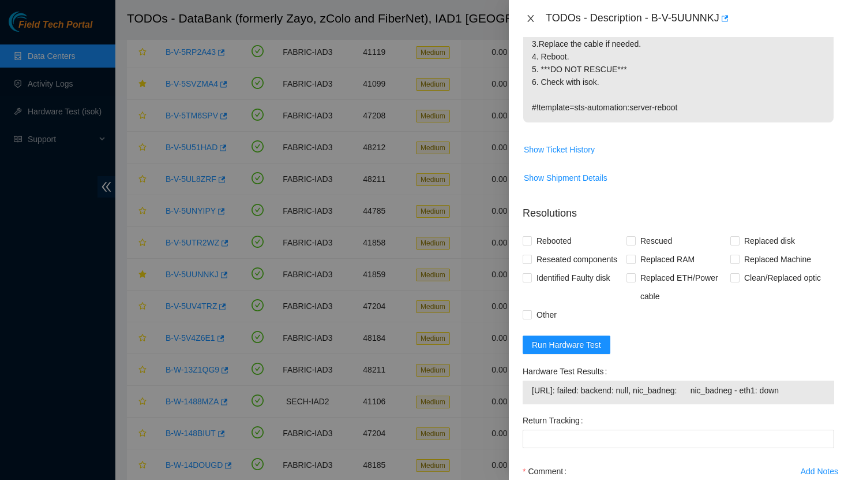
click at [532, 16] on icon "close" at bounding box center [530, 18] width 9 height 9
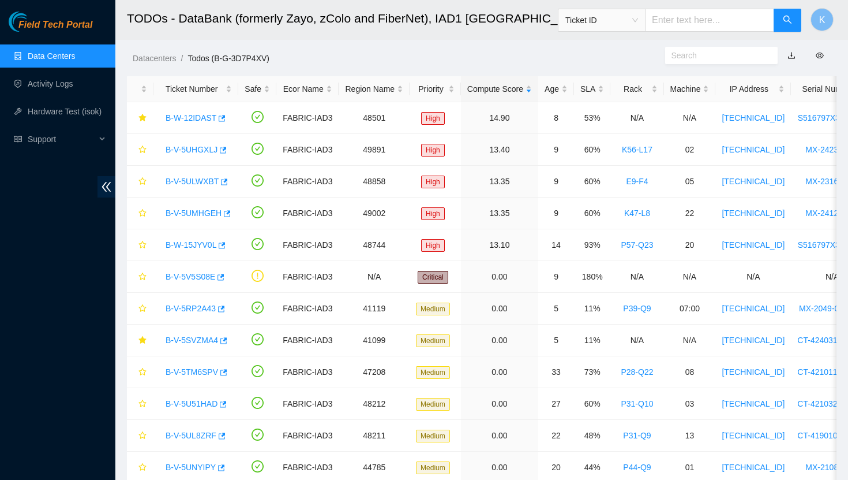
scroll to position [0, 0]
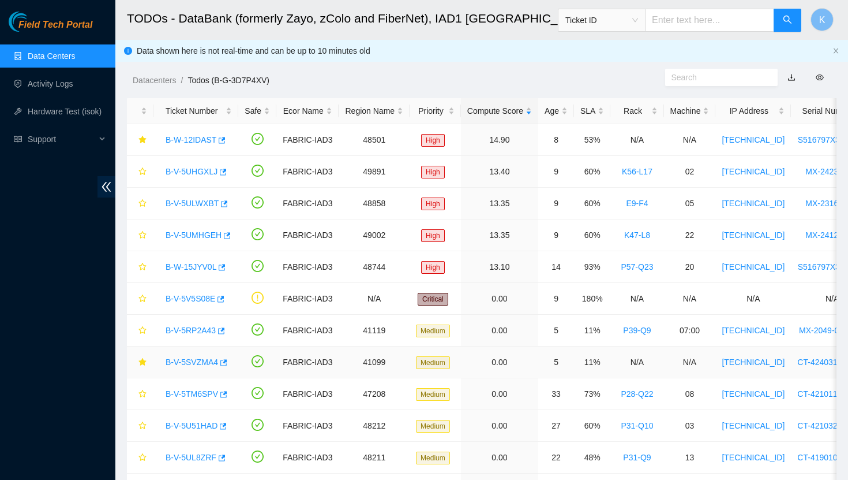
click at [196, 363] on link "B-V-5SVZMA4" at bounding box center [192, 361] width 53 height 9
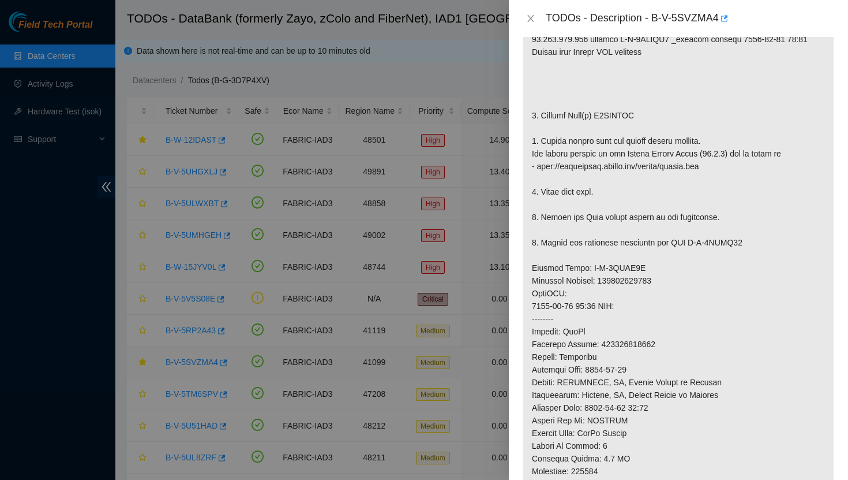
scroll to position [273, 0]
